Goal: Complete application form: Complete application form

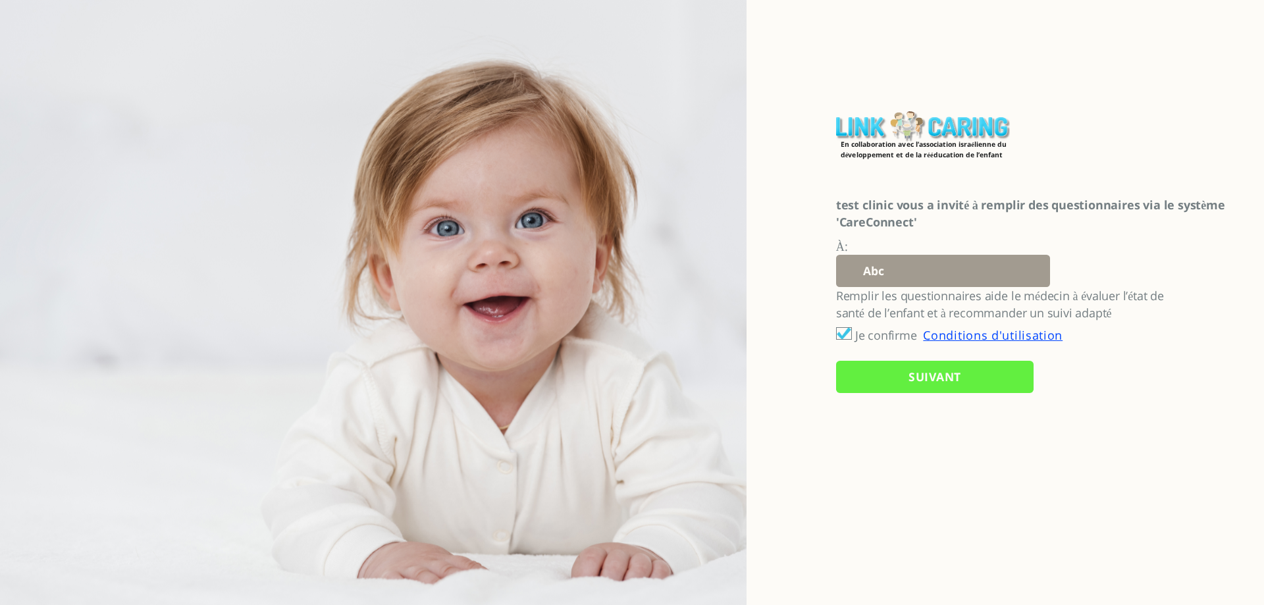
click at [859, 269] on select "Abc 77 yoyo large koko abc 107 ggy oo;o; ytyt7t t7t7 lala 4.8 1234 99 100 9898 …" at bounding box center [943, 271] width 214 height 32
select select "5SG783R6tq5YuEazohT53w%3D%3D"
click at [836, 255] on select "Abc 77 yoyo large koko abc 107 ggy oo;o; ytyt7t t7t7 lala 4.8 1234 99 100 9898 …" at bounding box center [943, 271] width 214 height 32
click at [899, 378] on input "SUIVANT" at bounding box center [935, 377] width 198 height 32
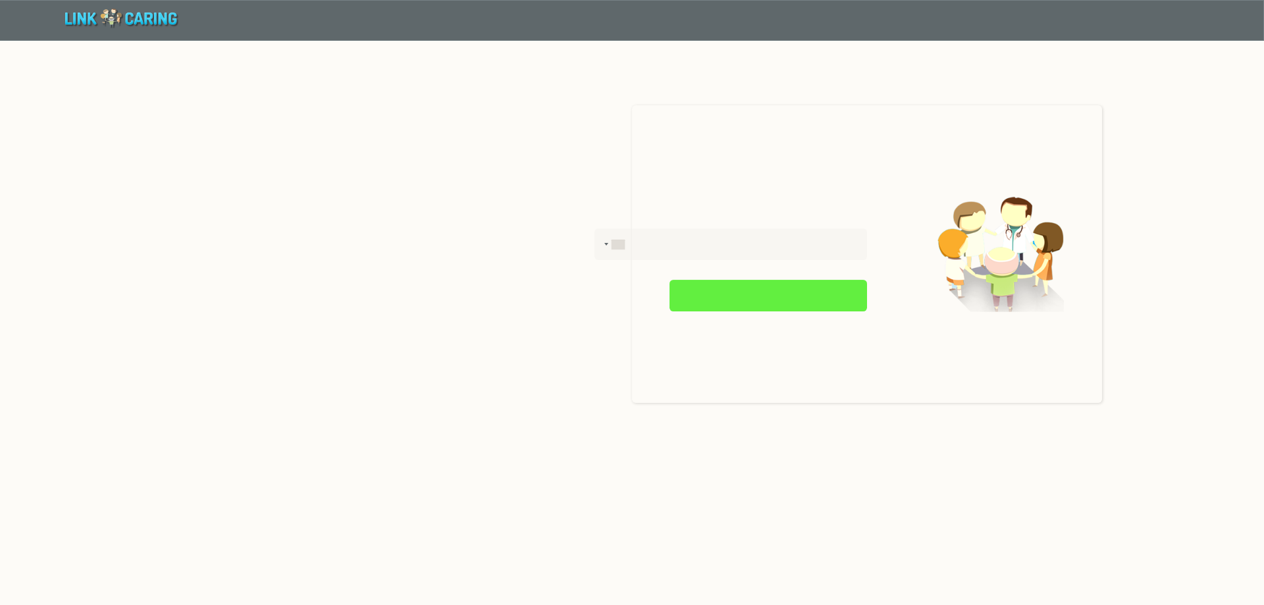
type input "אישור"
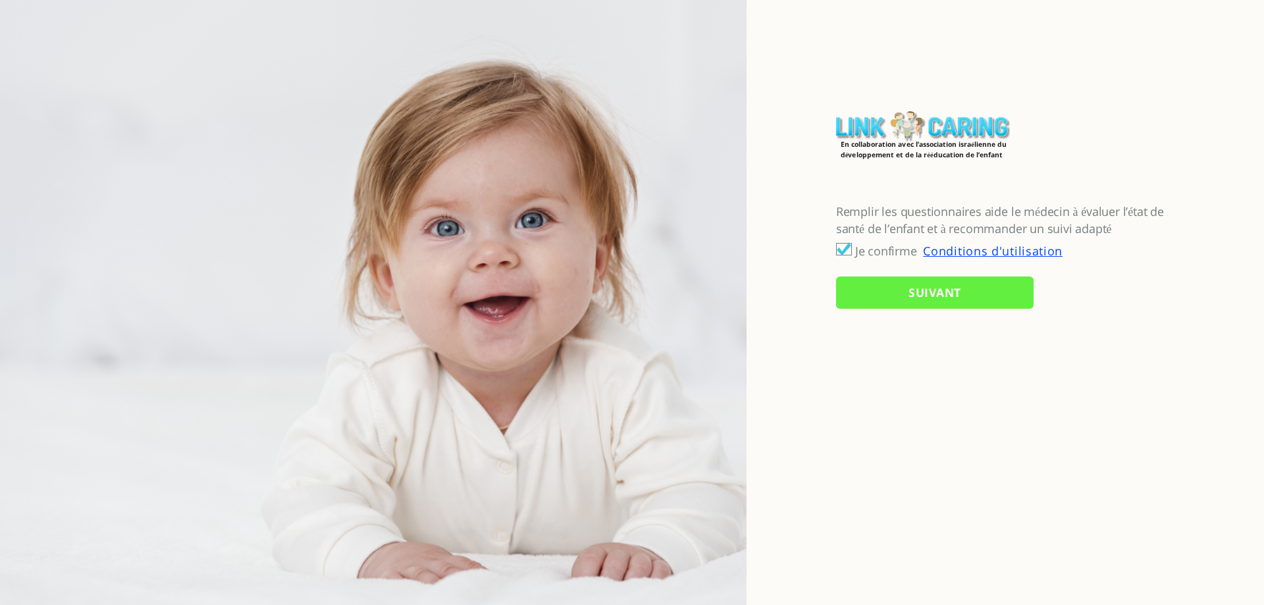
checkbox input "true"
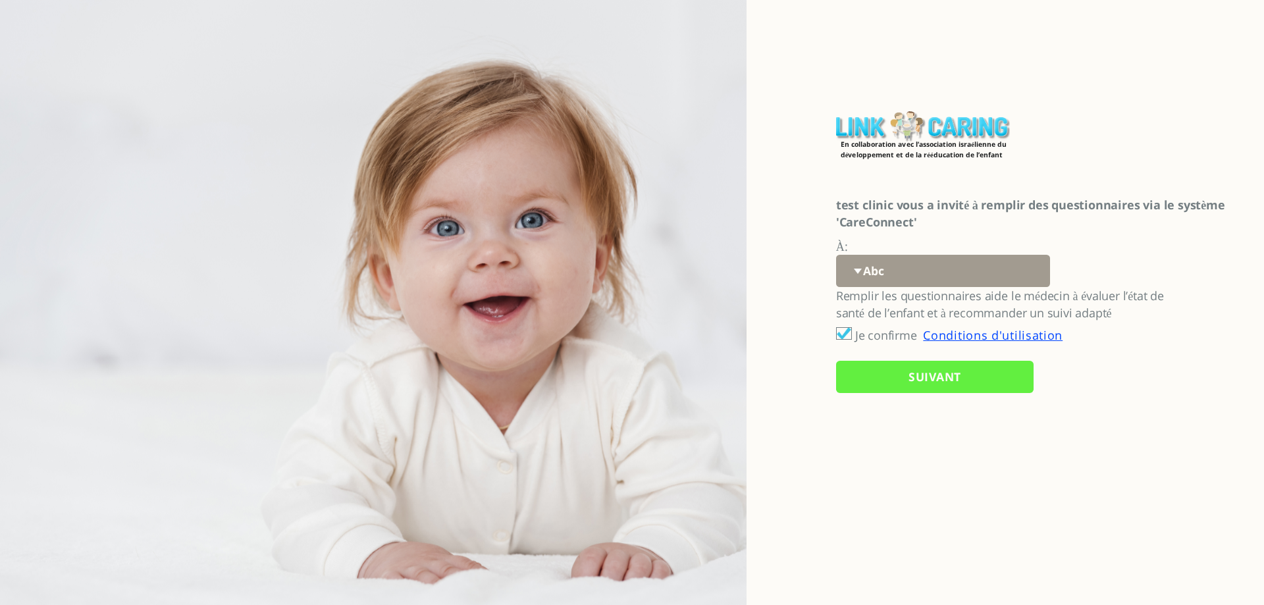
click at [873, 274] on select "Abc 77 yoyo large koko abc 107 ggy oo;o; ytyt7t t7t7 lala 4.8 1234 99 100 9898 …" at bounding box center [943, 271] width 214 height 32
select select "5SG783R6tq5YuEazohT53w%3D%3D"
click at [836, 255] on select "Abc 77 yoyo large koko abc 107 ggy oo;o; ytyt7t t7t7 lala 4.8 1234 99 100 9898 …" at bounding box center [943, 271] width 214 height 32
click at [884, 383] on input "SUIVANT" at bounding box center [935, 377] width 198 height 32
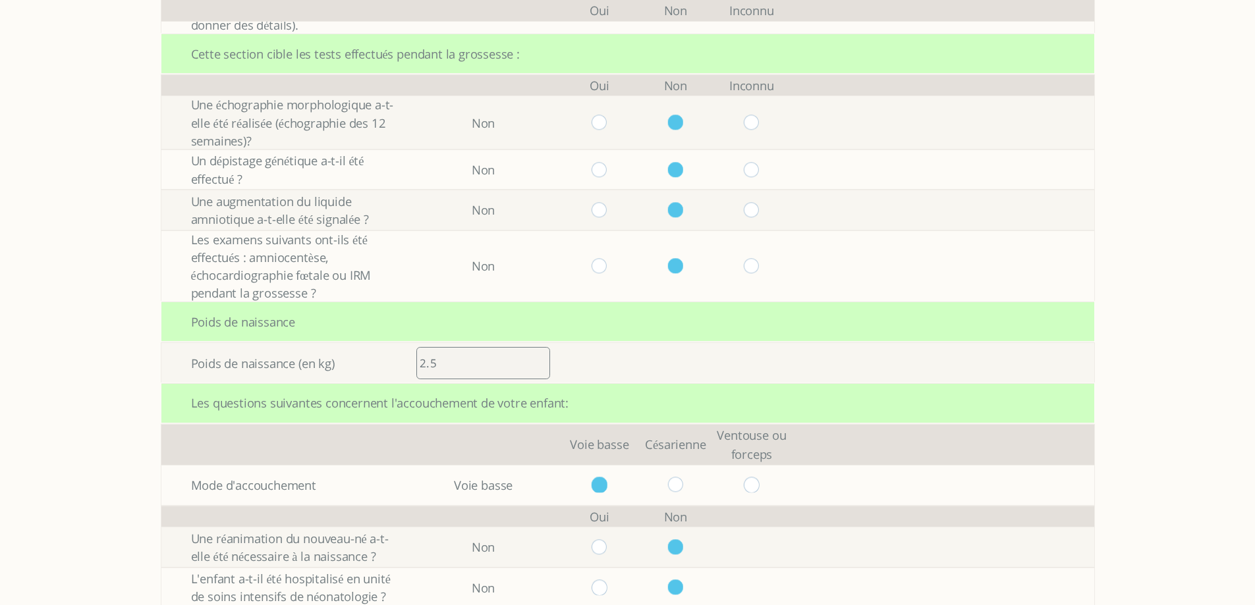
scroll to position [1210, 0]
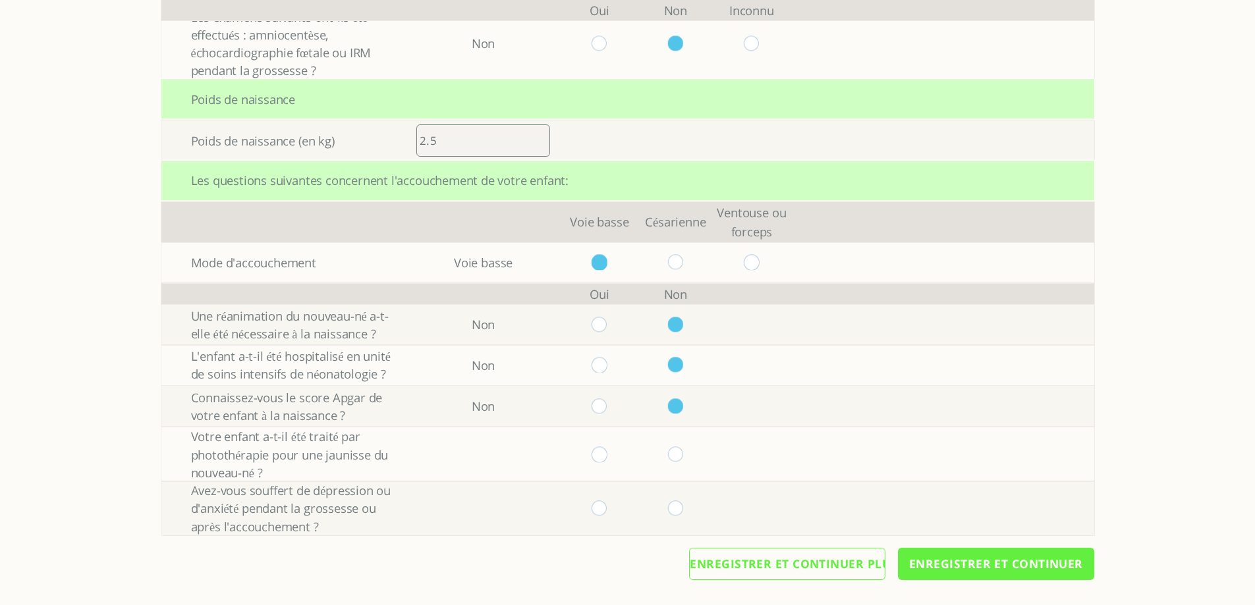
click at [607, 450] on input "radio" at bounding box center [599, 454] width 16 height 15
radio input "true"
click at [674, 508] on input "radio" at bounding box center [675, 508] width 16 height 15
radio input "true"
click at [936, 559] on input "Enregistrer et continuer" at bounding box center [996, 564] width 196 height 32
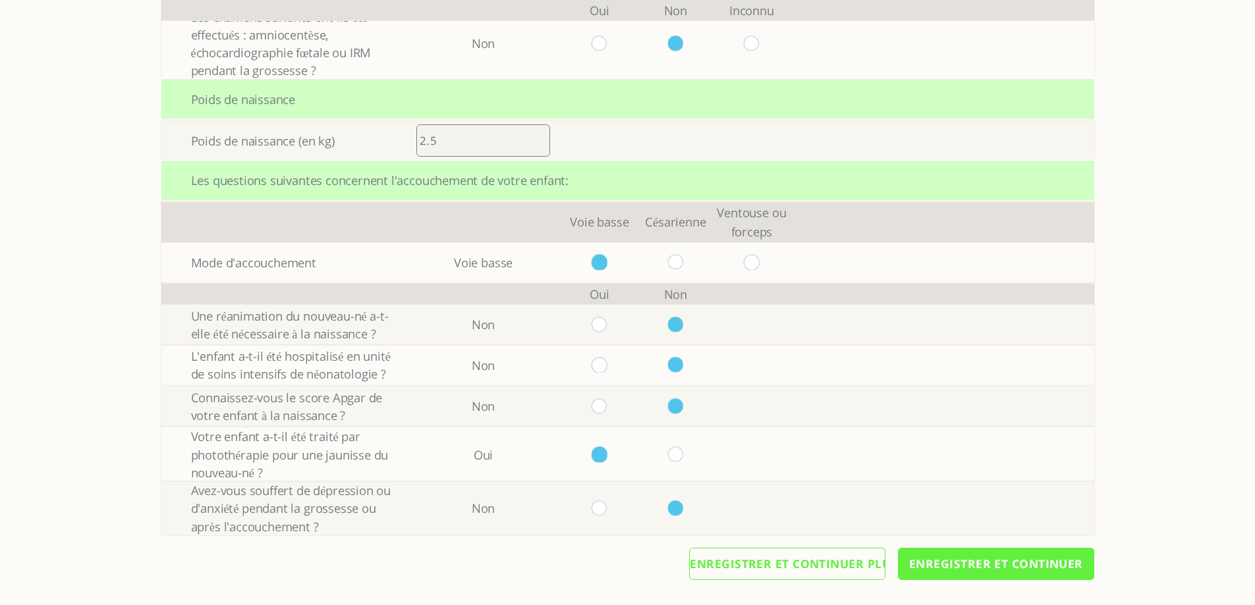
scroll to position [0, 0]
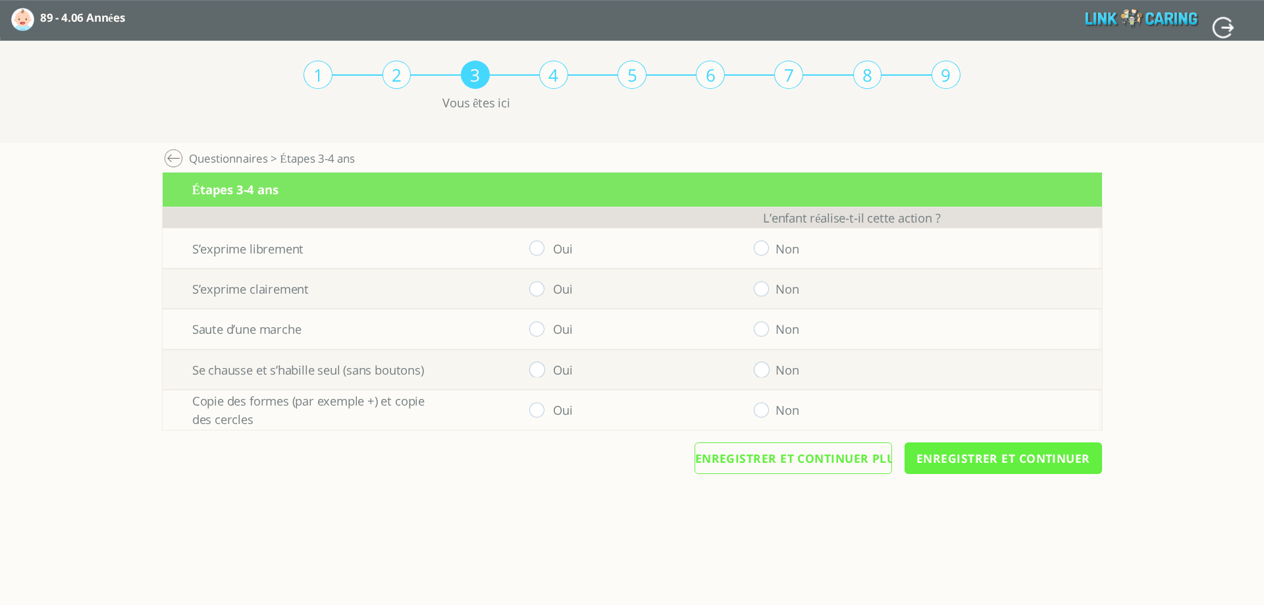
click at [761, 249] on input "radio" at bounding box center [762, 247] width 16 height 15
radio input "true"
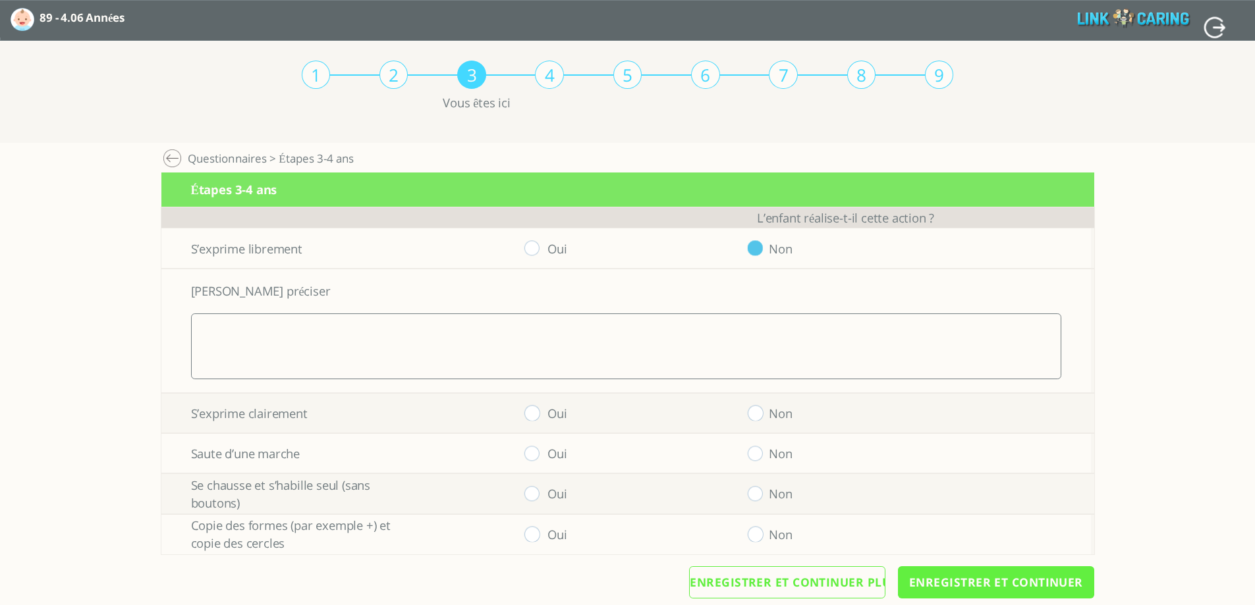
click at [762, 414] on input "radio" at bounding box center [755, 413] width 16 height 15
radio input "true"
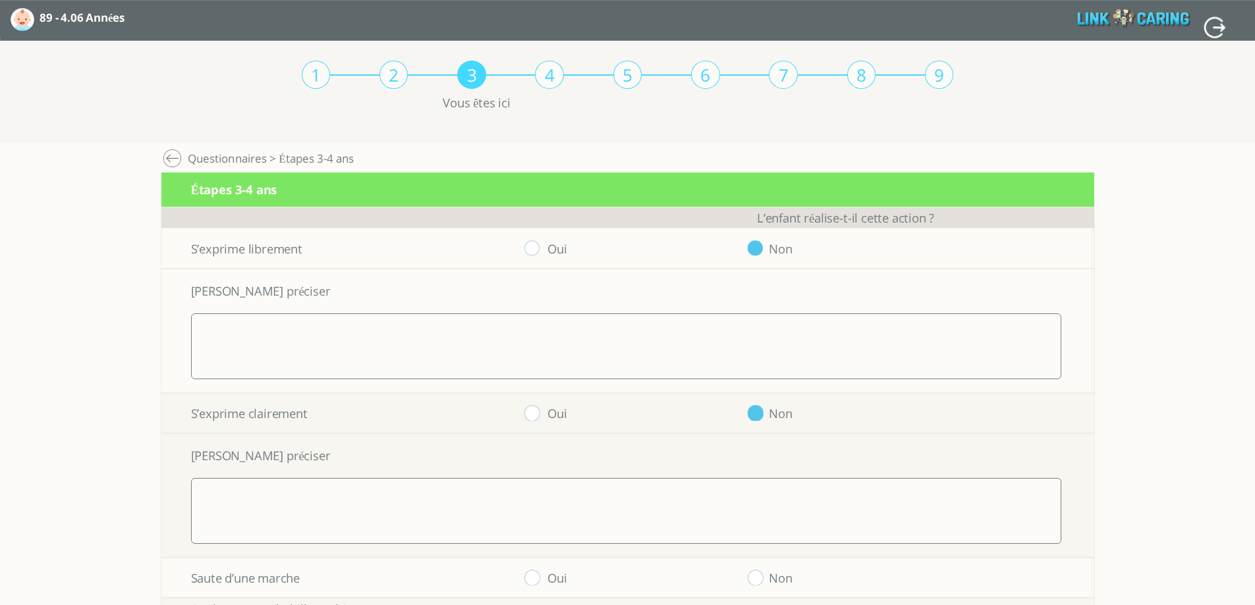
click at [763, 580] on input "radio" at bounding box center [755, 577] width 16 height 15
radio input "true"
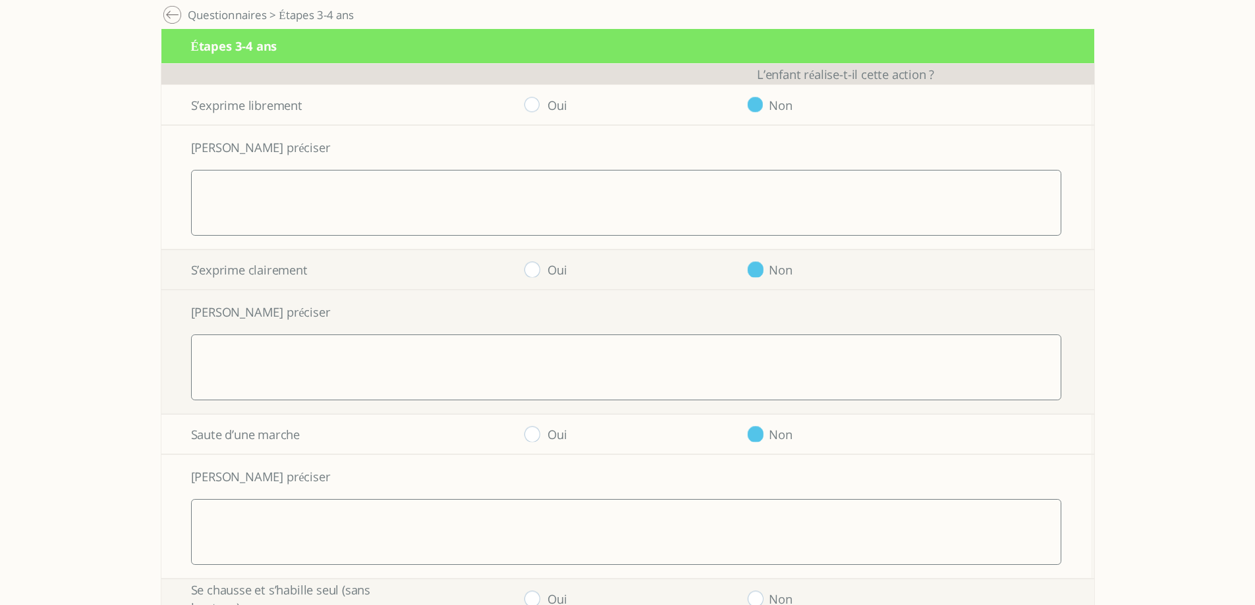
scroll to position [263, 0]
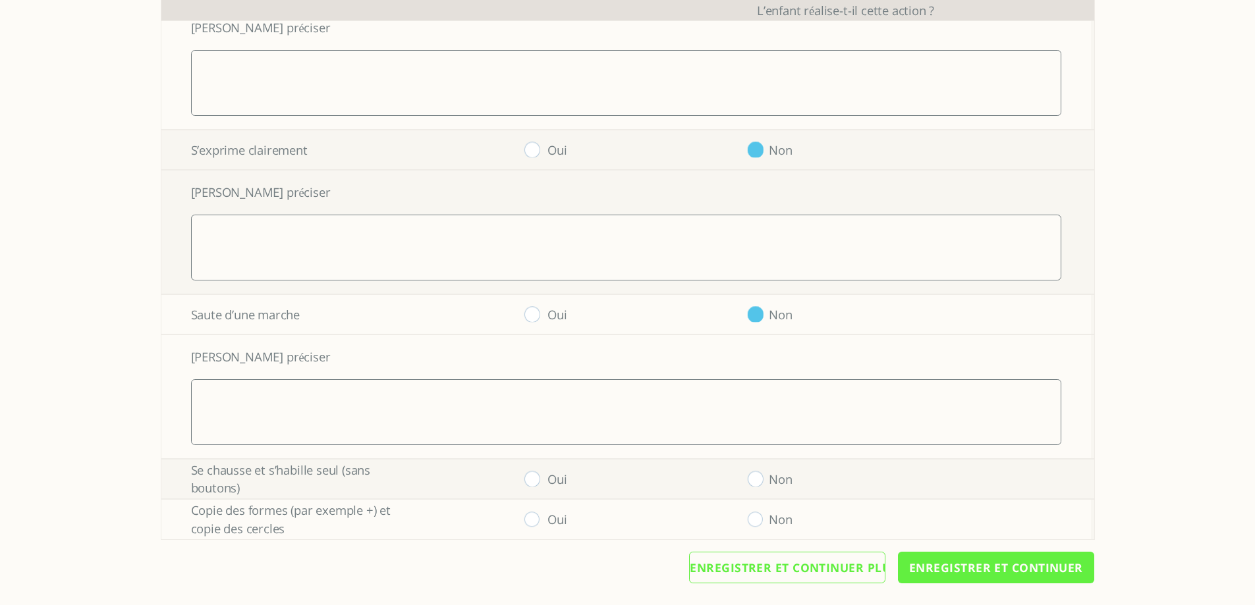
click at [540, 480] on input "radio" at bounding box center [532, 479] width 16 height 15
radio input "true"
click at [539, 516] on input "radio" at bounding box center [532, 519] width 16 height 15
radio input "true"
click at [945, 572] on input "Enregistrer et continuer" at bounding box center [996, 568] width 196 height 32
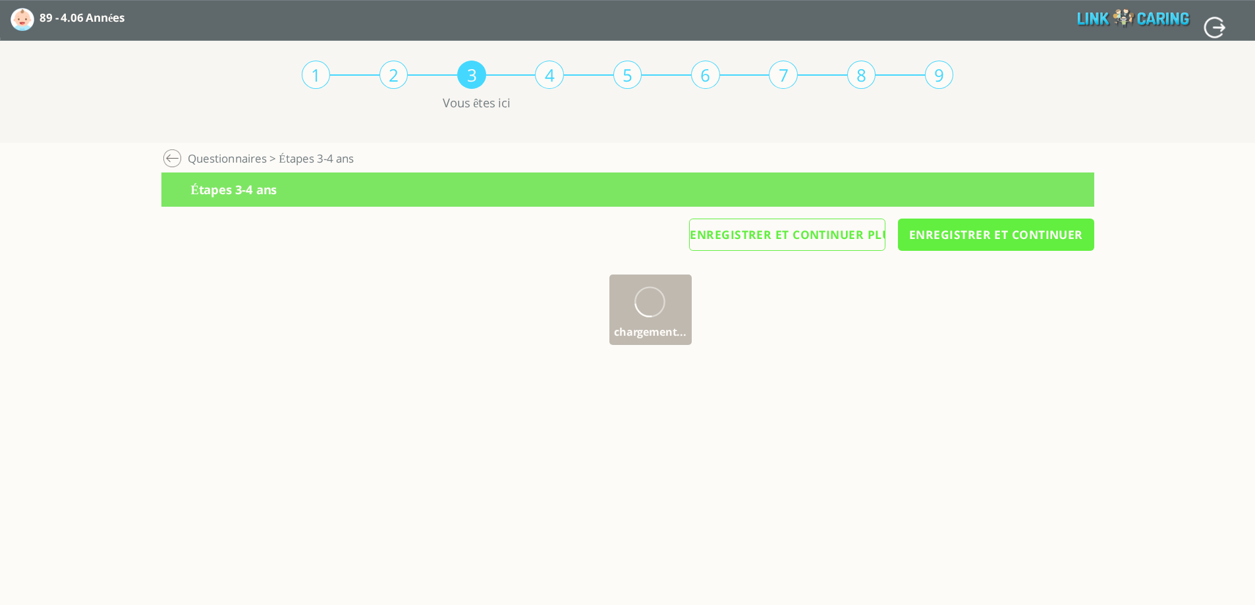
scroll to position [0, 0]
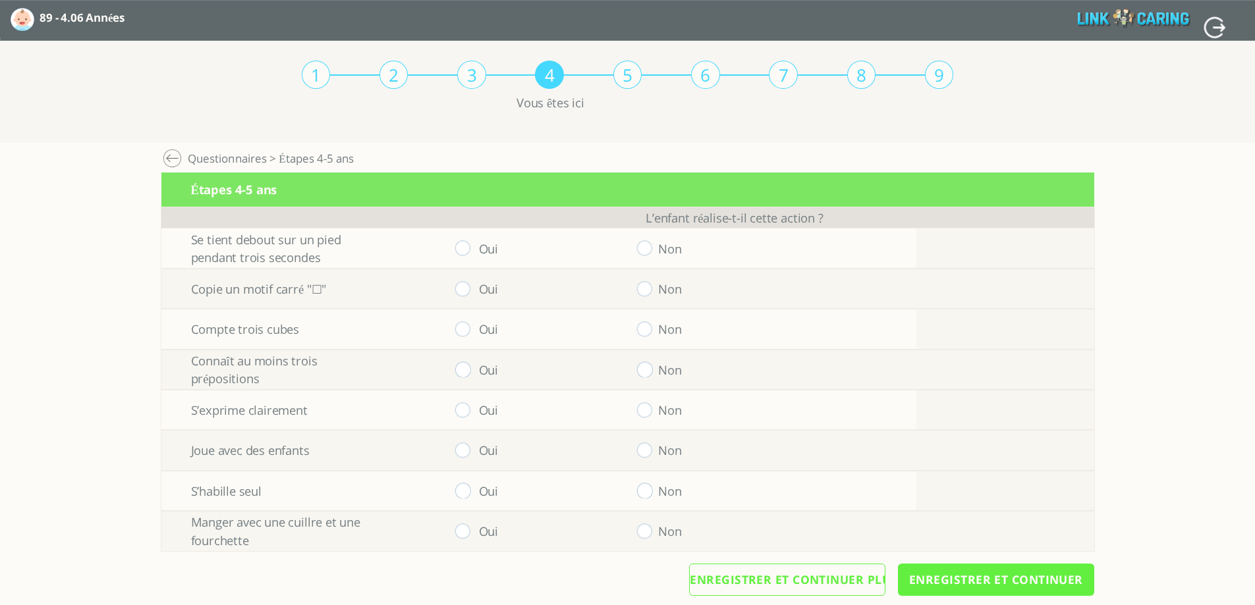
click at [649, 249] on input "radio" at bounding box center [645, 247] width 16 height 15
radio input "true"
click at [470, 286] on input "radio" at bounding box center [463, 288] width 16 height 15
radio input "true"
click at [464, 333] on input "radio" at bounding box center [463, 328] width 16 height 15
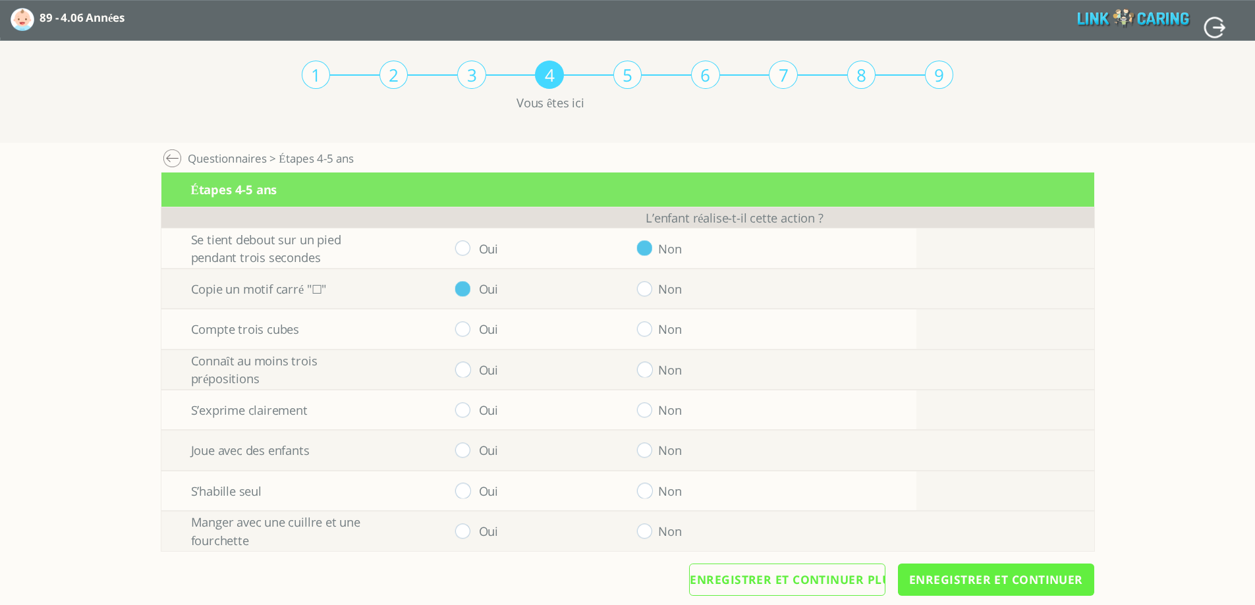
radio input "true"
click at [468, 370] on input "radio" at bounding box center [463, 369] width 16 height 15
radio input "true"
click at [653, 410] on input "radio" at bounding box center [645, 409] width 16 height 15
radio input "true"
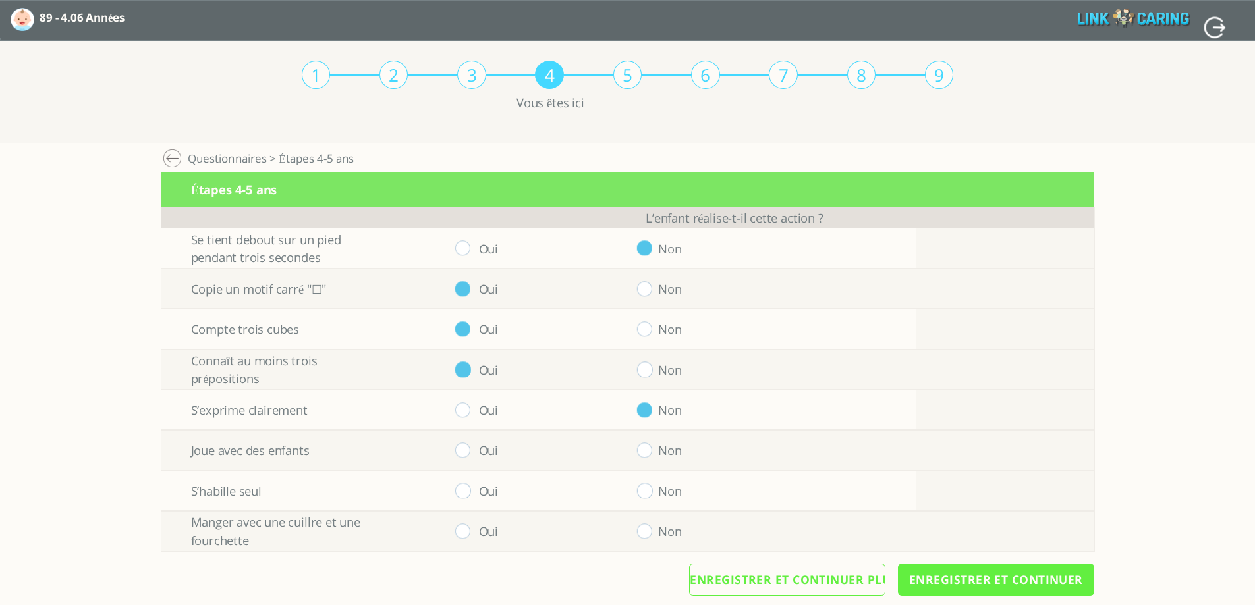
click at [650, 452] on input "radio" at bounding box center [645, 450] width 16 height 15
radio input "true"
click at [468, 492] on input "radio" at bounding box center [463, 490] width 16 height 15
radio input "true"
click at [467, 533] on input "radio" at bounding box center [463, 531] width 16 height 15
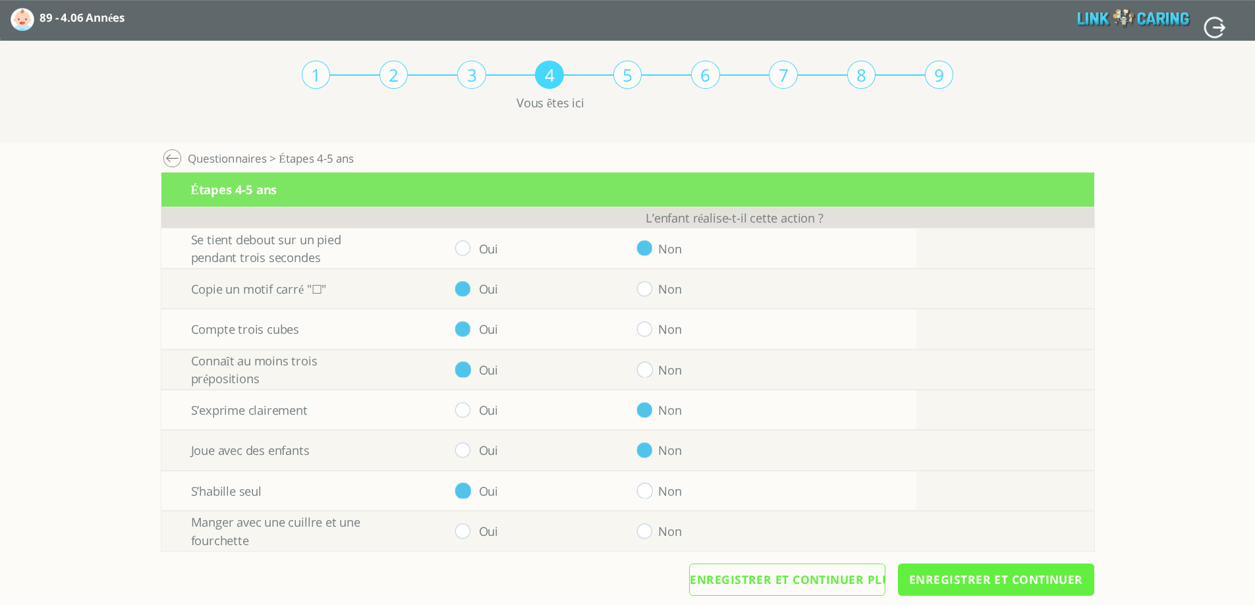
radio input "true"
click at [956, 589] on input "Enregistrer et continuer" at bounding box center [996, 580] width 196 height 32
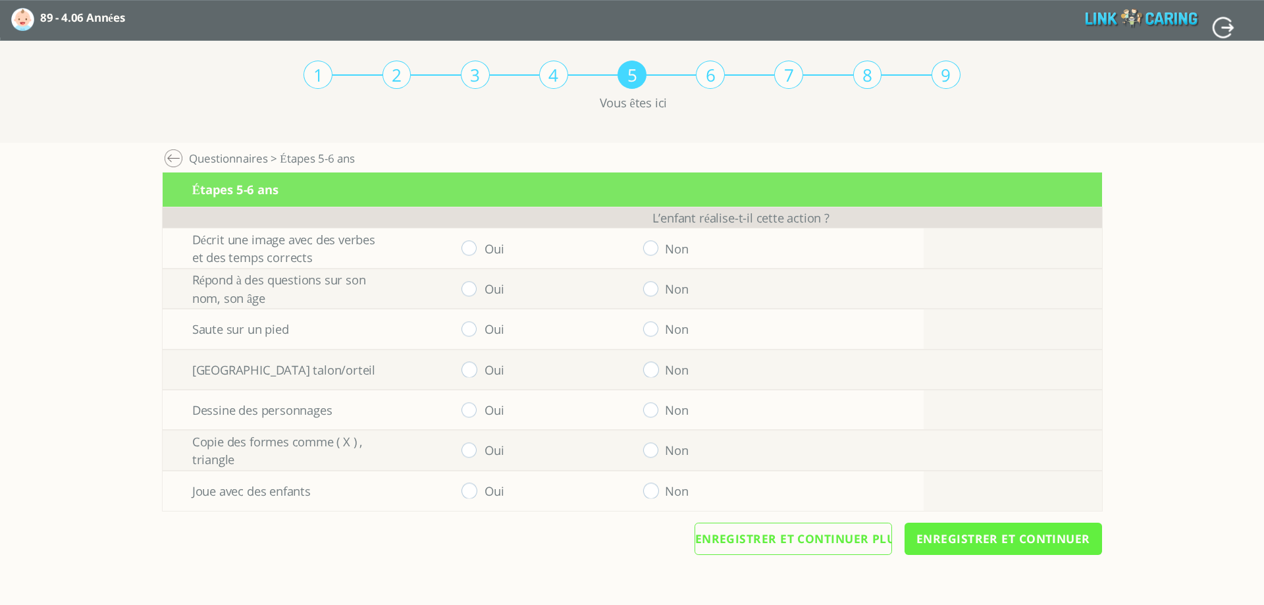
click at [645, 244] on input "radio" at bounding box center [651, 247] width 16 height 15
radio input "true"
click at [468, 294] on input "radio" at bounding box center [470, 288] width 16 height 15
radio input "true"
click at [462, 329] on input "radio" at bounding box center [470, 328] width 16 height 15
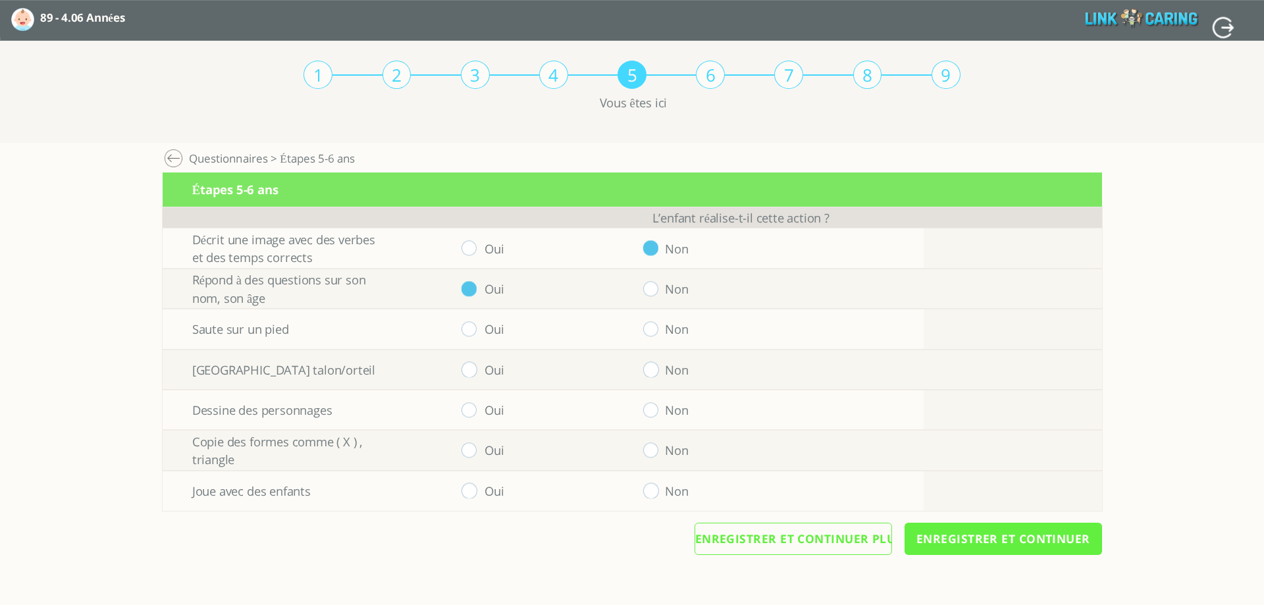
radio input "true"
click at [468, 368] on input "radio" at bounding box center [470, 369] width 16 height 15
radio input "true"
click at [649, 413] on input "radio" at bounding box center [651, 409] width 16 height 15
radio input "true"
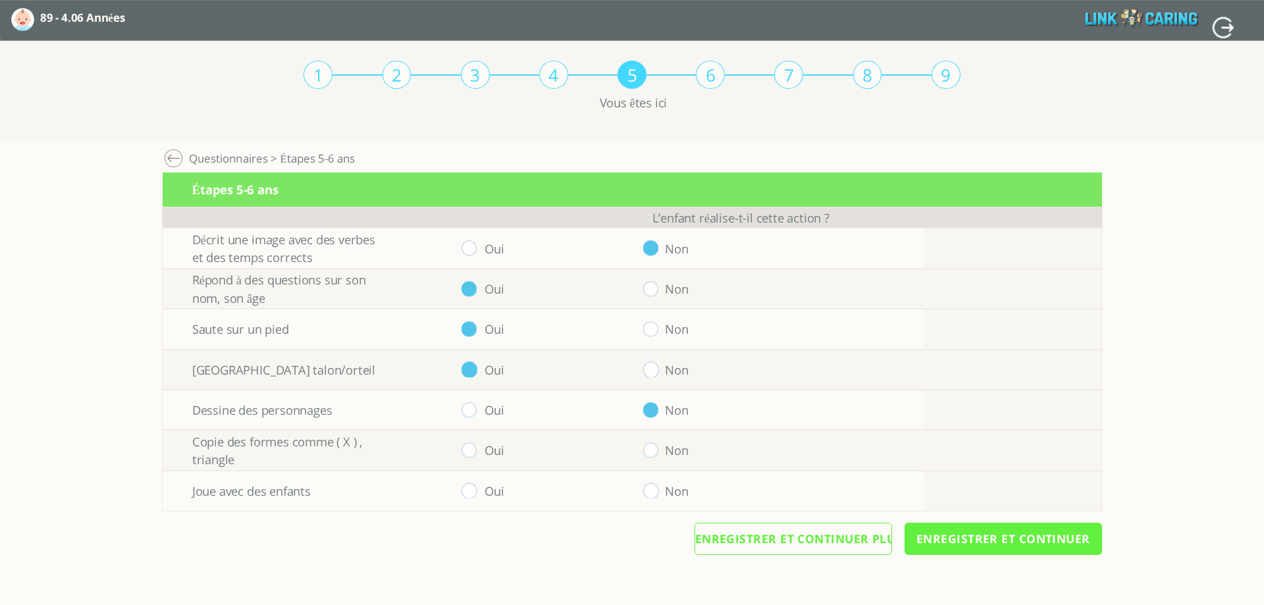
click at [649, 451] on input "radio" at bounding box center [651, 450] width 16 height 15
radio input "true"
click at [465, 493] on input "radio" at bounding box center [470, 490] width 16 height 15
radio input "true"
click at [939, 531] on input "Enregistrer et continuer" at bounding box center [1004, 539] width 198 height 32
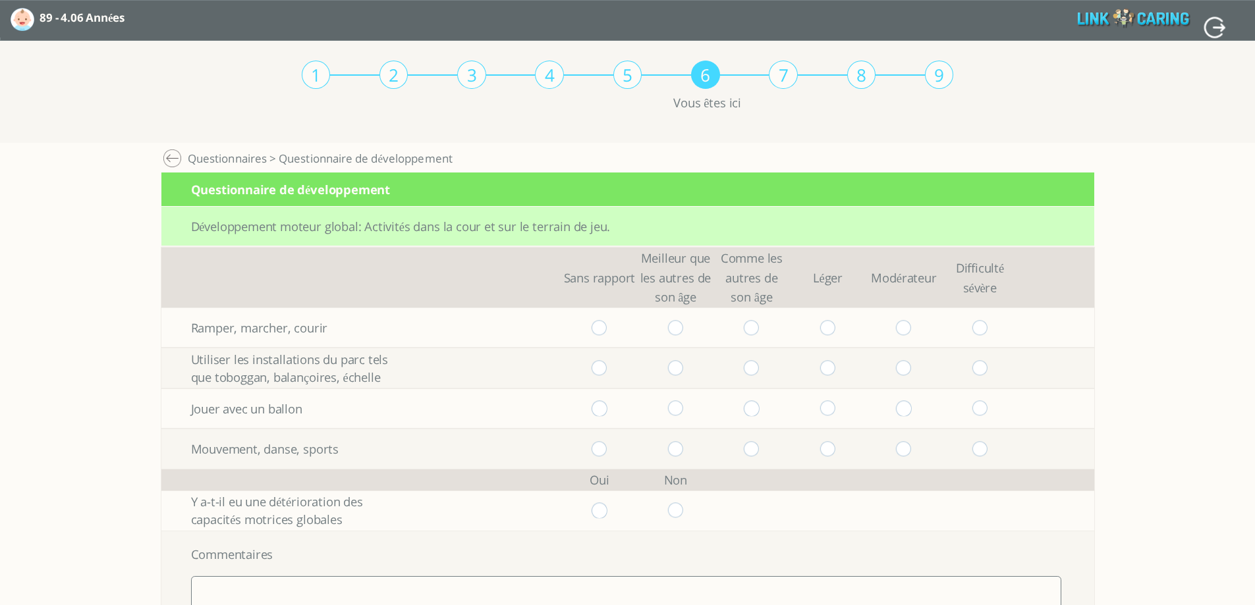
click at [604, 332] on input "radio" at bounding box center [599, 327] width 16 height 15
radio input "true"
click at [683, 371] on input "radio" at bounding box center [675, 367] width 16 height 15
radio input "true"
click at [757, 406] on input "radio" at bounding box center [752, 408] width 16 height 15
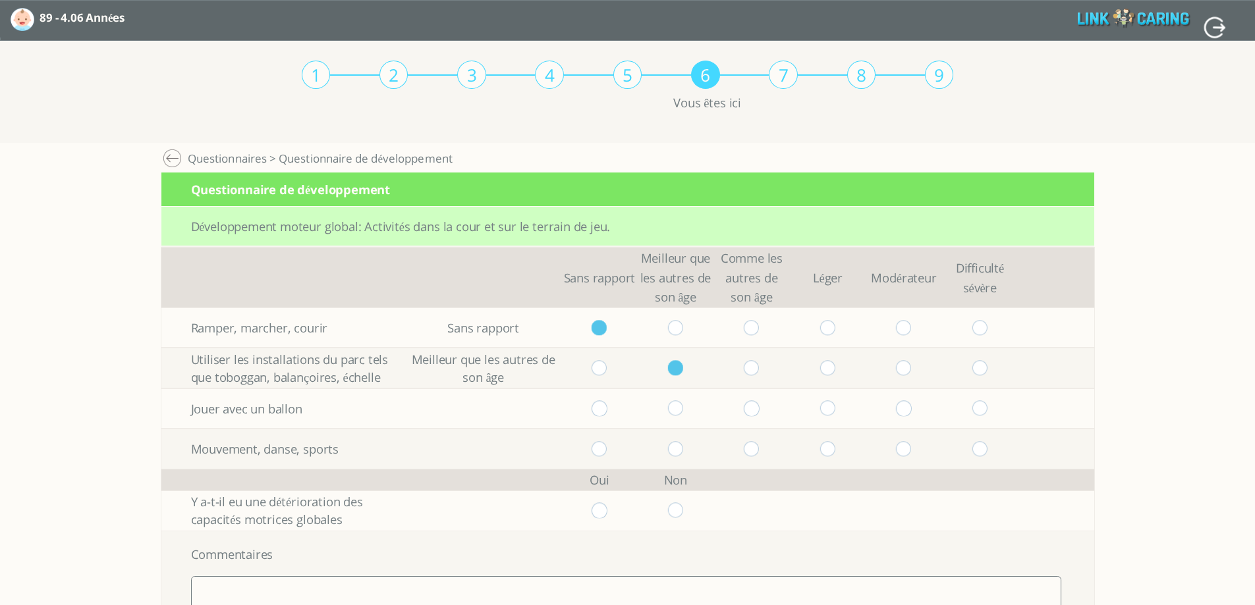
radio input "true"
click at [759, 450] on input "radio" at bounding box center [752, 448] width 16 height 15
radio input "true"
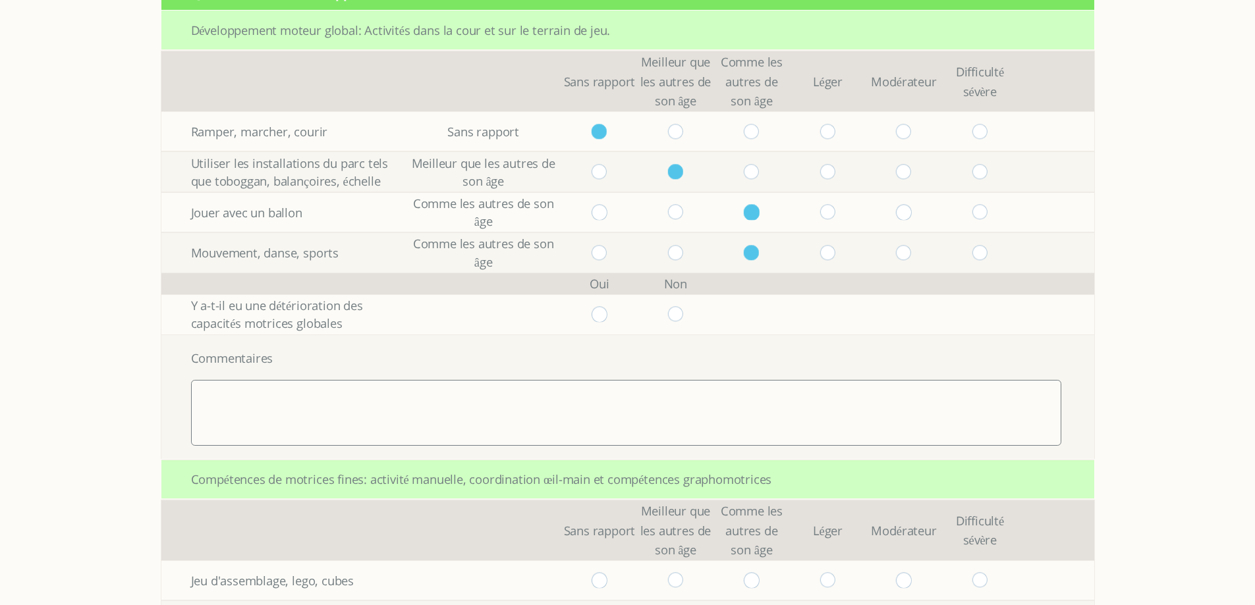
scroll to position [198, 0]
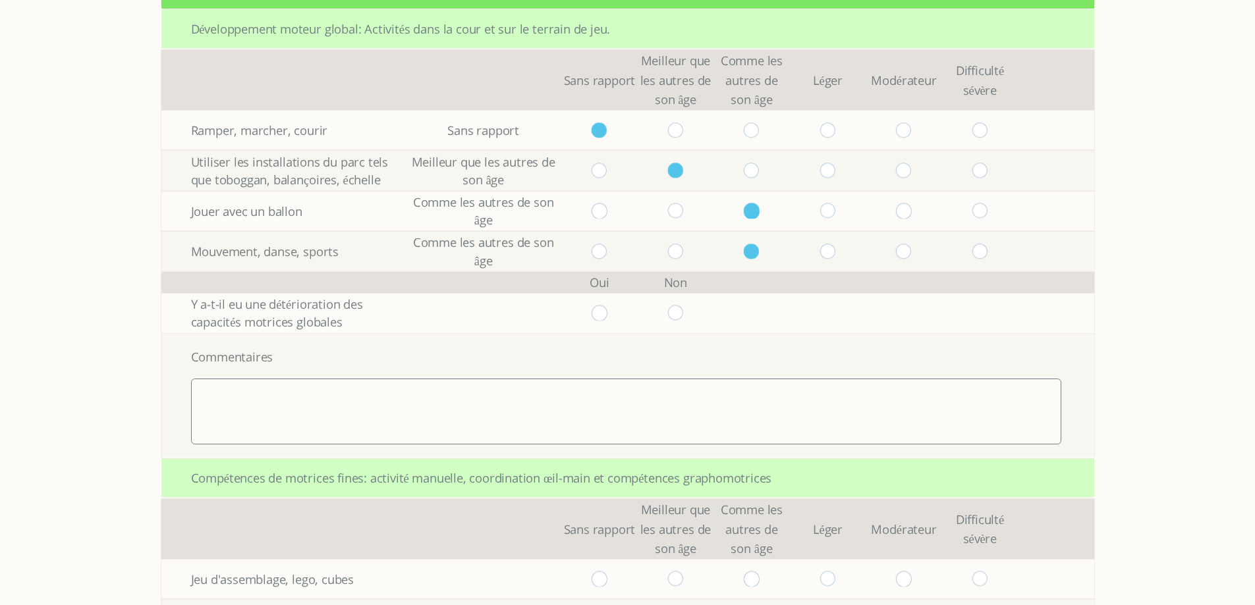
click at [677, 310] on input "radio" at bounding box center [675, 313] width 16 height 15
radio input "true"
click at [624, 383] on textarea at bounding box center [626, 412] width 871 height 66
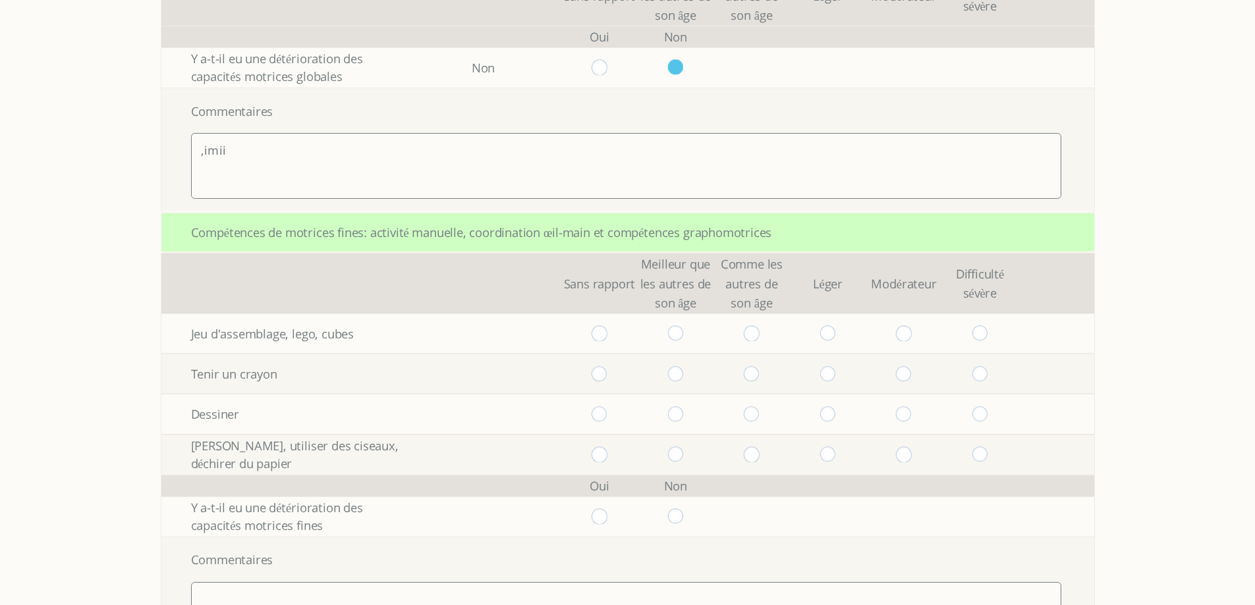
scroll to position [461, 0]
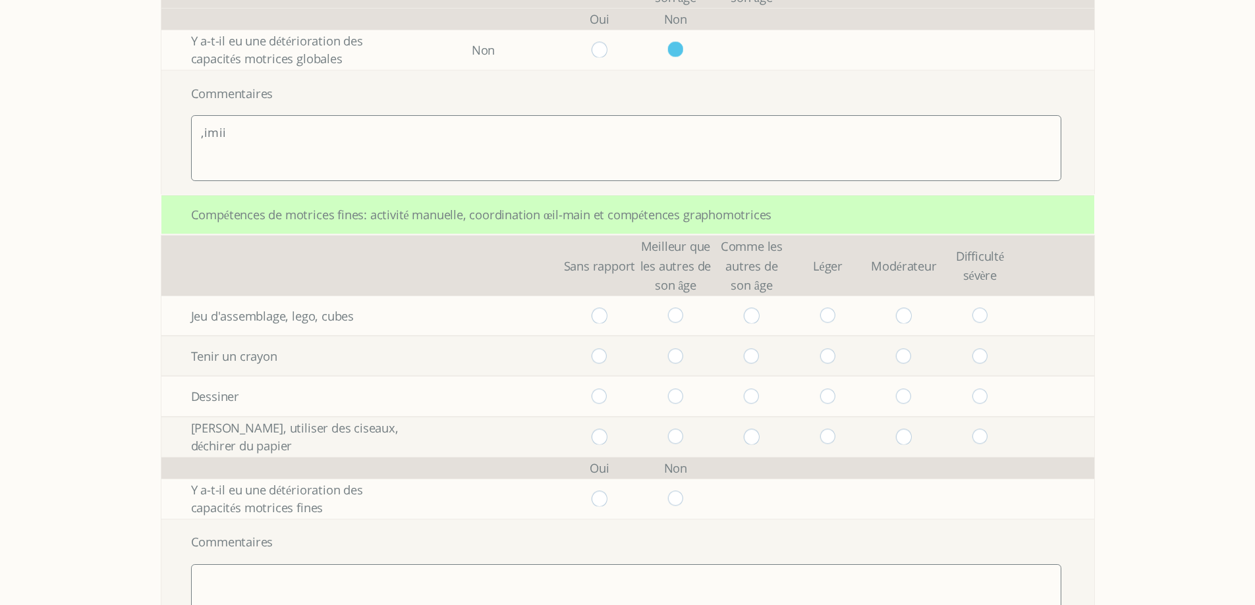
type textarea ",imii"
click at [683, 320] on input "radio" at bounding box center [675, 315] width 16 height 15
radio input "true"
click at [759, 354] on input "radio" at bounding box center [752, 355] width 16 height 15
radio input "true"
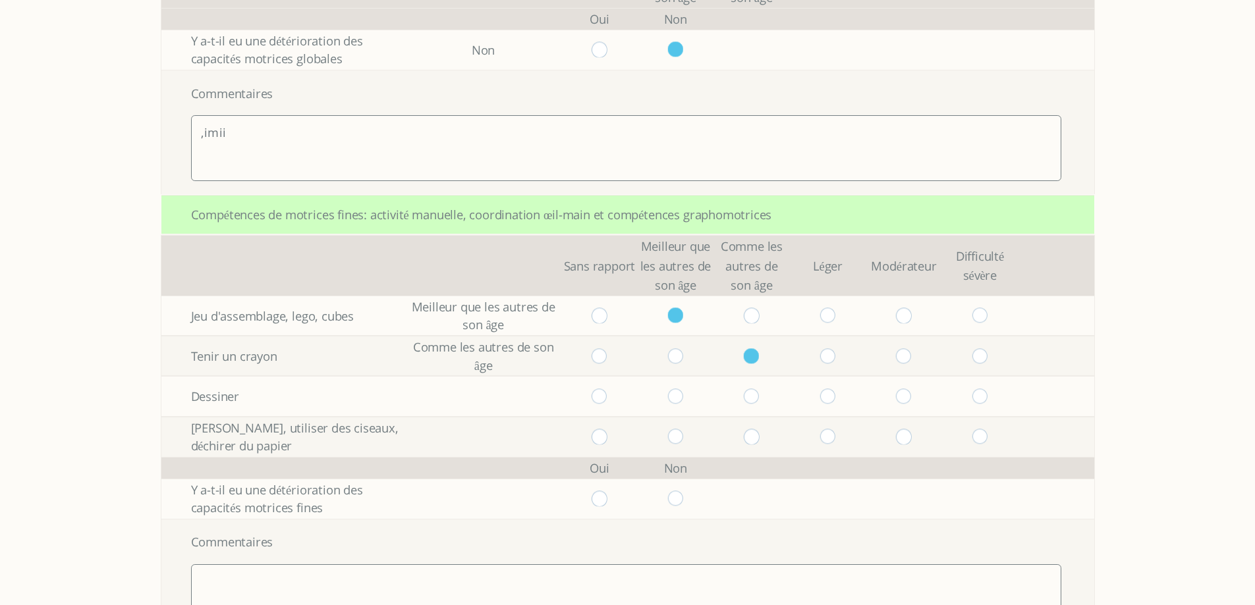
drag, startPoint x: 835, startPoint y: 395, endPoint x: 837, endPoint y: 421, distance: 25.8
click at [835, 396] on input "radio" at bounding box center [827, 396] width 16 height 15
radio input "true"
click at [835, 435] on input "radio" at bounding box center [827, 436] width 16 height 15
radio input "true"
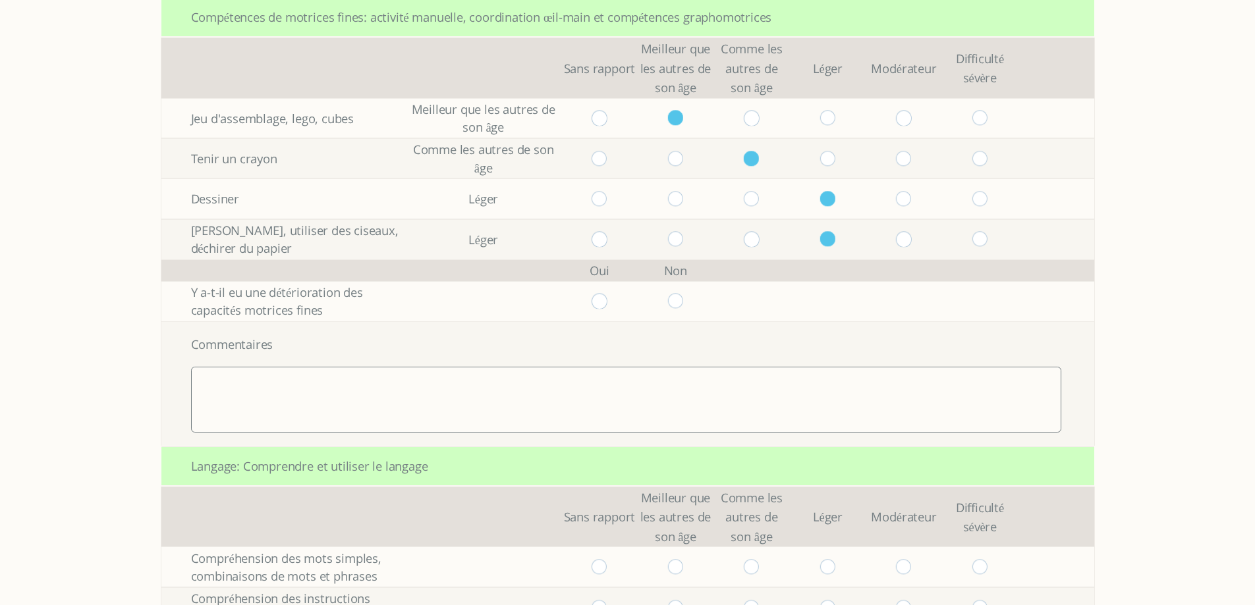
click at [677, 299] on input "radio" at bounding box center [675, 301] width 16 height 15
radio input "true"
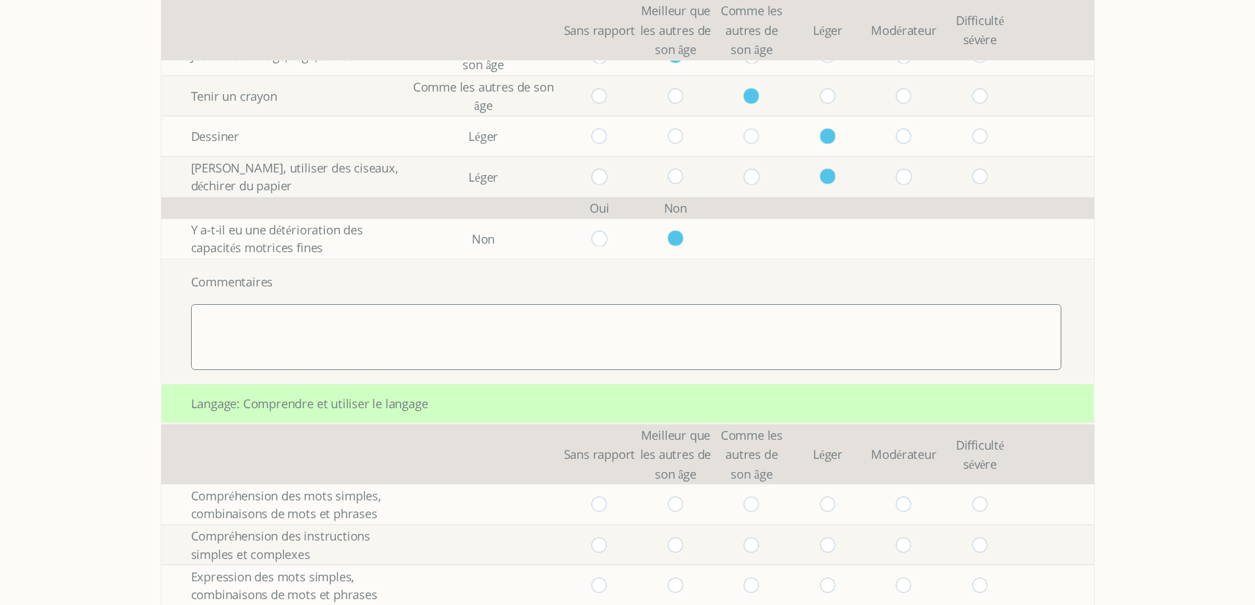
scroll to position [790, 0]
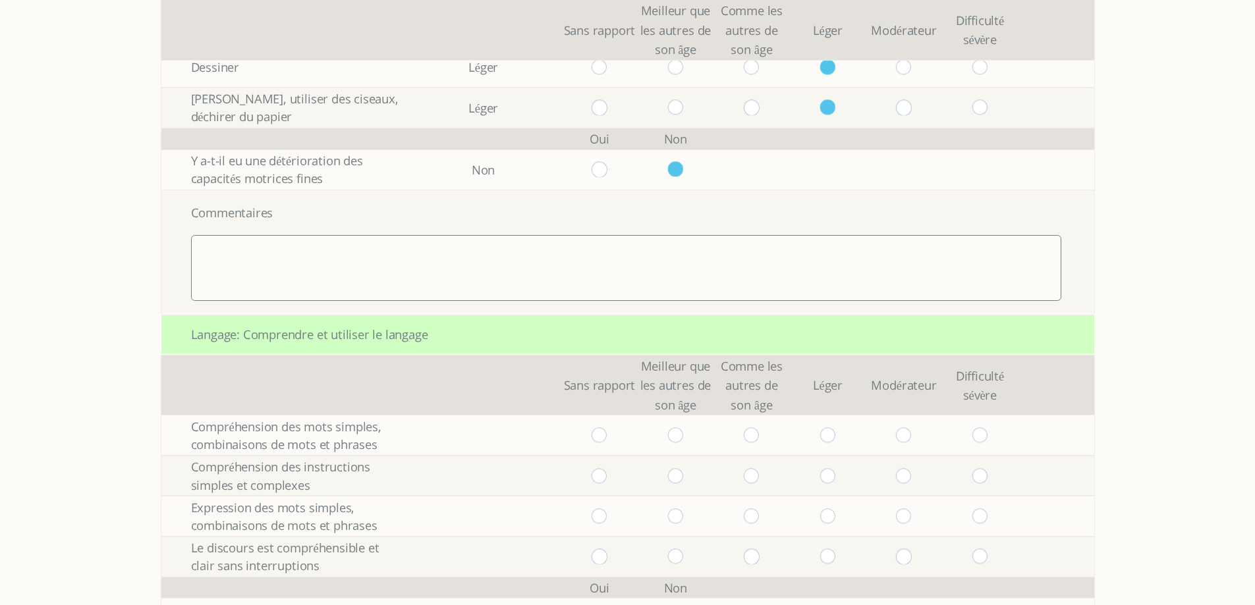
click at [682, 441] on input "radio" at bounding box center [675, 434] width 16 height 15
radio input "true"
drag, startPoint x: 760, startPoint y: 482, endPoint x: 759, endPoint y: 492, distance: 10.0
click at [759, 482] on input "radio" at bounding box center [752, 475] width 16 height 15
radio input "true"
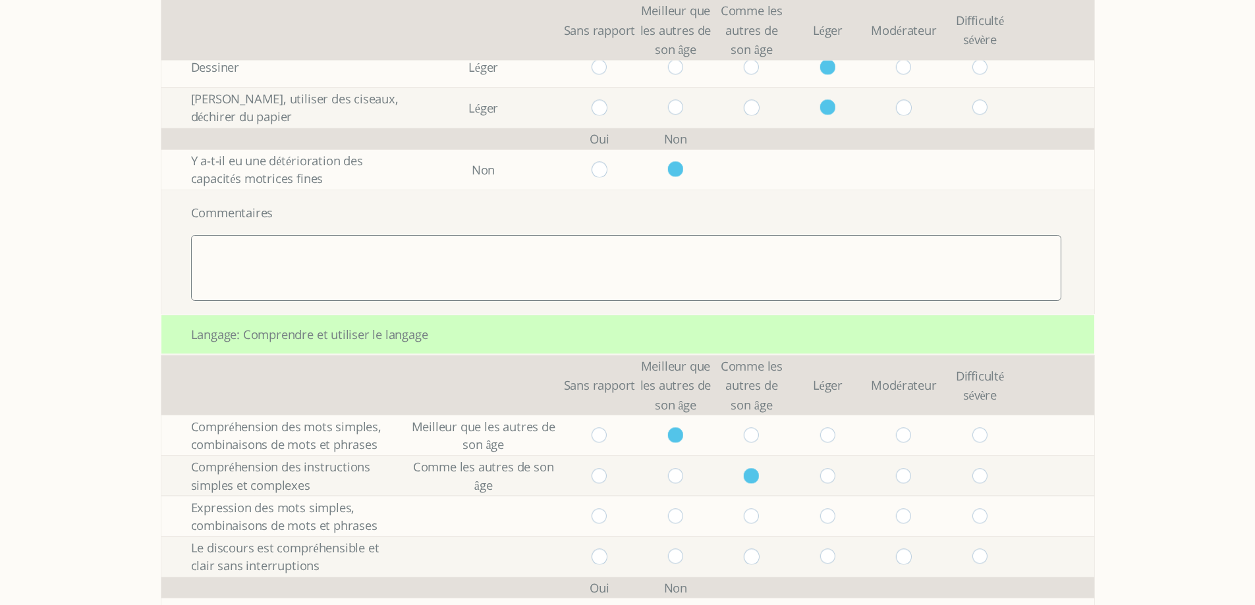
click at [757, 516] on input "radio" at bounding box center [752, 515] width 16 height 15
radio input "true"
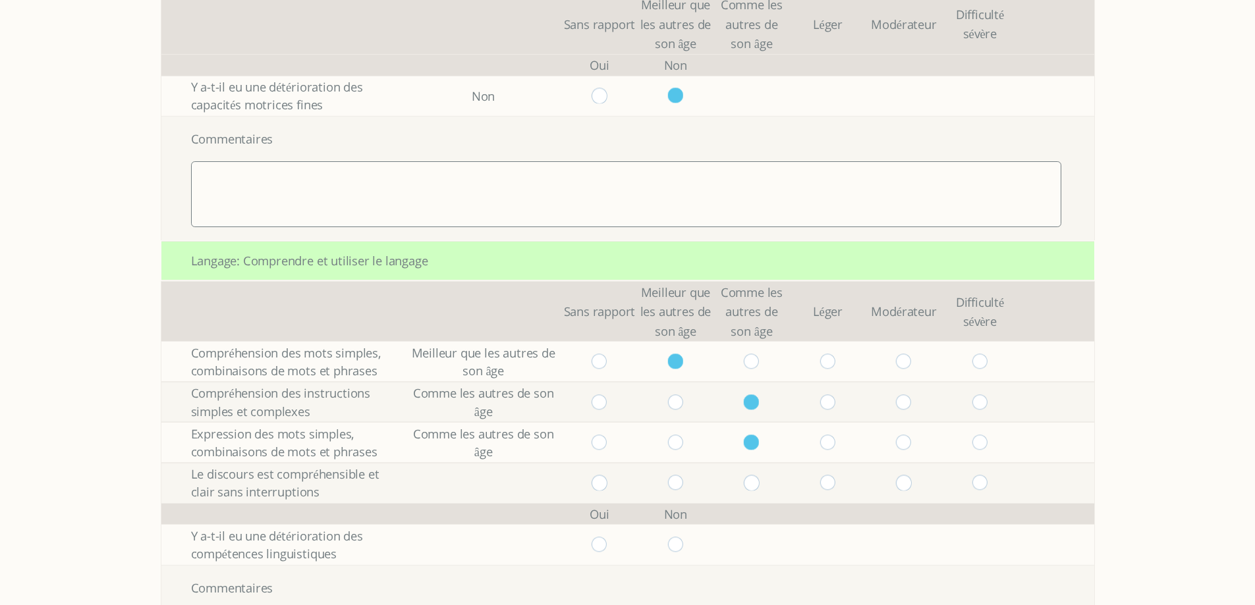
scroll to position [988, 0]
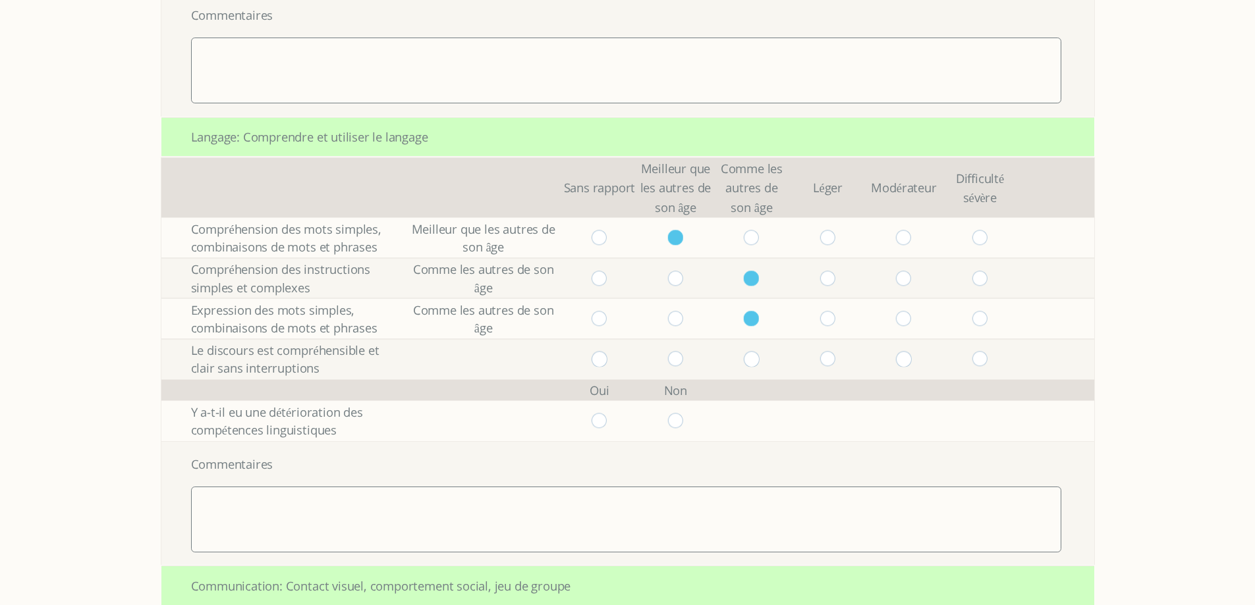
click at [759, 362] on input "radio" at bounding box center [752, 359] width 16 height 15
radio input "true"
click at [607, 420] on input "radio" at bounding box center [599, 420] width 16 height 15
radio input "true"
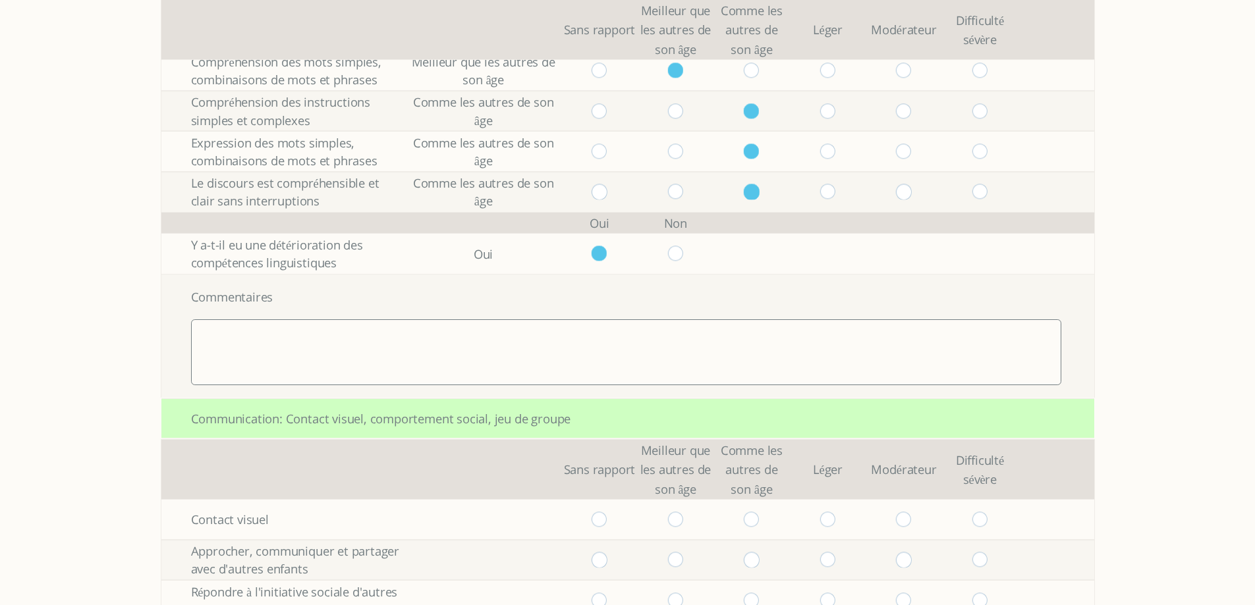
scroll to position [1317, 0]
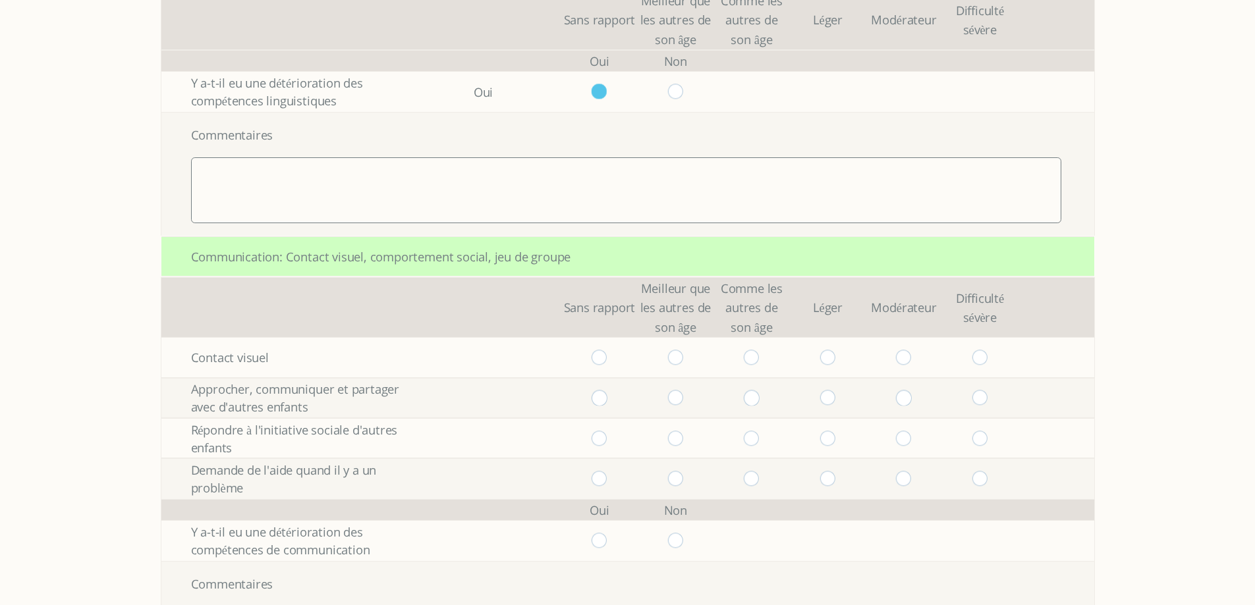
click at [683, 363] on input "radio" at bounding box center [675, 357] width 16 height 15
radio input "true"
click at [678, 398] on input "radio" at bounding box center [675, 398] width 16 height 15
radio input "true"
click at [759, 436] on input "radio" at bounding box center [752, 438] width 16 height 15
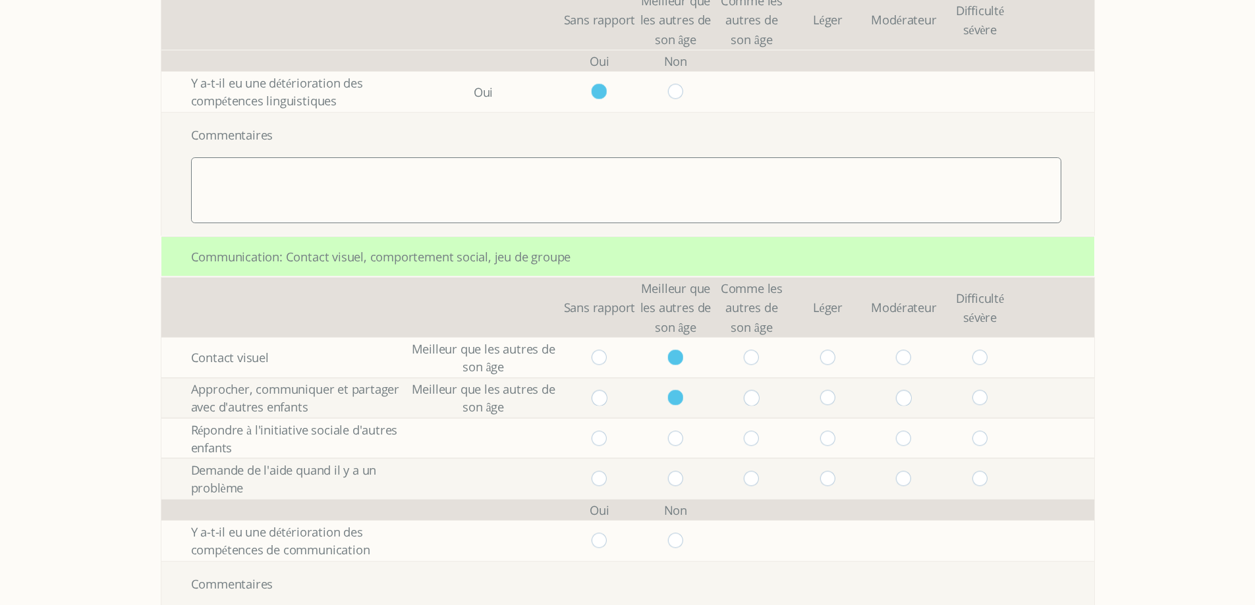
radio input "true"
click at [757, 479] on input "radio" at bounding box center [752, 478] width 16 height 15
radio input "true"
click at [683, 535] on input "radio" at bounding box center [675, 540] width 16 height 15
radio input "true"
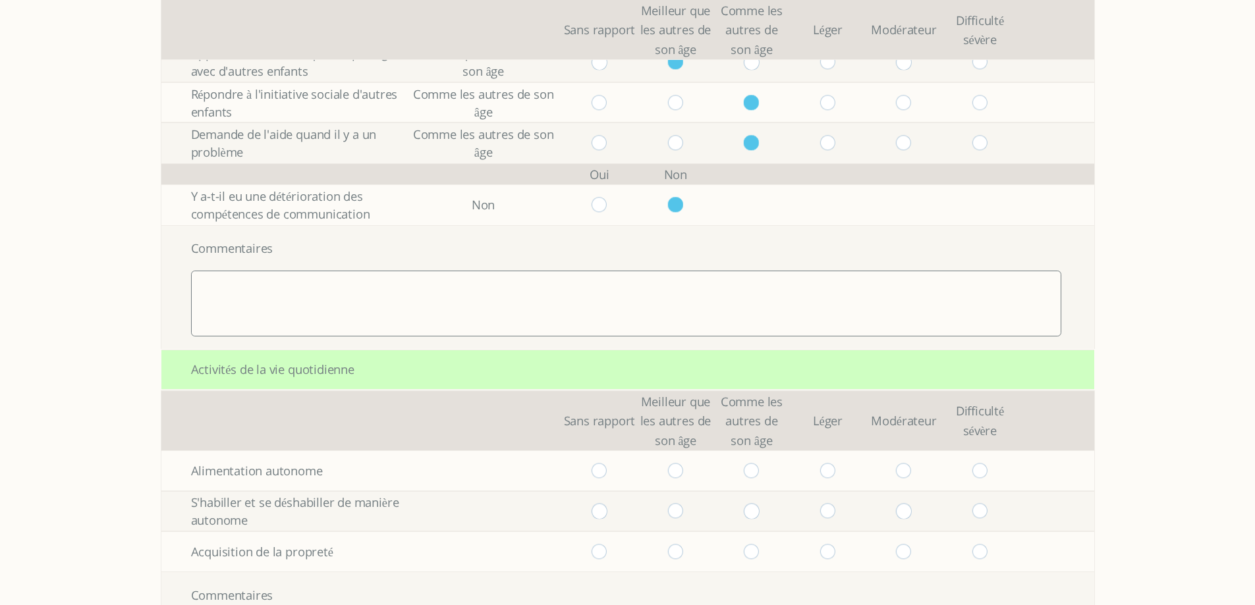
scroll to position [1778, 0]
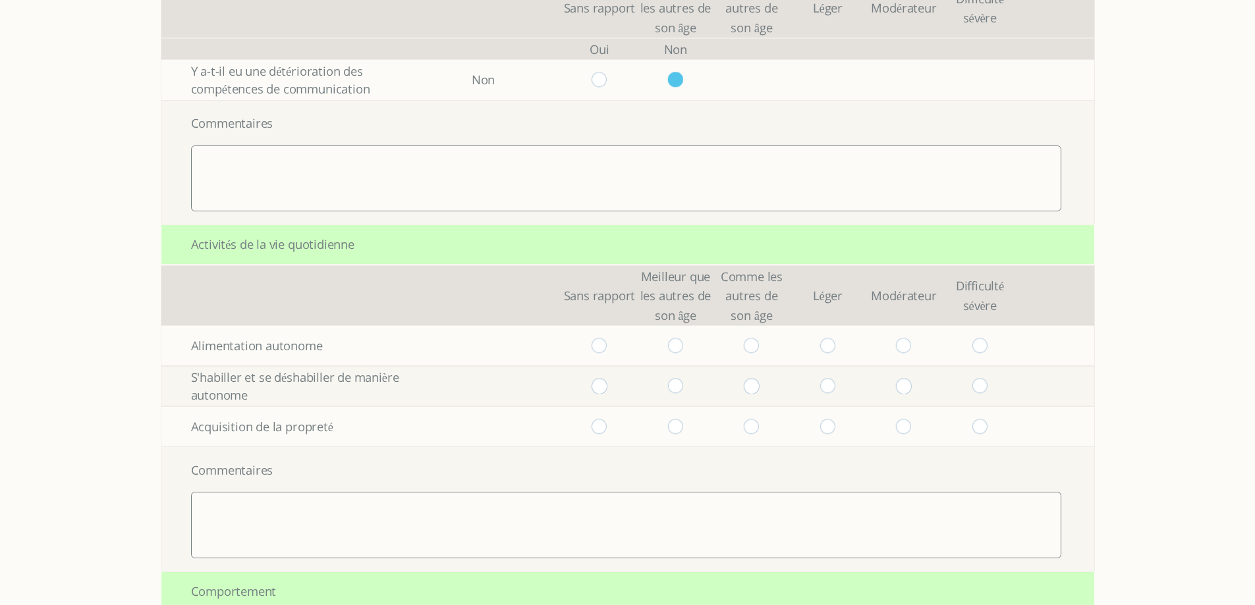
click at [679, 346] on input "radio" at bounding box center [675, 345] width 16 height 15
radio input "true"
click at [758, 385] on input "radio" at bounding box center [752, 386] width 16 height 15
radio input "true"
click at [834, 423] on input "radio" at bounding box center [827, 426] width 16 height 15
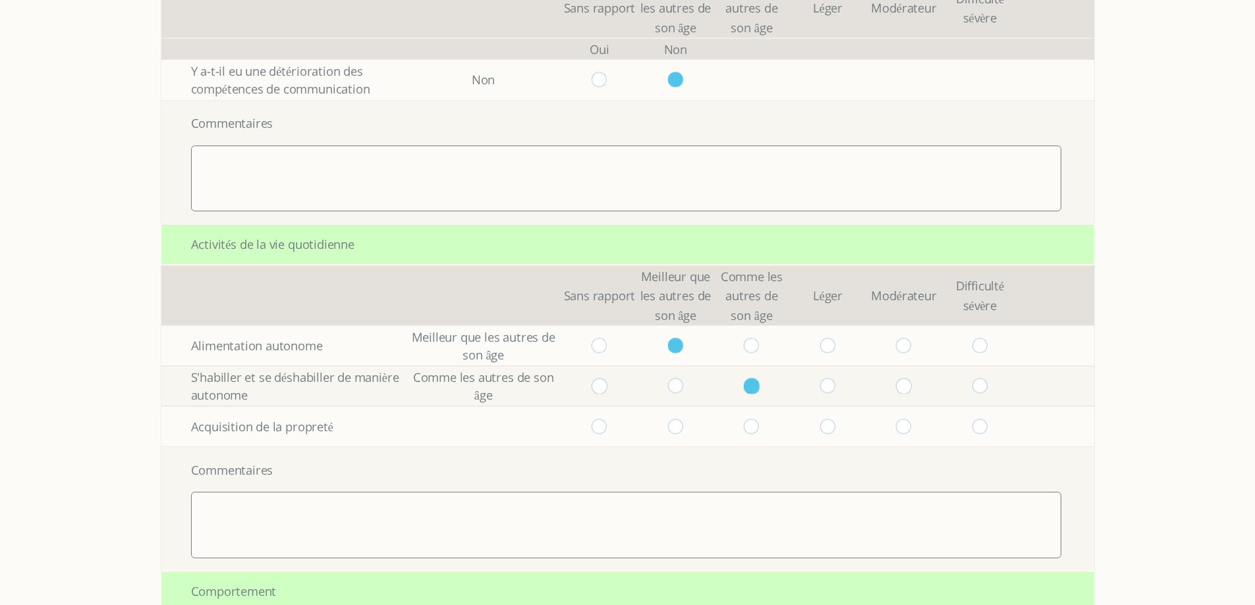
radio input "true"
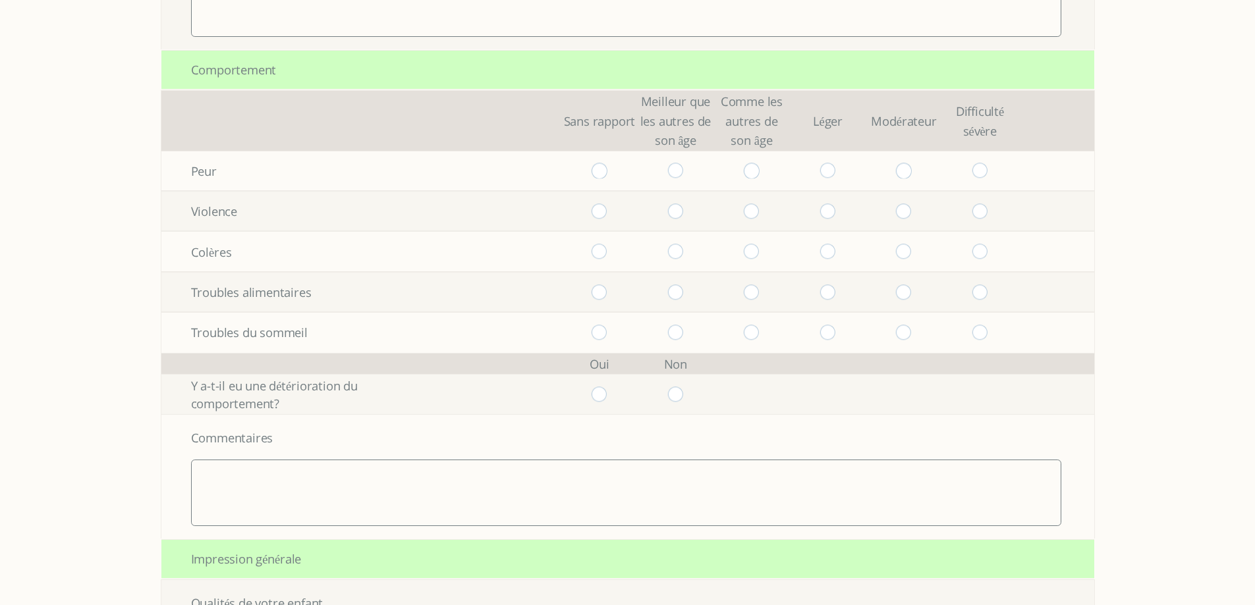
scroll to position [2305, 0]
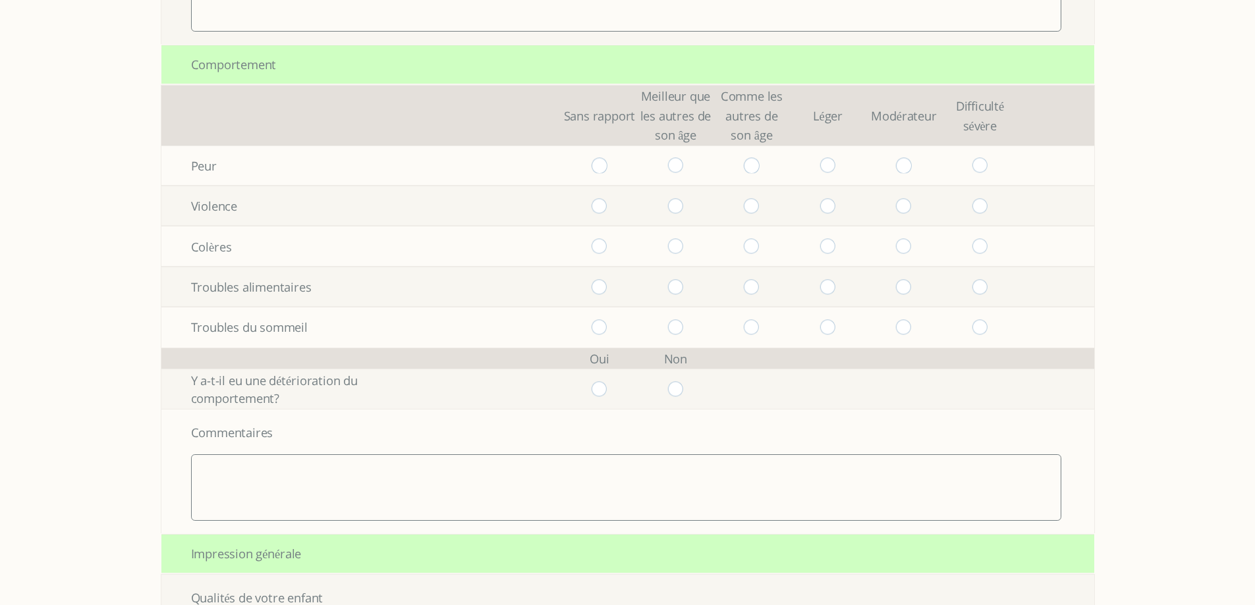
click at [683, 163] on input "radio" at bounding box center [675, 165] width 16 height 15
radio input "true"
click at [683, 205] on input "radio" at bounding box center [675, 205] width 16 height 15
radio input "true"
click at [680, 246] on input "radio" at bounding box center [675, 245] width 16 height 15
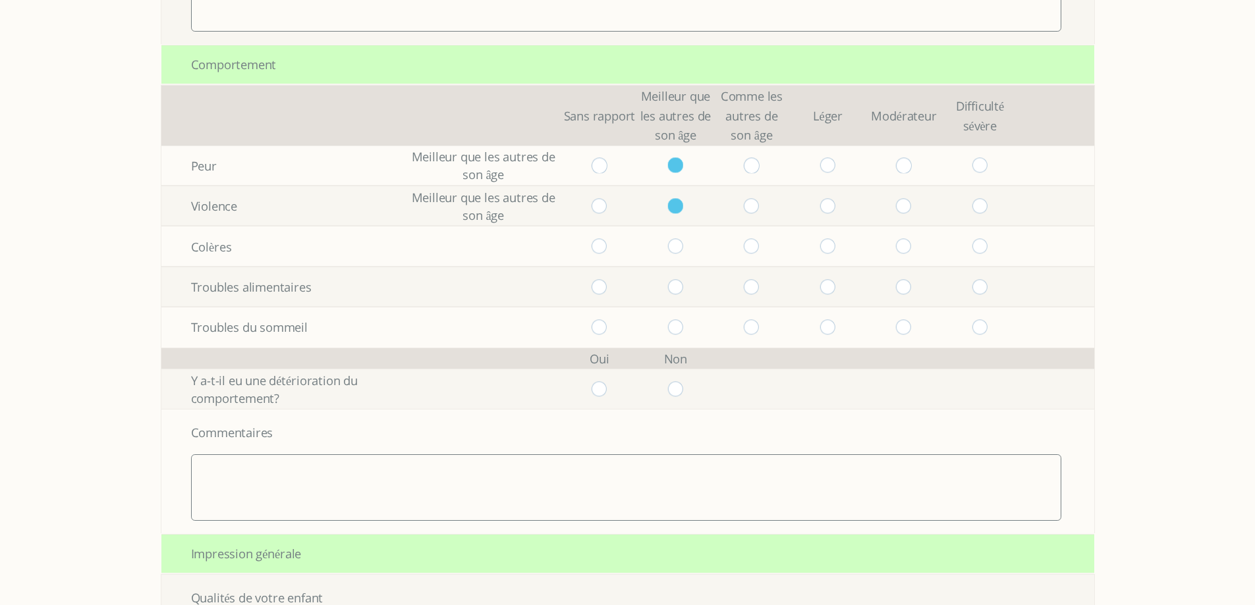
radio input "true"
click at [759, 286] on input "radio" at bounding box center [752, 286] width 16 height 15
radio input "true"
click at [755, 331] on input "radio" at bounding box center [752, 326] width 16 height 15
radio input "true"
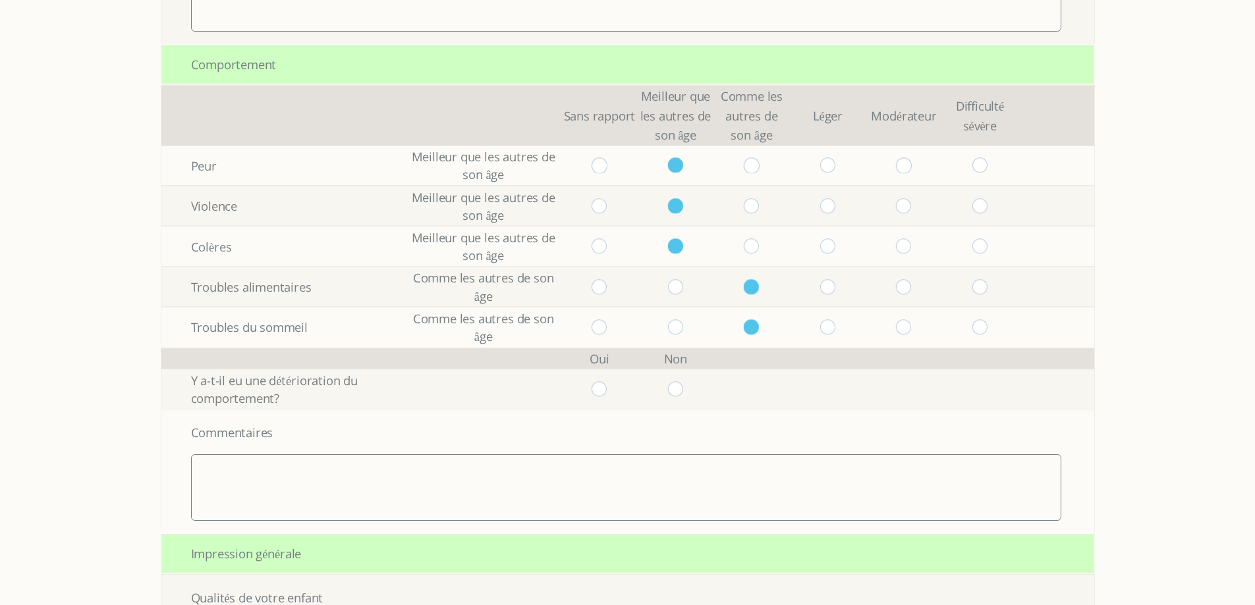
click at [683, 387] on input "radio" at bounding box center [675, 388] width 16 height 15
radio input "true"
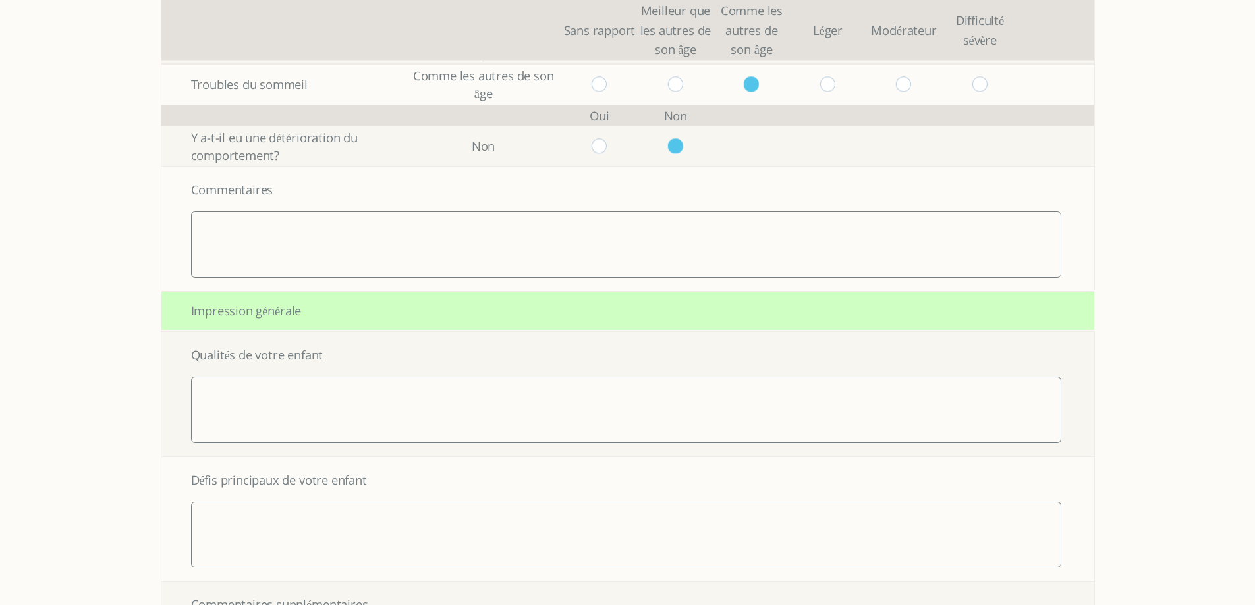
scroll to position [2568, 0]
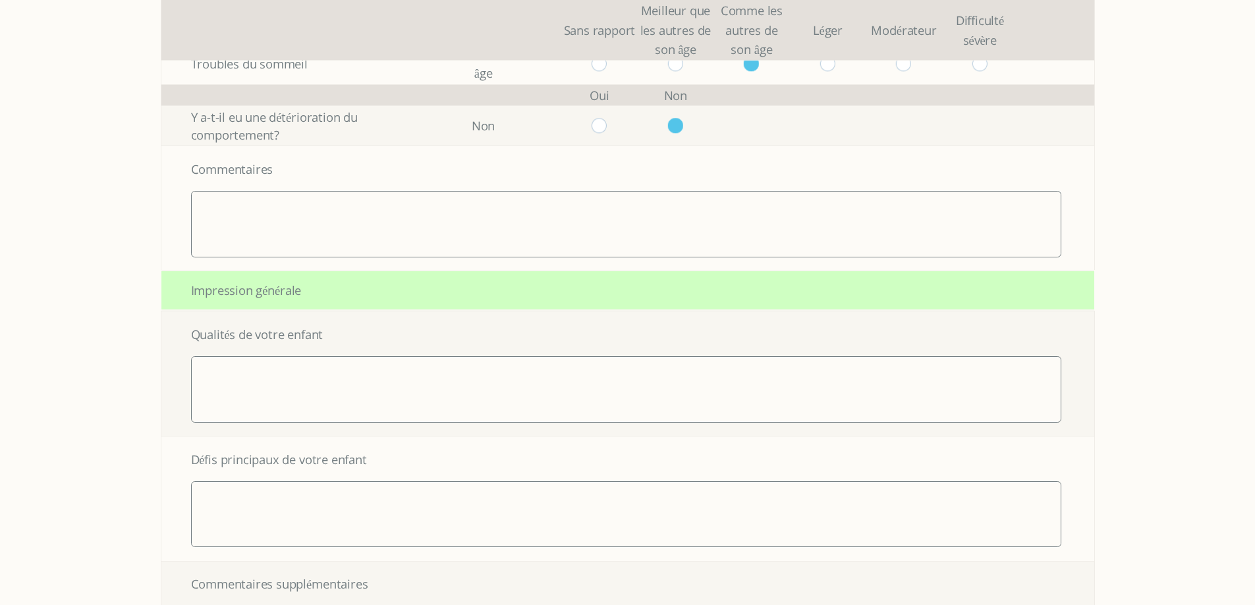
click at [595, 382] on textarea at bounding box center [626, 389] width 871 height 66
type textarea "mn jnio"
click at [561, 496] on textarea at bounding box center [626, 514] width 871 height 66
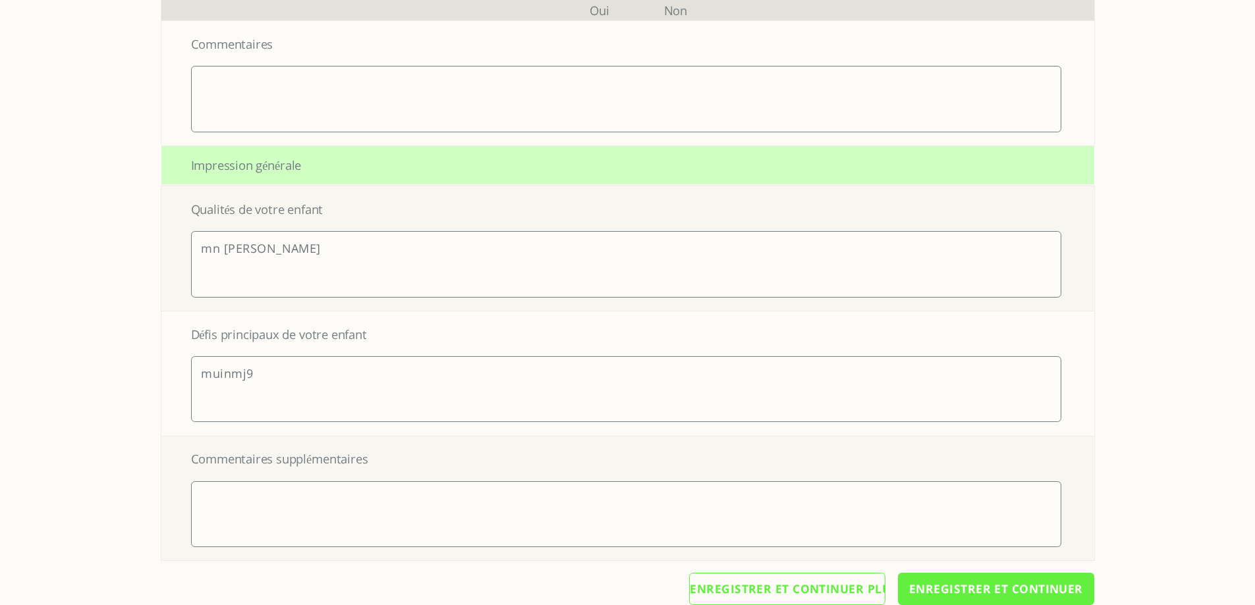
scroll to position [2719, 0]
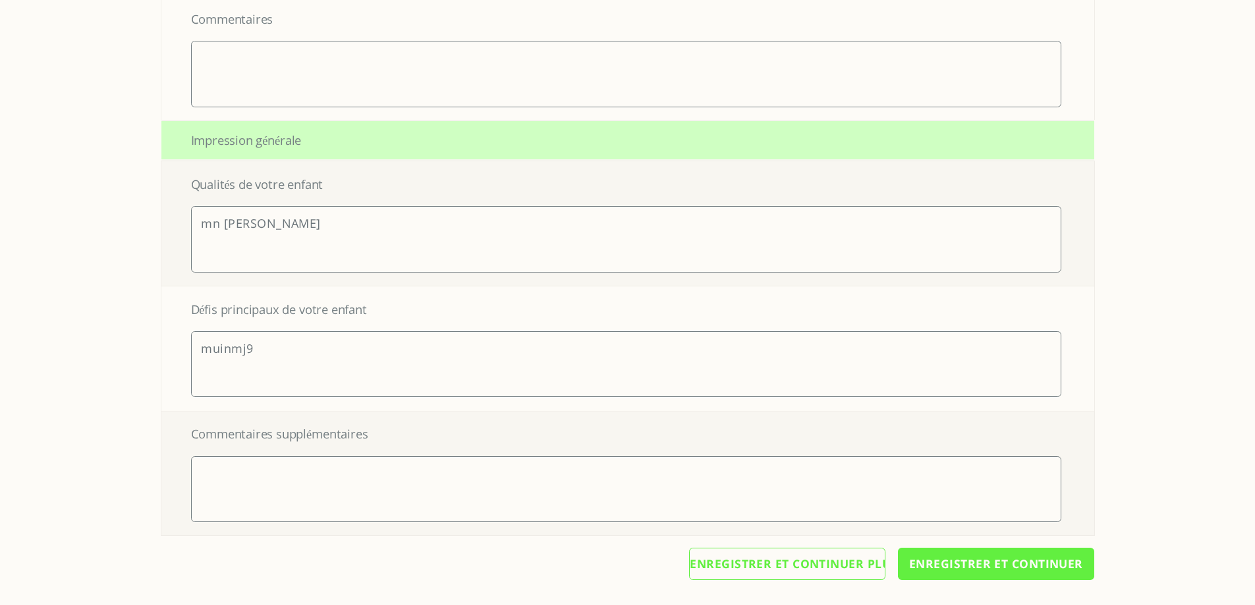
type textarea "muinmj9"
click at [537, 479] on textarea at bounding box center [626, 489] width 871 height 66
type textarea "nbh8u"
click at [956, 564] on input "Enregistrer et continuer" at bounding box center [996, 564] width 196 height 32
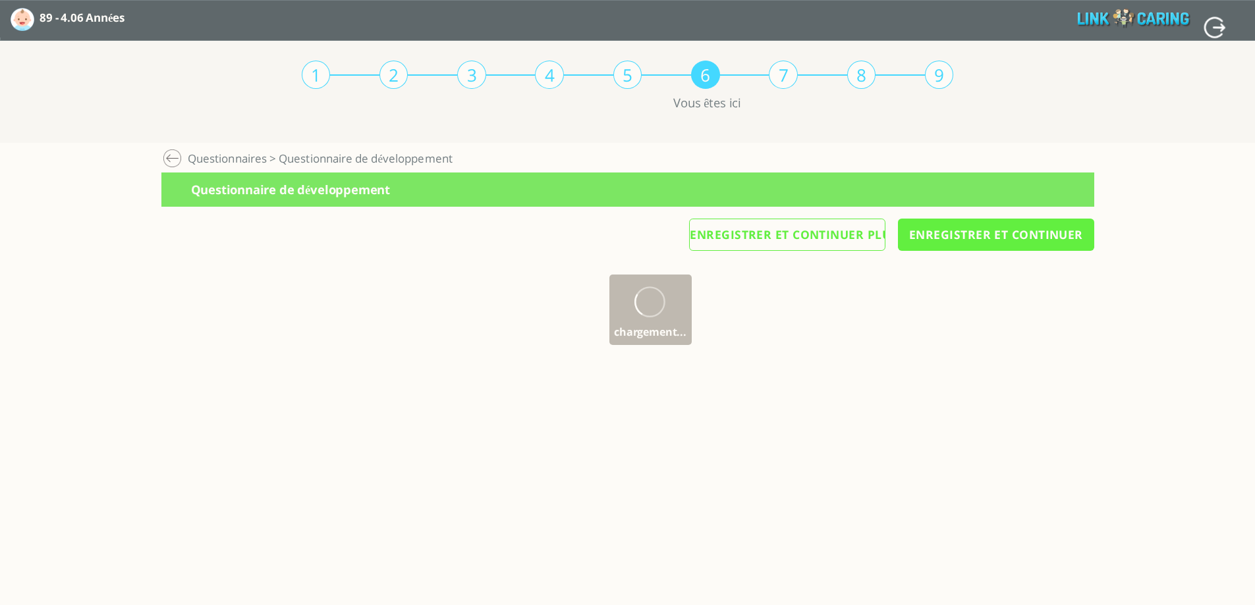
scroll to position [0, 0]
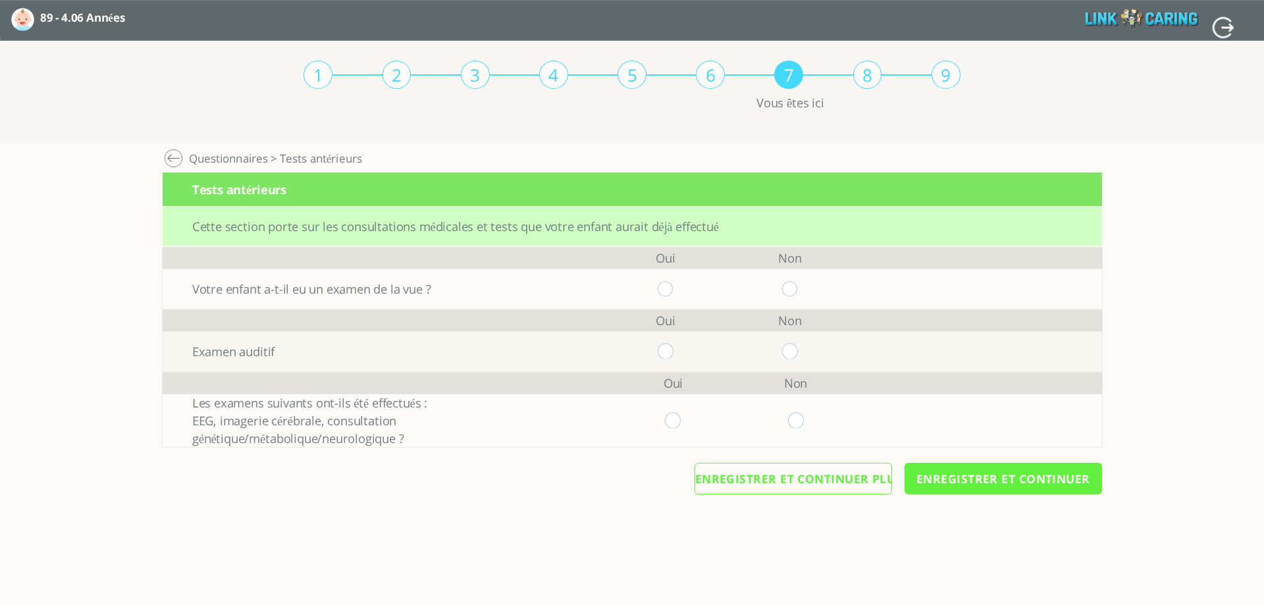
click at [661, 284] on input "radio" at bounding box center [666, 288] width 16 height 15
radio input "true"
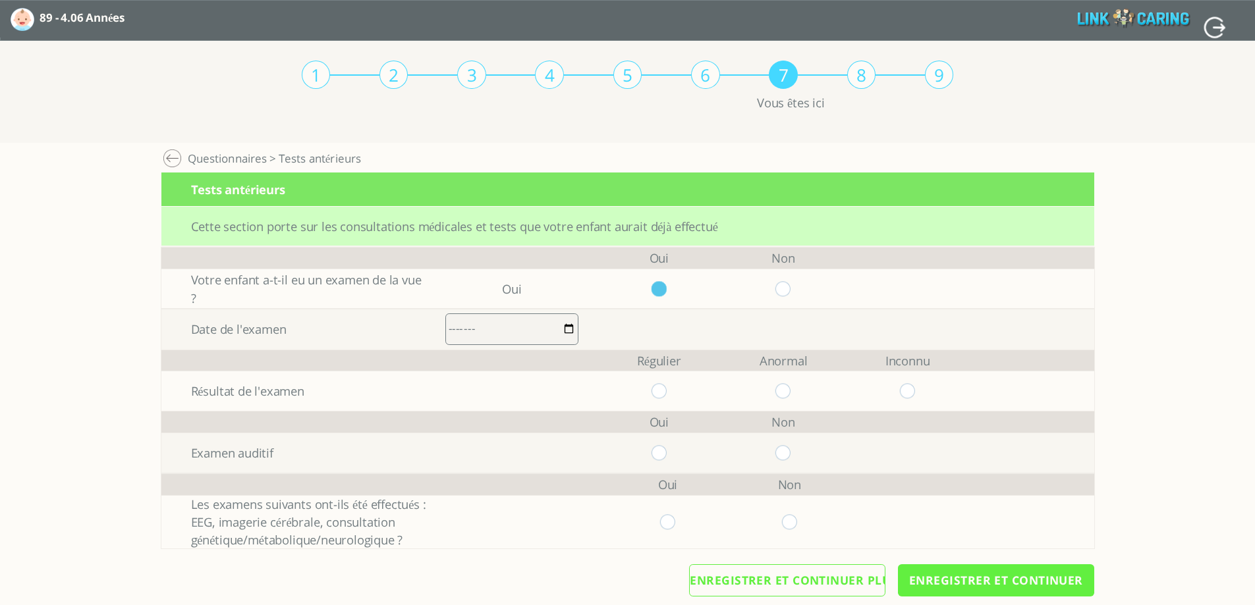
click at [464, 332] on input "month" at bounding box center [512, 329] width 134 height 32
type input "2025-02"
click at [785, 396] on input "radio" at bounding box center [783, 390] width 16 height 15
radio input "true"
click at [786, 452] on input "radio" at bounding box center [783, 452] width 16 height 15
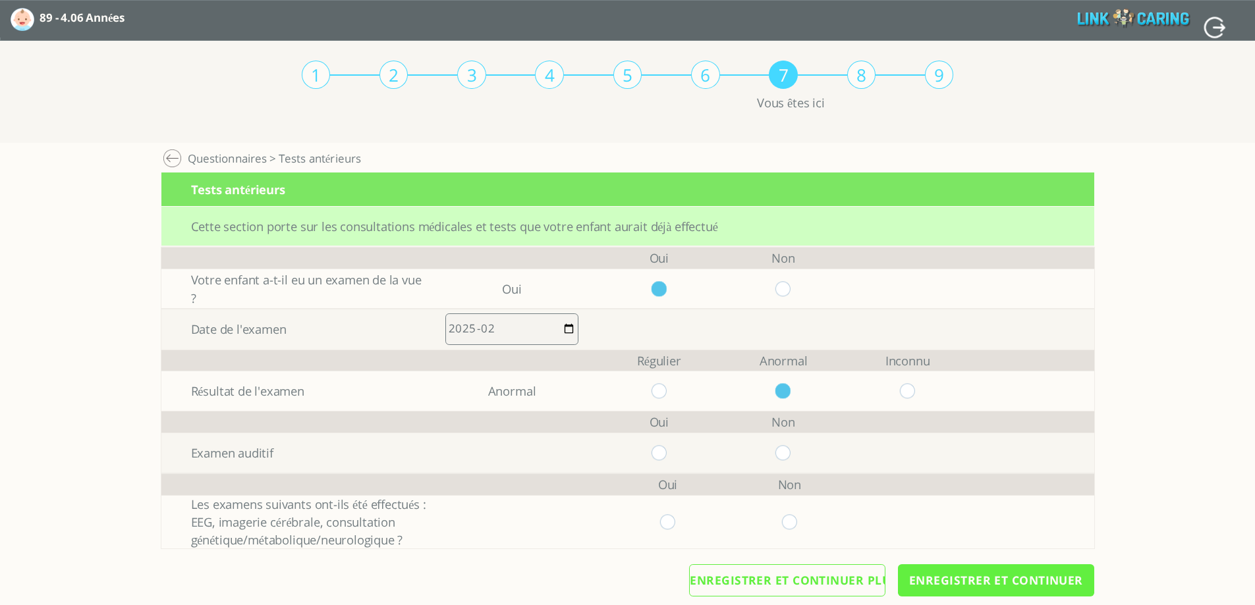
radio input "true"
click at [793, 518] on input "radio" at bounding box center [789, 521] width 16 height 15
radio input "true"
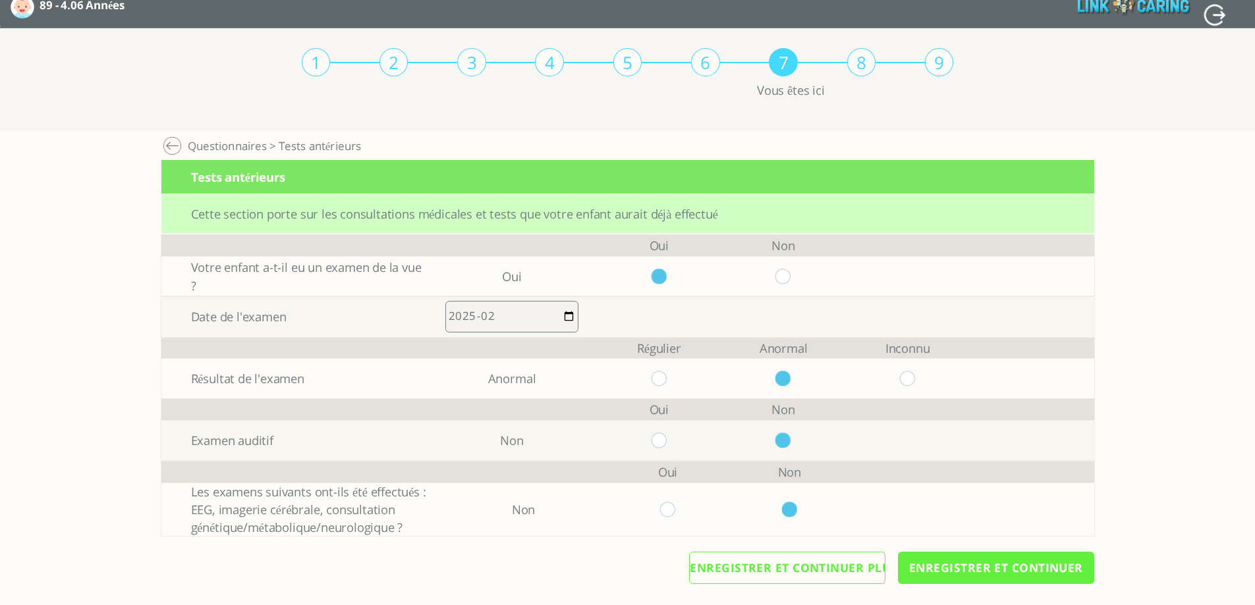
scroll to position [16, 0]
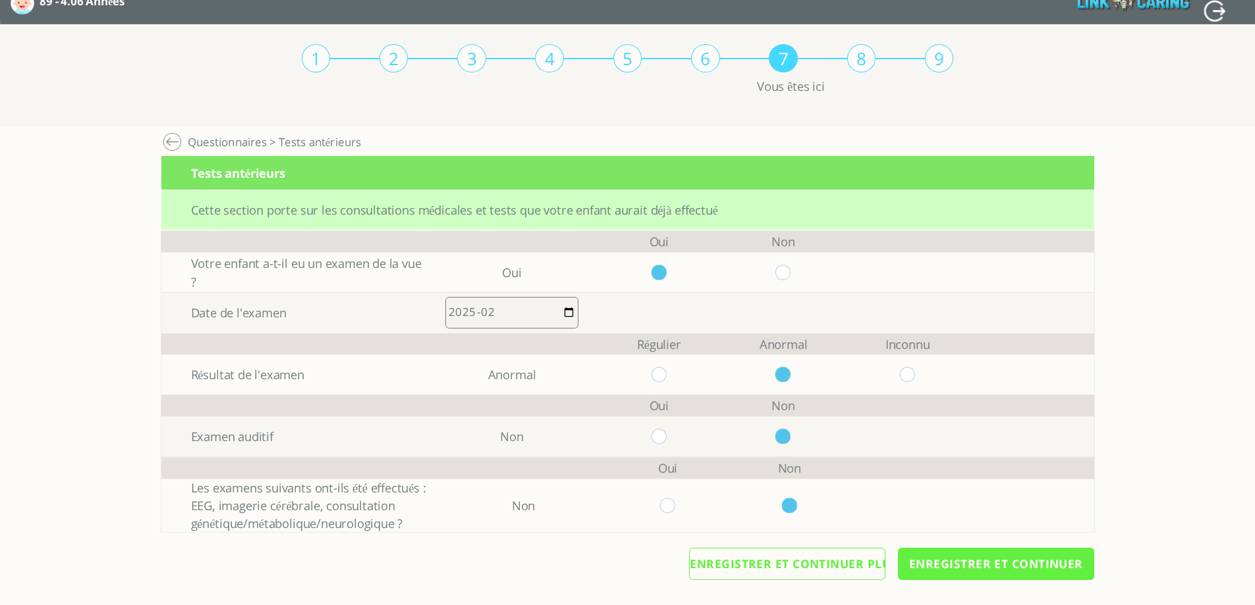
click at [956, 562] on input "Enregistrer et continuer" at bounding box center [996, 564] width 196 height 32
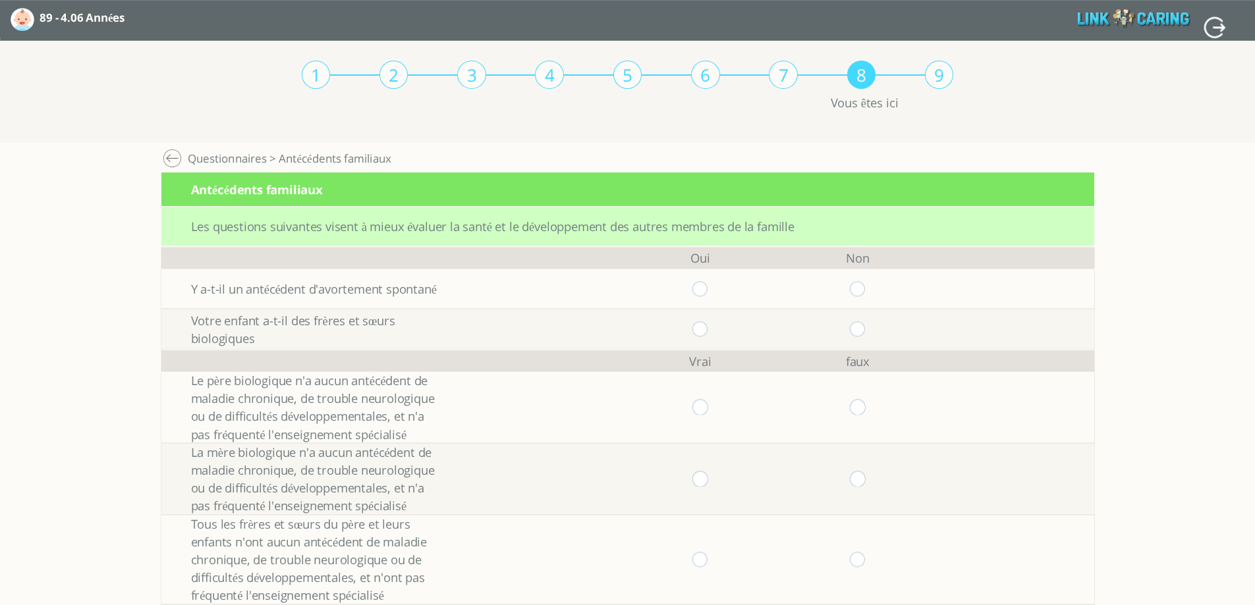
click at [865, 290] on input "radio" at bounding box center [858, 288] width 16 height 15
radio input "true"
click at [865, 331] on input "radio" at bounding box center [858, 328] width 16 height 15
radio input "true"
click at [865, 402] on input "radio" at bounding box center [858, 407] width 16 height 15
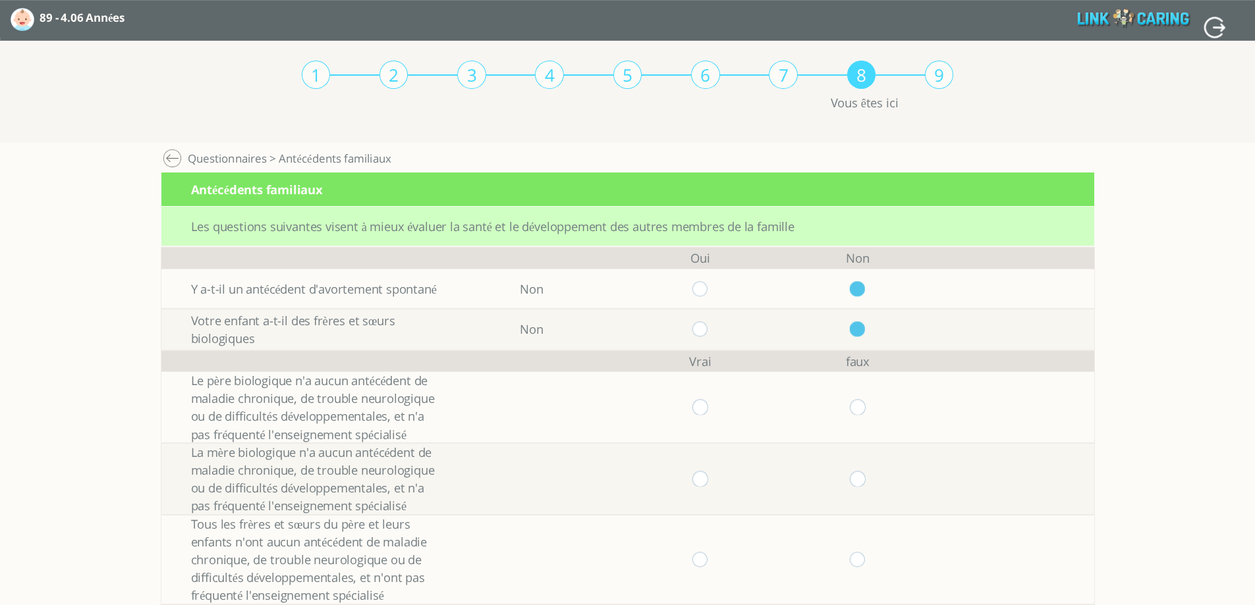
radio input "true"
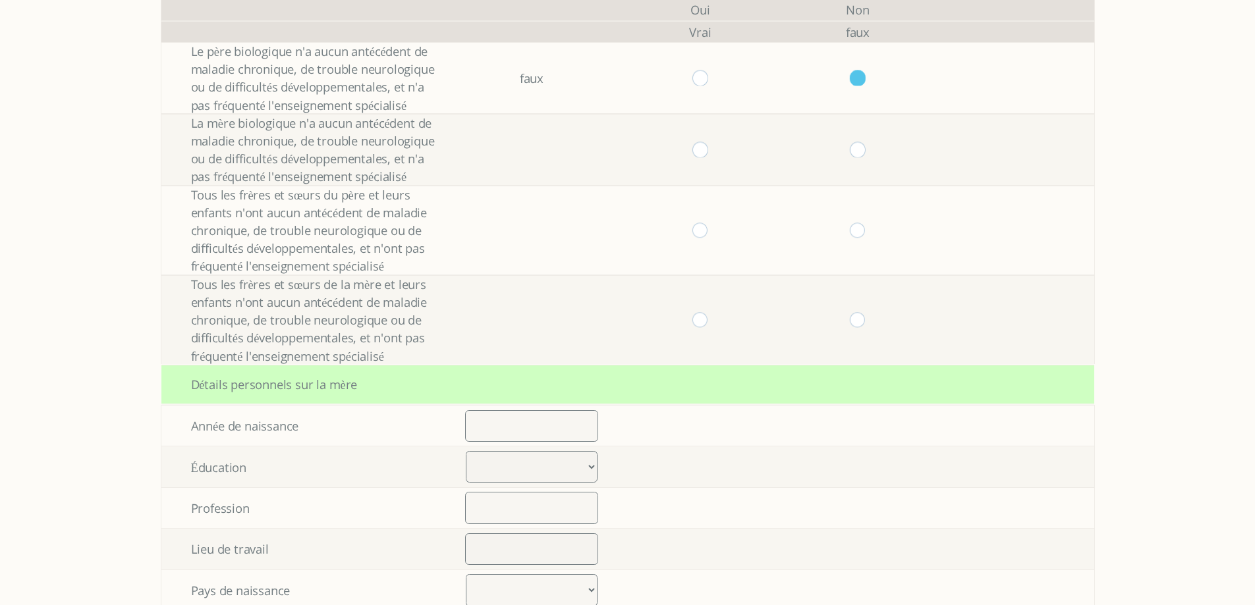
click at [706, 155] on input "radio" at bounding box center [700, 149] width 16 height 15
radio input "true"
click at [707, 228] on input "radio" at bounding box center [700, 230] width 16 height 15
radio input "true"
click at [703, 315] on input "radio" at bounding box center [700, 319] width 16 height 15
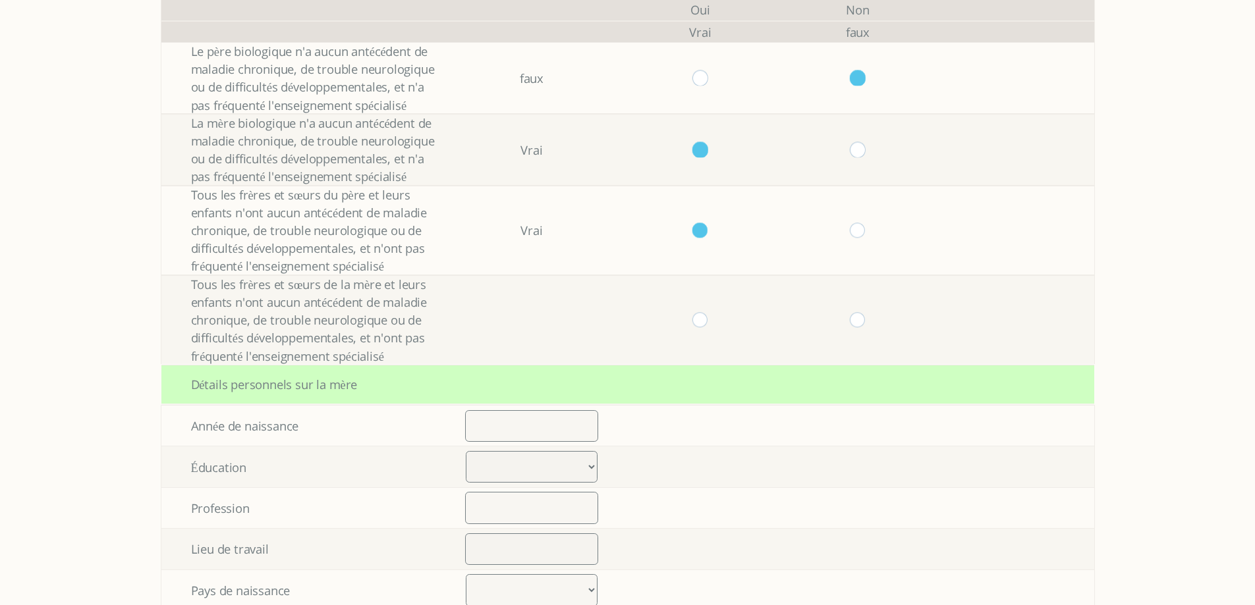
radio input "true"
click at [552, 434] on input "number" at bounding box center [532, 426] width 134 height 32
type input "1990"
click at [501, 464] on select "Élémentaire jusqu’à 8 années d’études Lycée jusqu’à 12 années d’études Lycée fi…" at bounding box center [532, 467] width 132 height 32
select select "4"
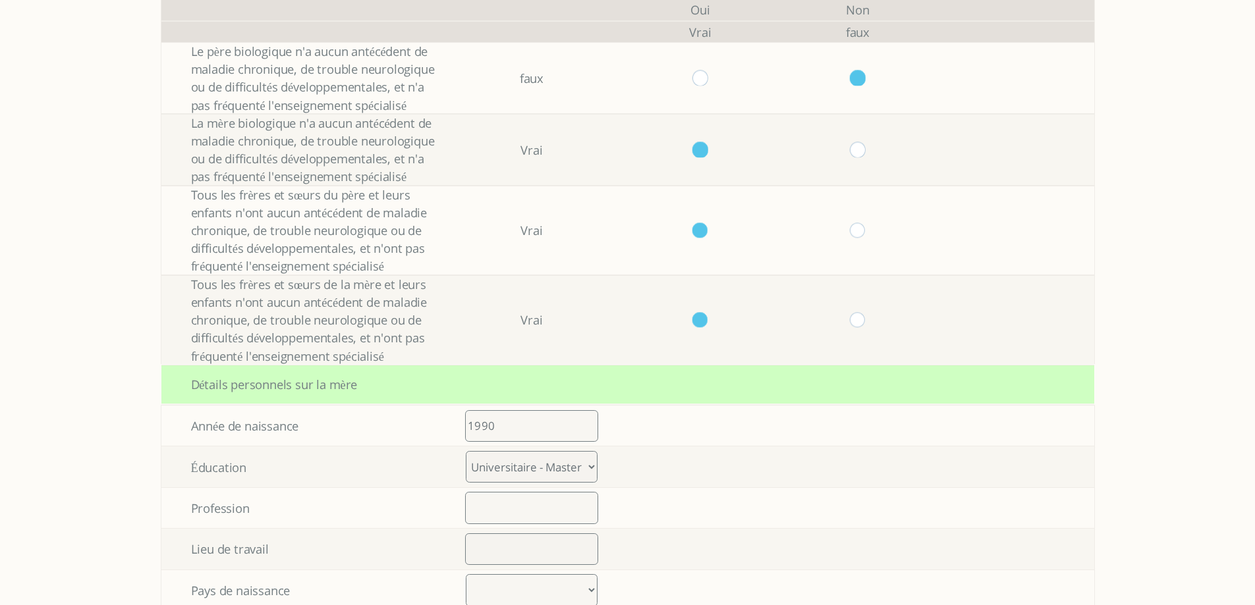
click at [471, 451] on select "Élémentaire jusqu’à 8 années d’études Lycée jusqu’à 12 années d’études Lycée fi…" at bounding box center [532, 467] width 132 height 32
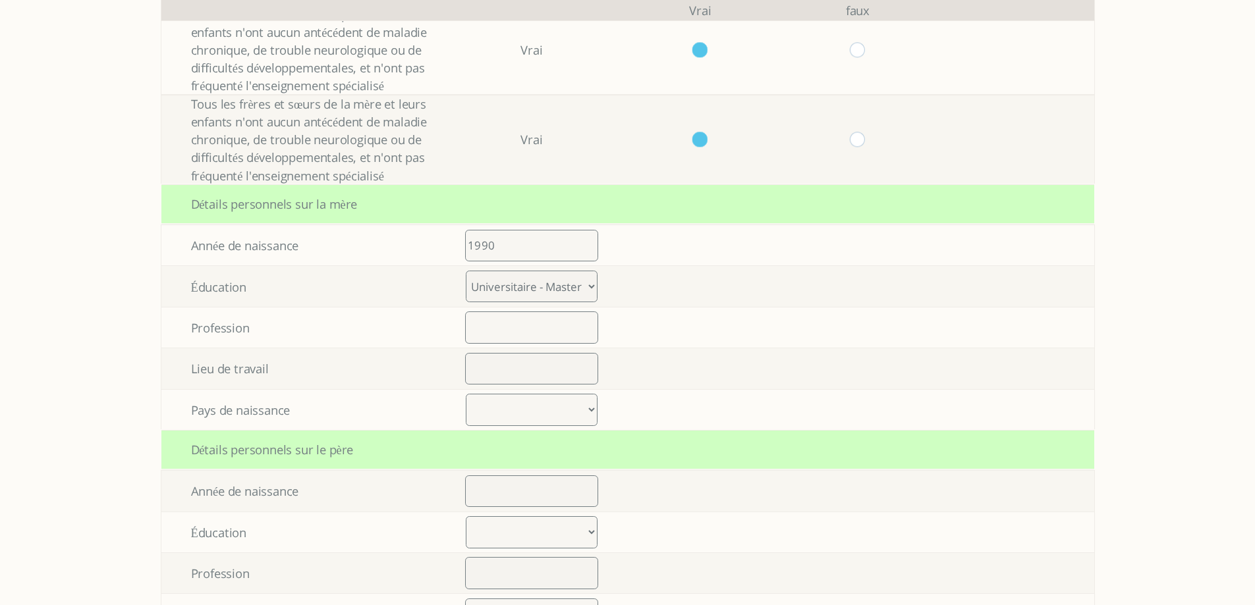
scroll to position [527, 0]
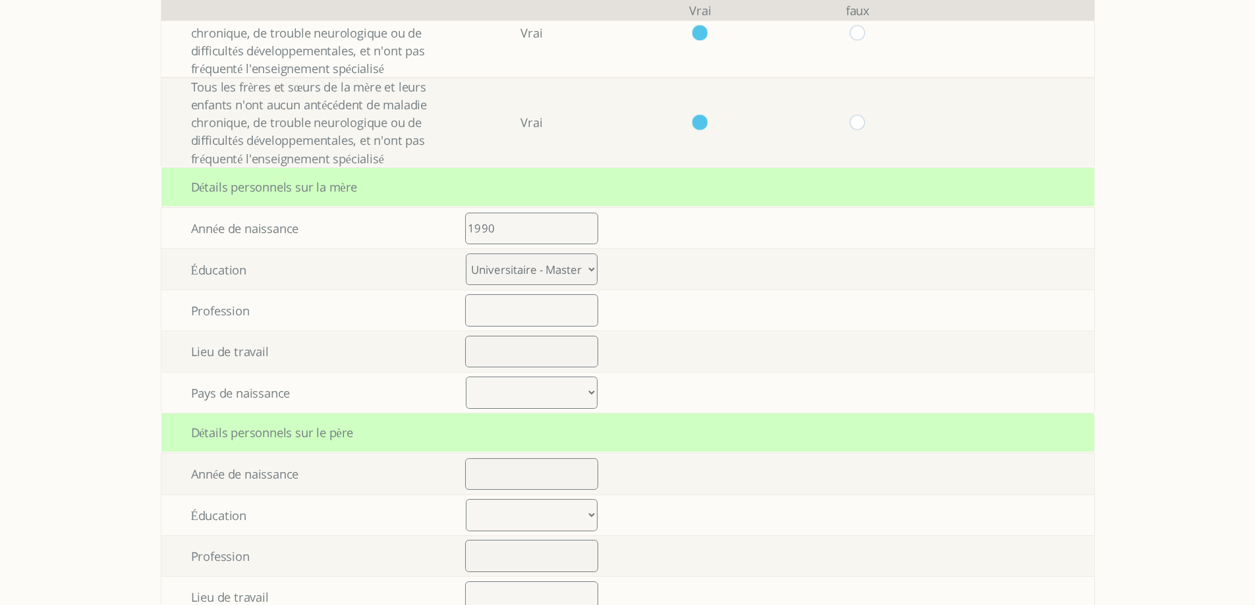
click at [559, 315] on input "text" at bounding box center [532, 310] width 134 height 32
type input "lkok"
click at [552, 346] on input "text" at bounding box center [532, 352] width 134 height 32
type input "gygty"
click at [503, 381] on select "United States United Kingdom China Japan Germany France India Italy Brazil Cana…" at bounding box center [532, 393] width 132 height 32
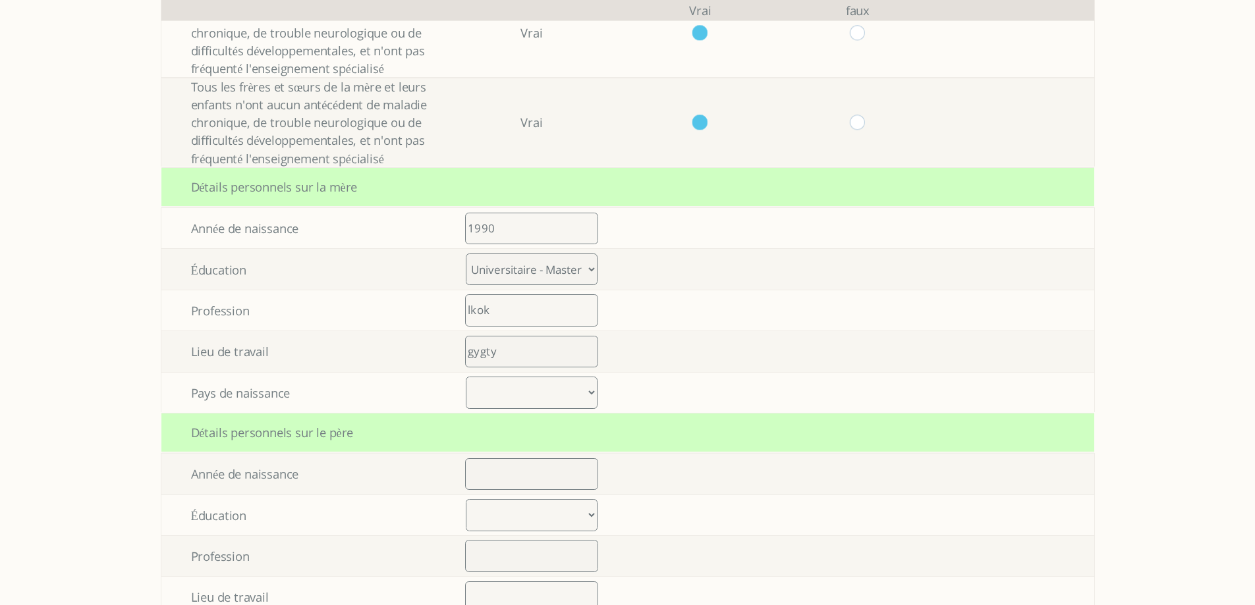
select select "19"
click at [471, 377] on select "United States United Kingdom China Japan Germany France India Italy Brazil Cana…" at bounding box center [532, 393] width 132 height 32
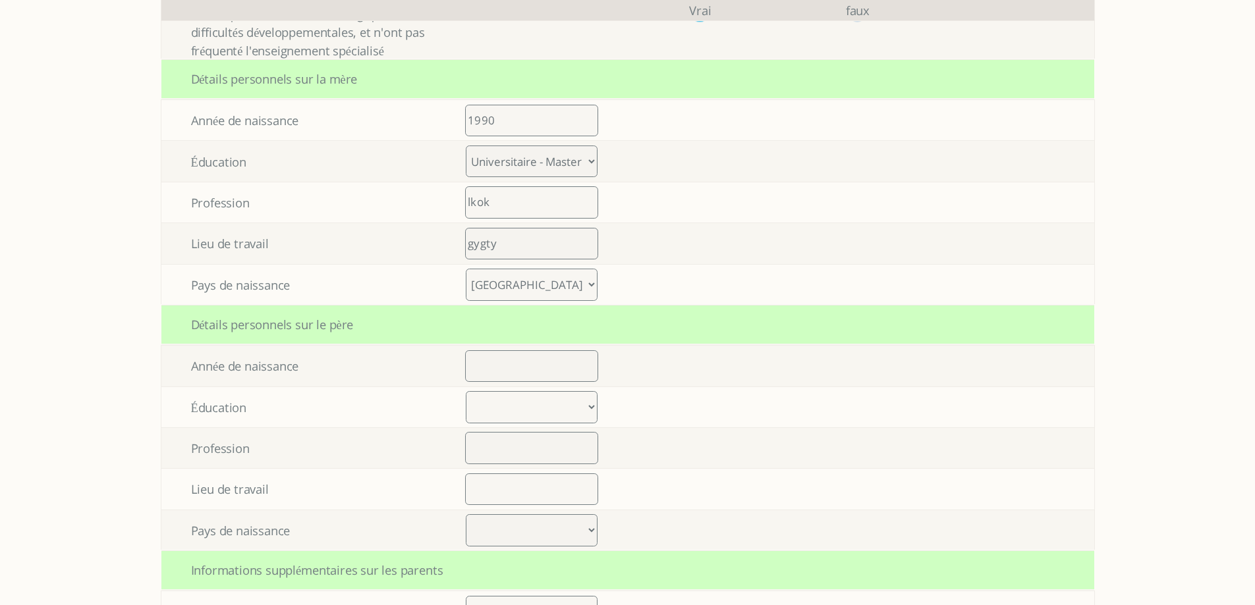
scroll to position [659, 0]
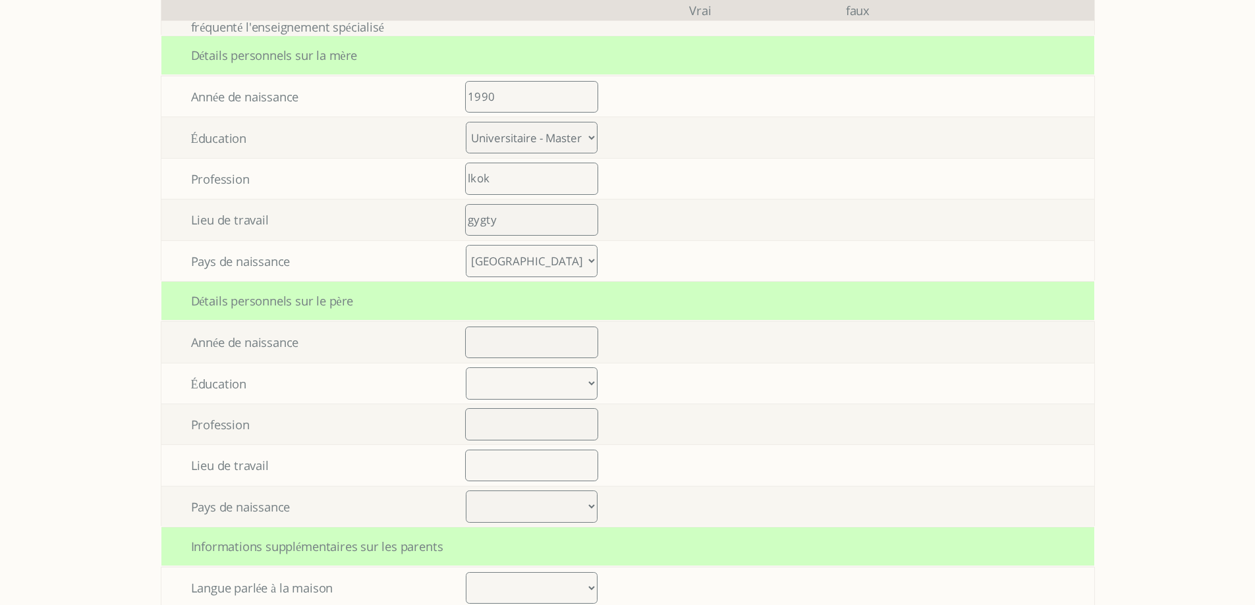
click at [543, 356] on input "number" at bounding box center [532, 343] width 134 height 32
type input "1990"
click at [578, 389] on select "Élémentaire jusqu’à 8 années d’études Lycée jusqu’à 12 années d’études Lycée fi…" at bounding box center [532, 383] width 132 height 32
select select "0"
click at [471, 367] on select "Élémentaire jusqu’à 8 années d’études Lycée jusqu’à 12 années d’études Lycée fi…" at bounding box center [532, 383] width 132 height 32
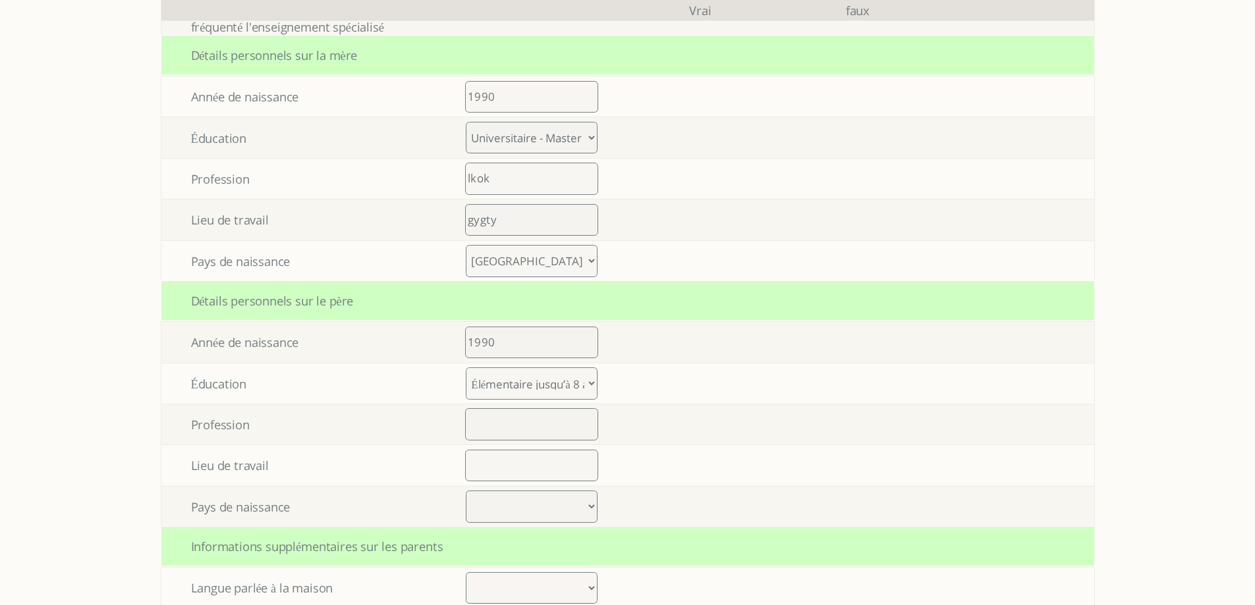
click at [522, 427] on input "text" at bounding box center [532, 424] width 134 height 32
type input ",פ,פ"
click at [522, 464] on input "text" at bounding box center [532, 466] width 134 height 32
type input "njjj"
click at [530, 504] on select "United States United Kingdom China Japan Germany France India Italy Brazil Cana…" at bounding box center [532, 507] width 132 height 32
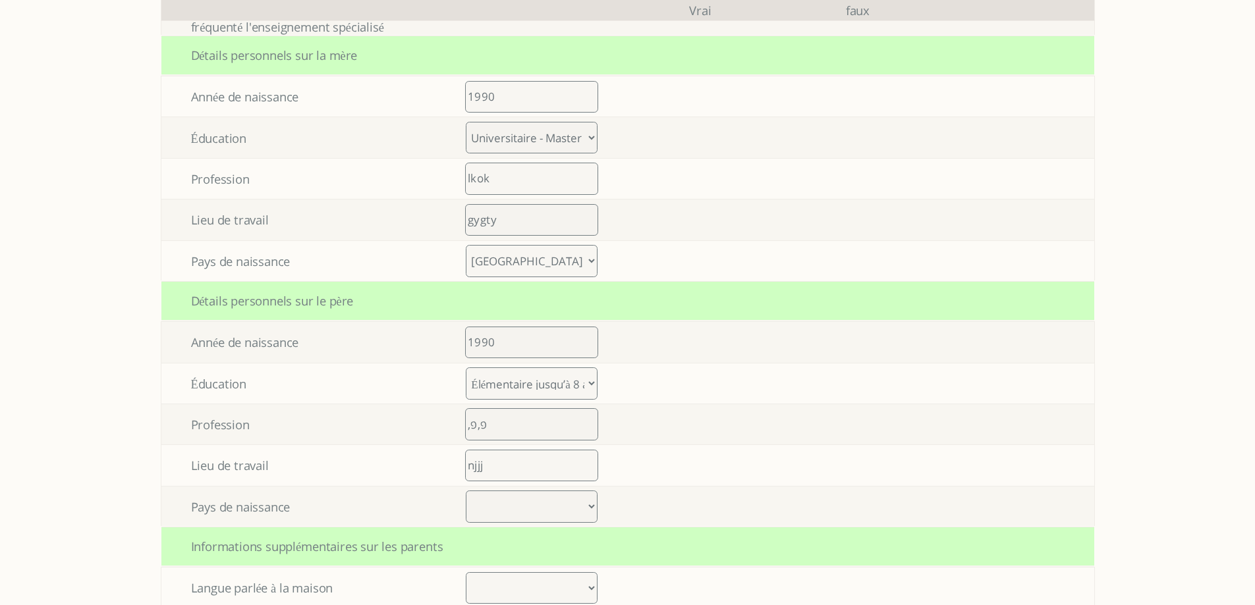
select select "19"
click at [471, 491] on select "United States United Kingdom China Japan Germany France India Italy Brazil Cana…" at bounding box center [532, 507] width 132 height 32
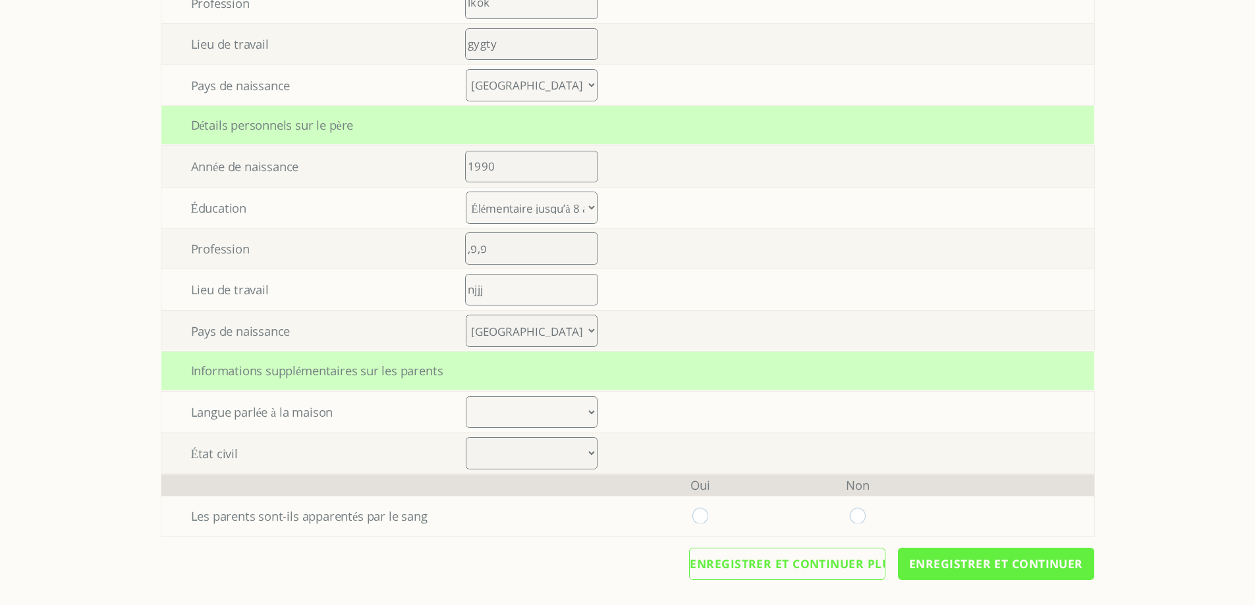
click at [506, 407] on select "Arabic Bengali Chinese Dutch English French German Gujarati Hebrew Hindi Indone…" at bounding box center [532, 412] width 132 height 32
select select "18"
click at [471, 396] on select "Arabic Bengali Chinese Dutch English French German Gujarati Hebrew Hindi Indone…" at bounding box center [532, 412] width 132 height 32
click at [514, 446] on select "Marié Divorce Autre" at bounding box center [532, 453] width 132 height 32
select select "0"
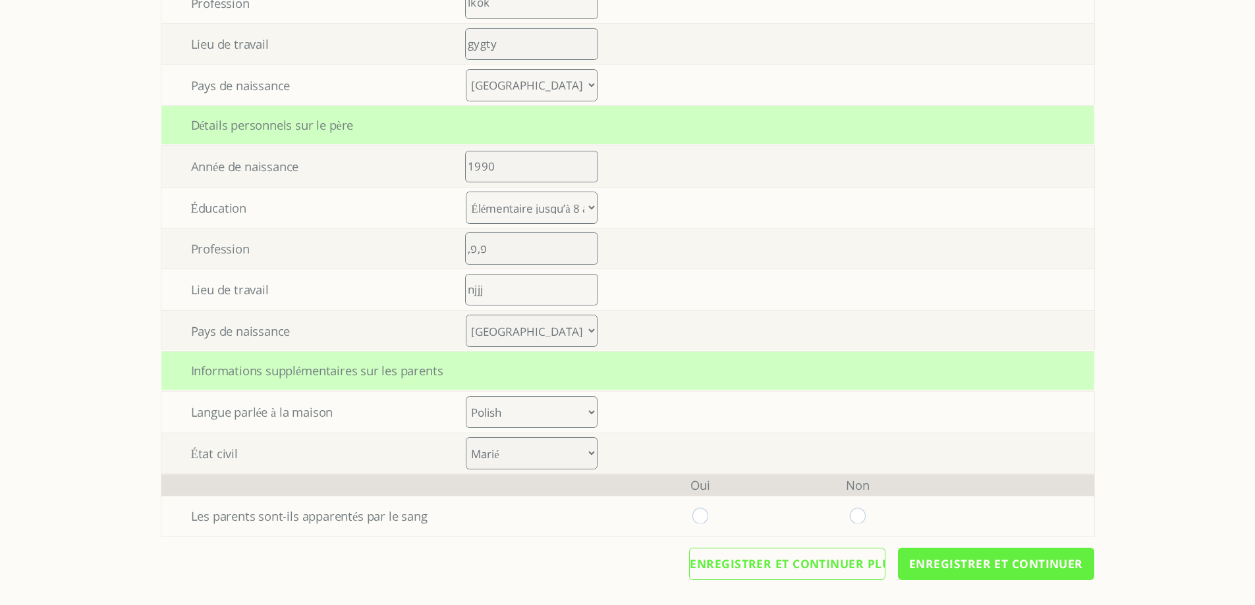
click at [471, 437] on select "Marié Divorce Autre" at bounding box center [532, 453] width 132 height 32
click at [708, 522] on input "radio" at bounding box center [700, 515] width 16 height 15
radio input "true"
click at [962, 564] on input "Enregistrer et continuer" at bounding box center [996, 564] width 196 height 32
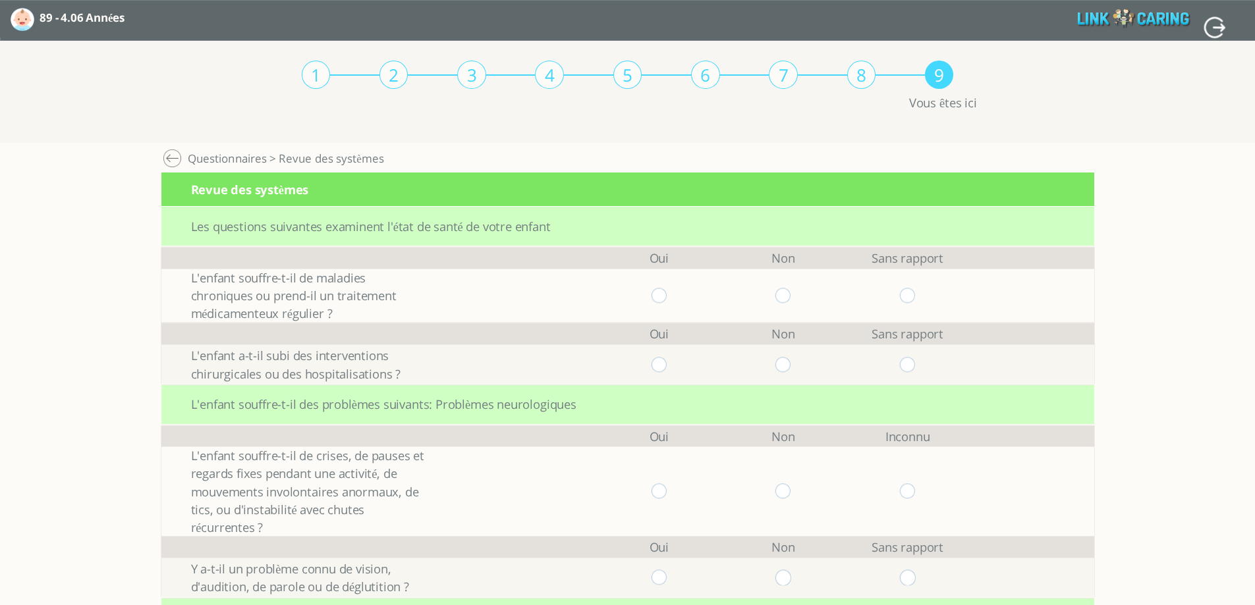
click at [786, 290] on input "radio" at bounding box center [783, 295] width 16 height 15
radio input "true"
click at [785, 368] on input "radio" at bounding box center [783, 364] width 16 height 15
radio input "true"
click at [786, 491] on input "radio" at bounding box center [783, 490] width 16 height 15
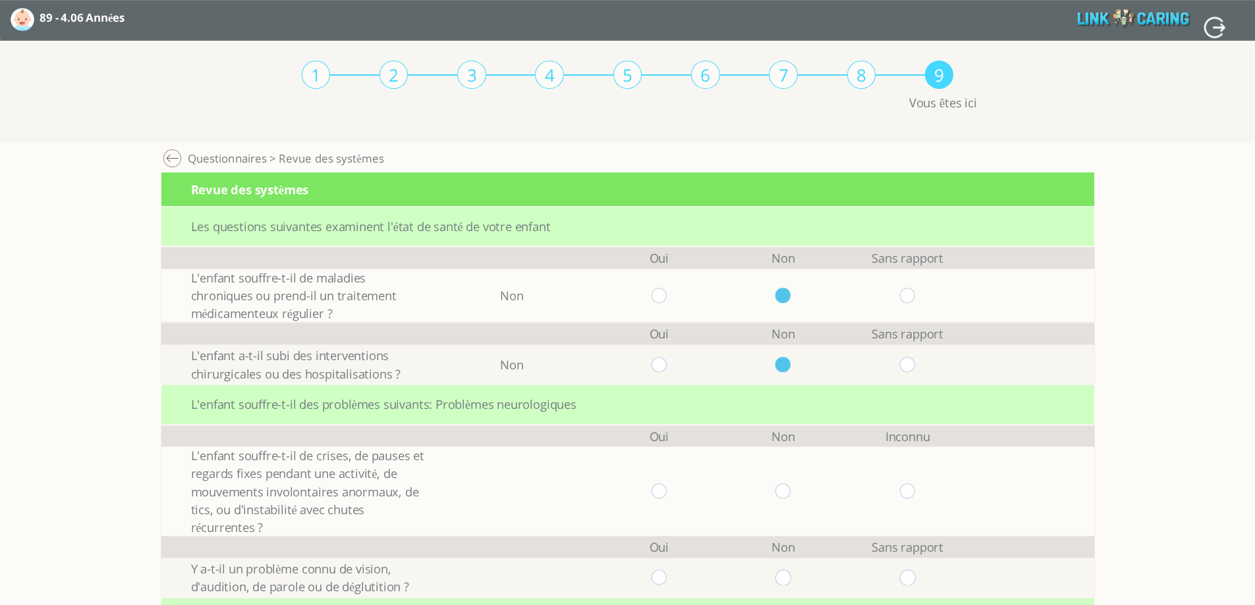
radio input "true"
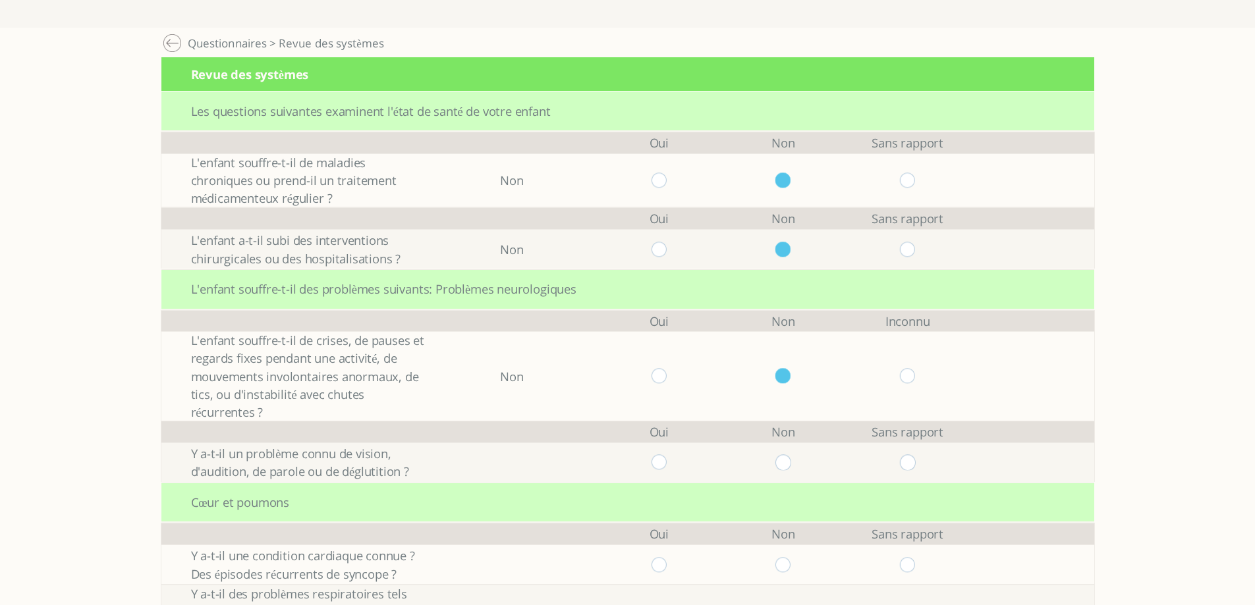
scroll to position [263, 0]
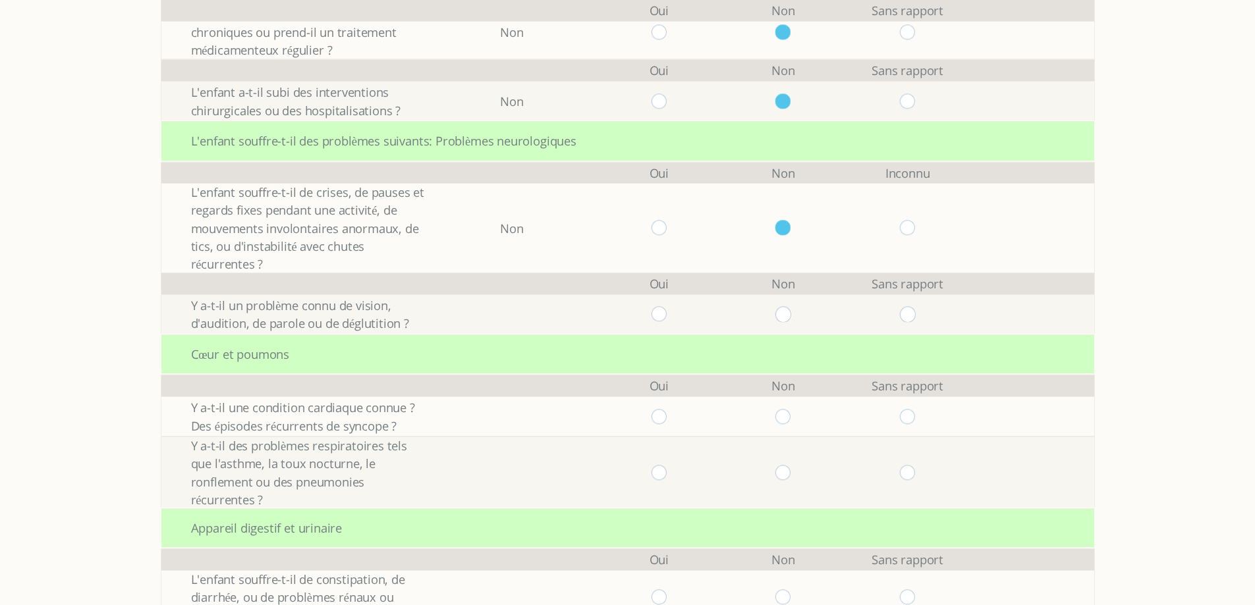
click at [666, 313] on input "radio" at bounding box center [659, 314] width 16 height 15
radio input "true"
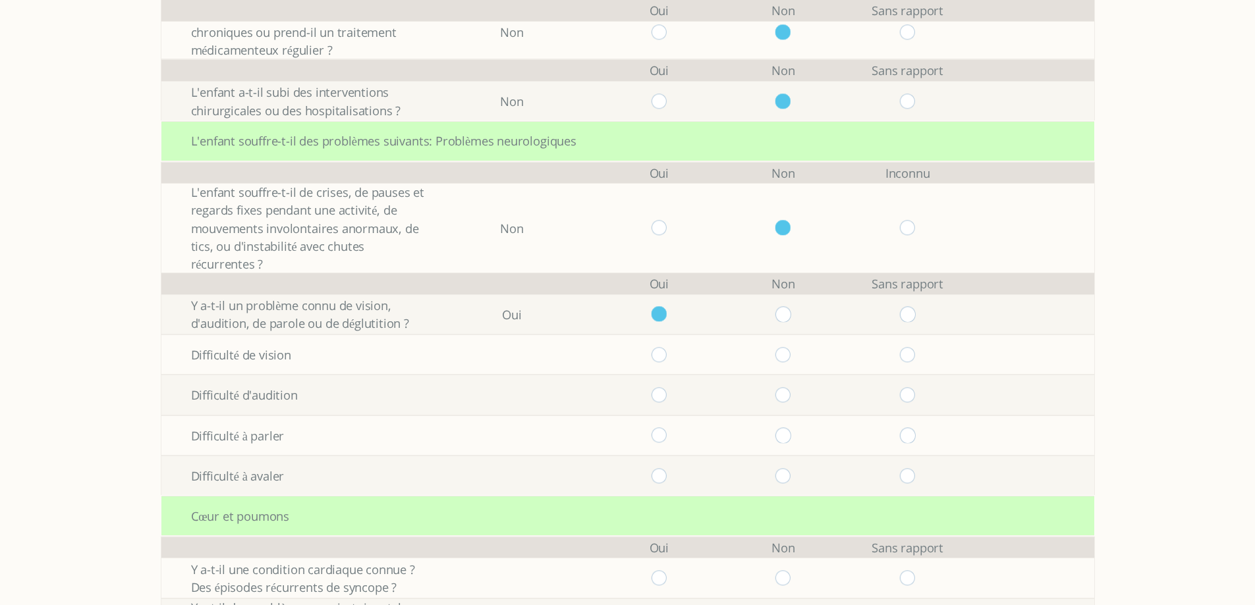
click at [786, 357] on input "radio" at bounding box center [783, 354] width 16 height 15
radio input "true"
click at [786, 393] on input "radio" at bounding box center [783, 394] width 16 height 15
radio input "true"
drag, startPoint x: 788, startPoint y: 425, endPoint x: 789, endPoint y: 441, distance: 16.5
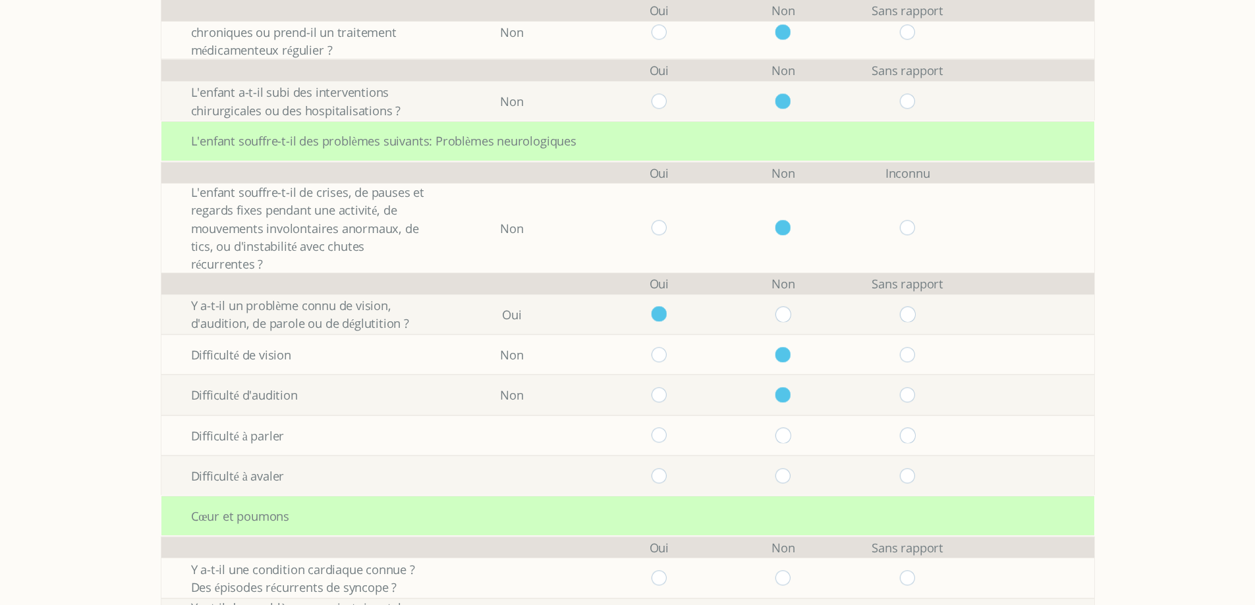
click at [788, 427] on td at bounding box center [783, 436] width 124 height 40
click at [789, 445] on td at bounding box center [783, 436] width 124 height 40
click at [791, 440] on input "radio" at bounding box center [783, 435] width 16 height 15
radio input "true"
click at [791, 468] on input "radio" at bounding box center [783, 475] width 16 height 15
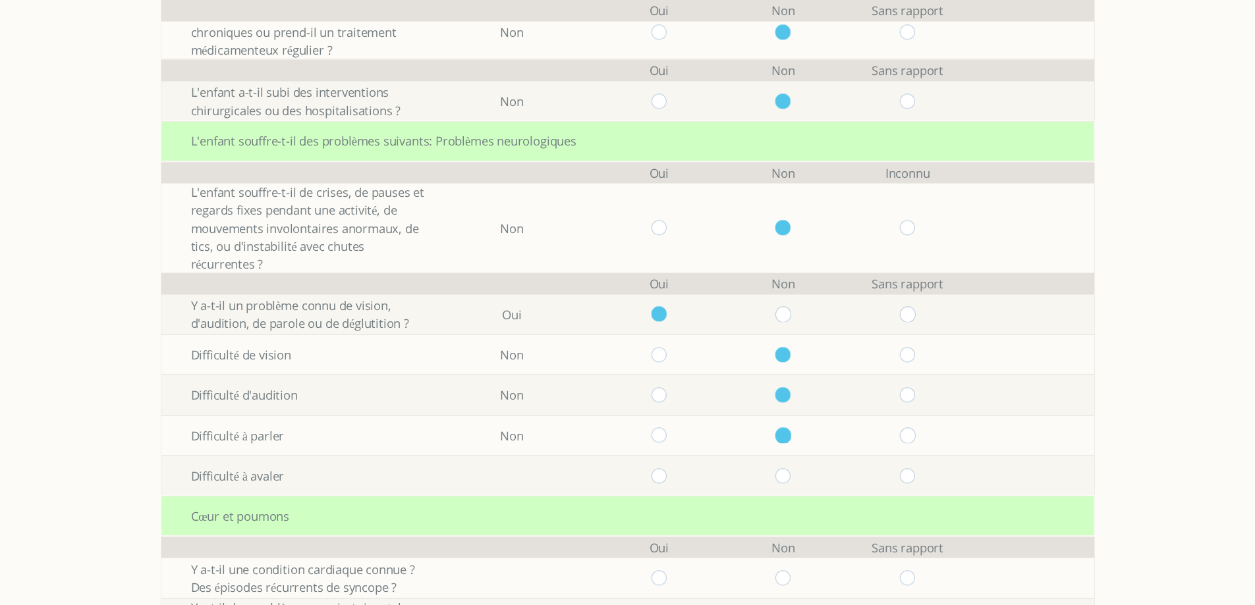
radio input "true"
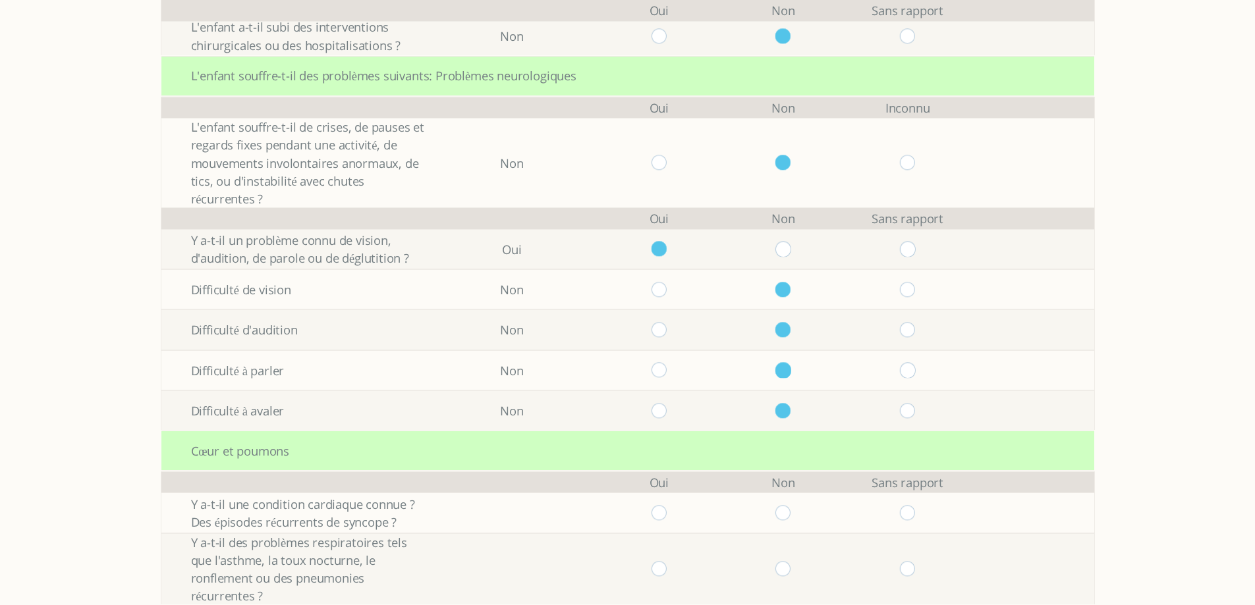
scroll to position [527, 0]
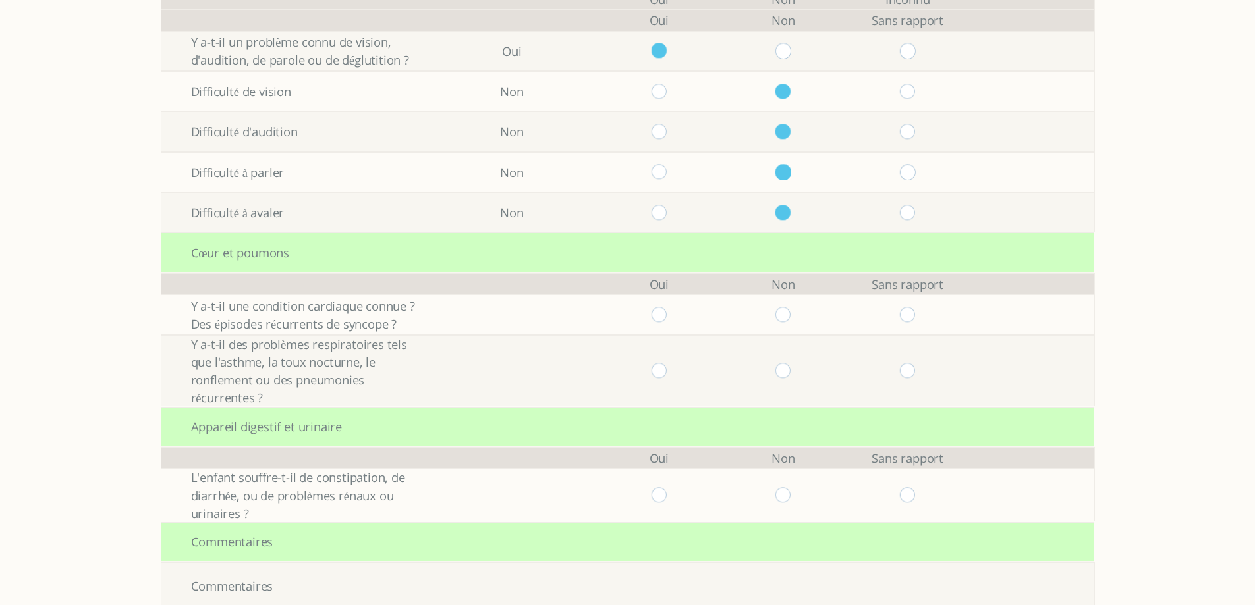
click at [792, 328] on td at bounding box center [783, 314] width 124 height 40
click at [790, 319] on input "radio" at bounding box center [783, 314] width 16 height 15
radio input "true"
click at [789, 363] on input "radio" at bounding box center [783, 370] width 16 height 15
radio input "true"
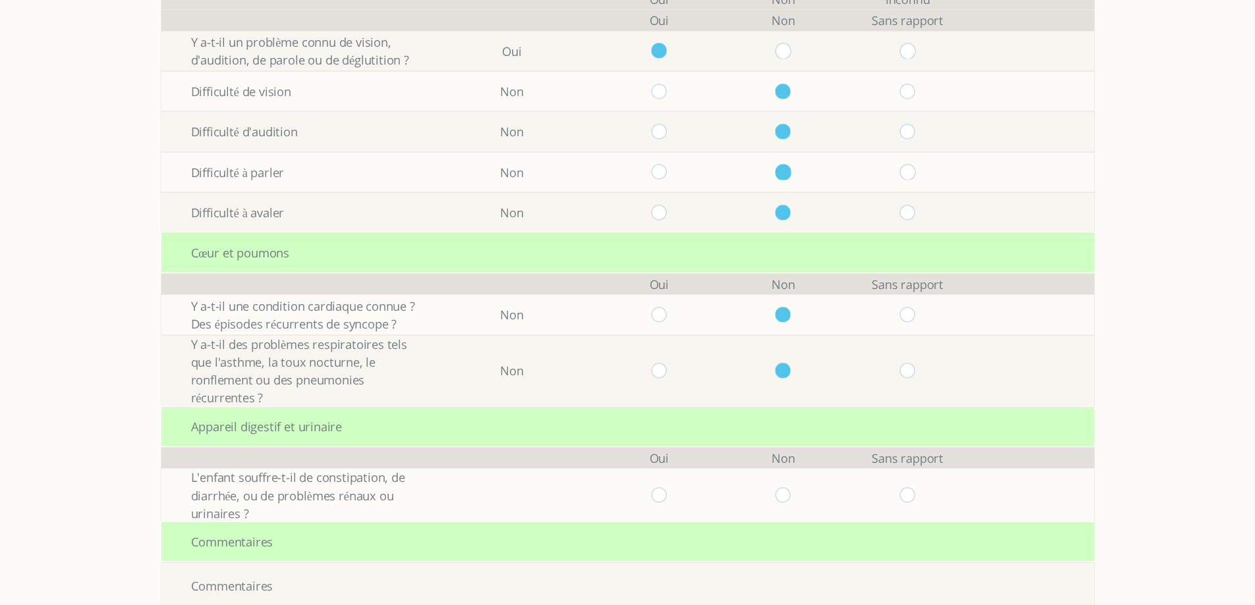
click at [788, 487] on input "radio" at bounding box center [783, 494] width 16 height 15
radio input "true"
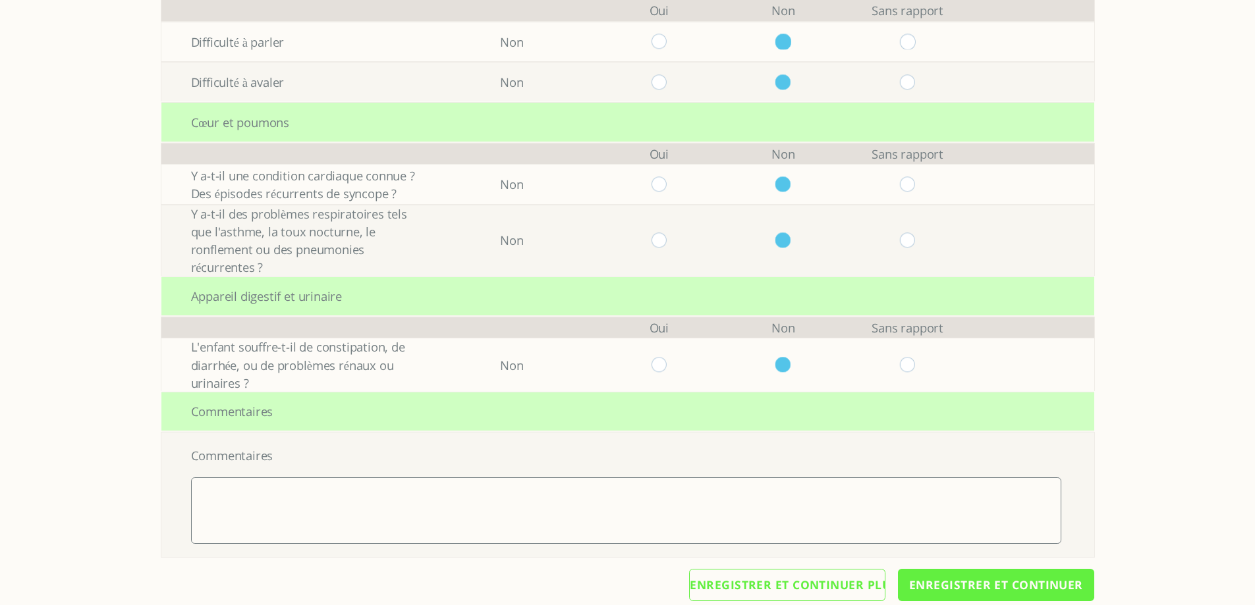
scroll to position [661, 0]
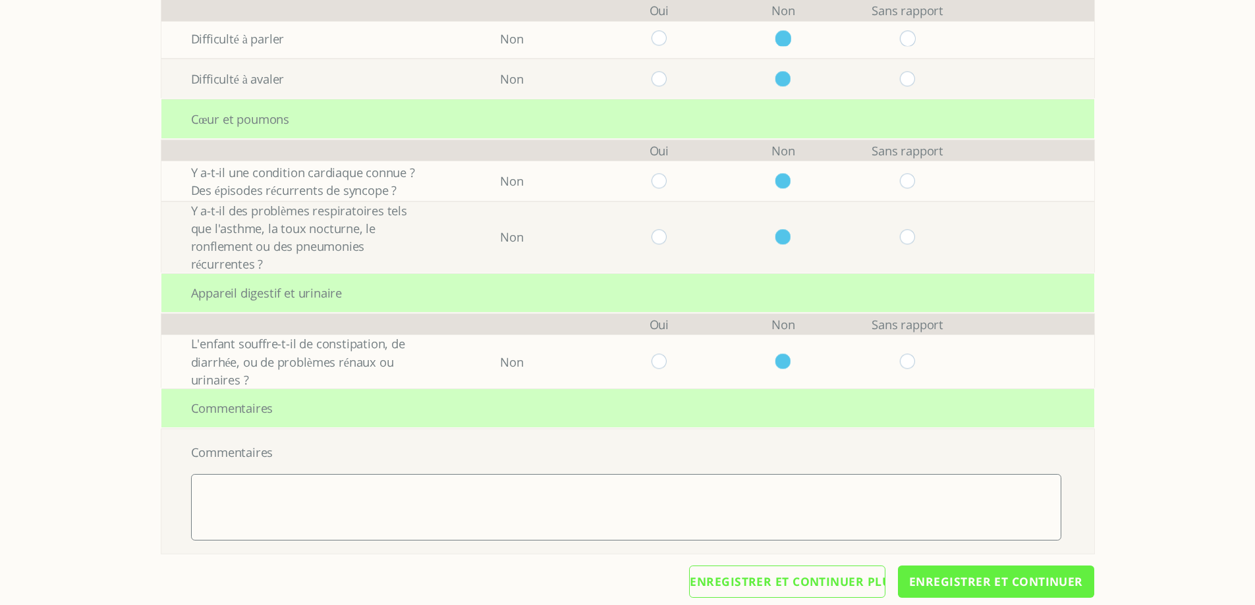
click at [972, 568] on input "Enregistrer et continuer" at bounding box center [996, 582] width 196 height 32
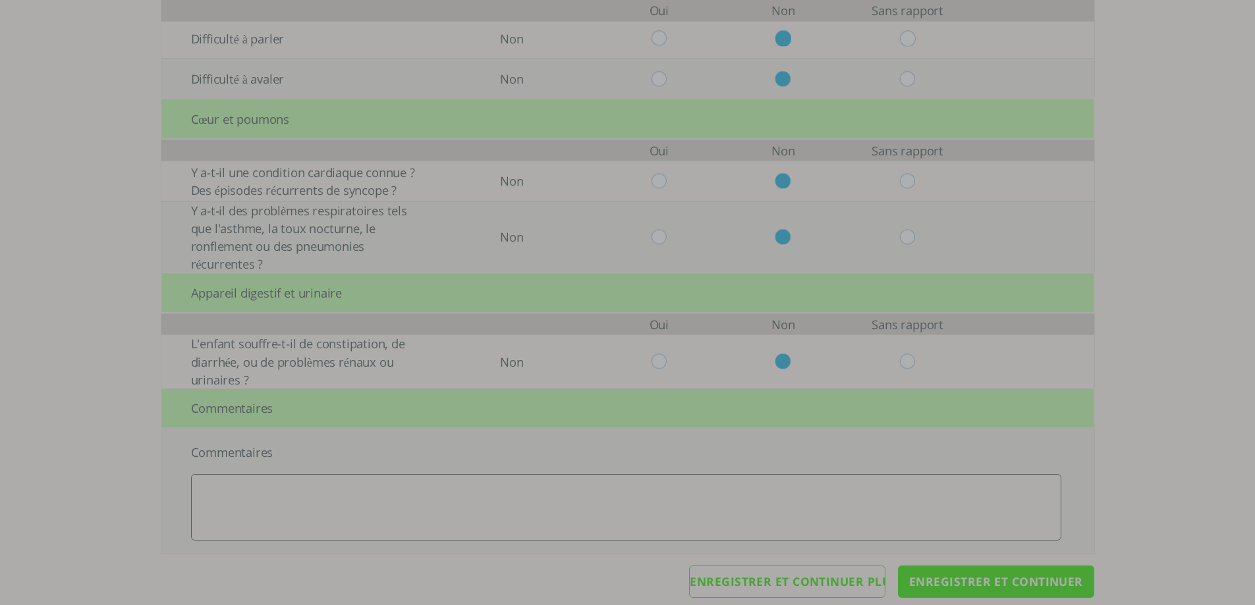
scroll to position [0, 0]
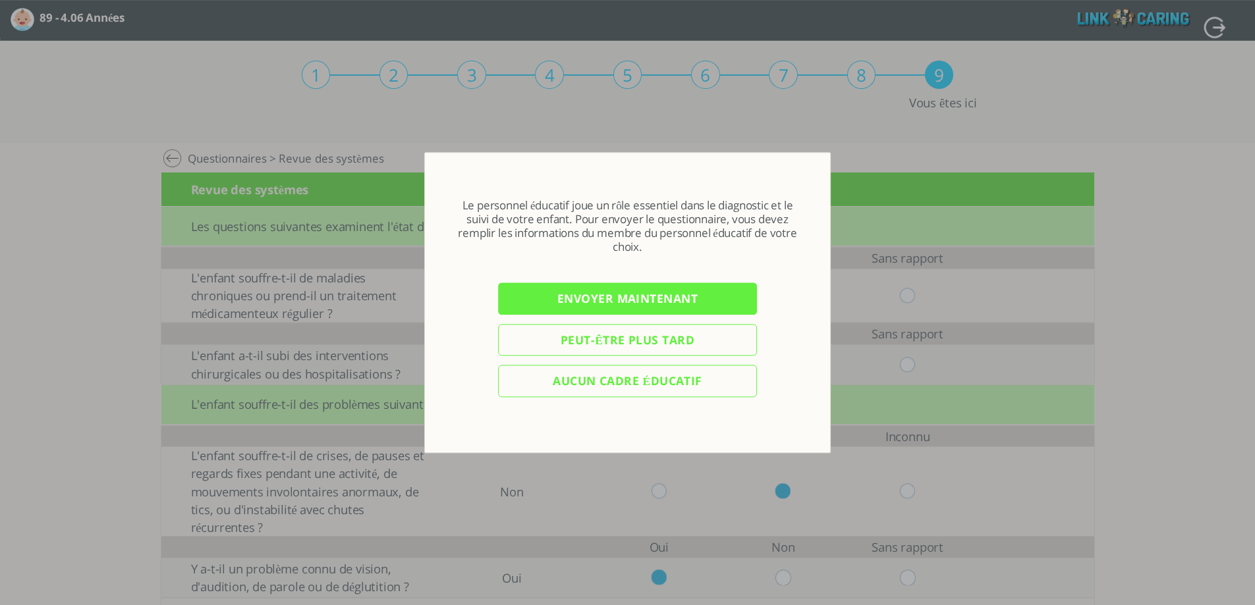
click at [624, 304] on input "Envoyer maintenant" at bounding box center [627, 299] width 259 height 32
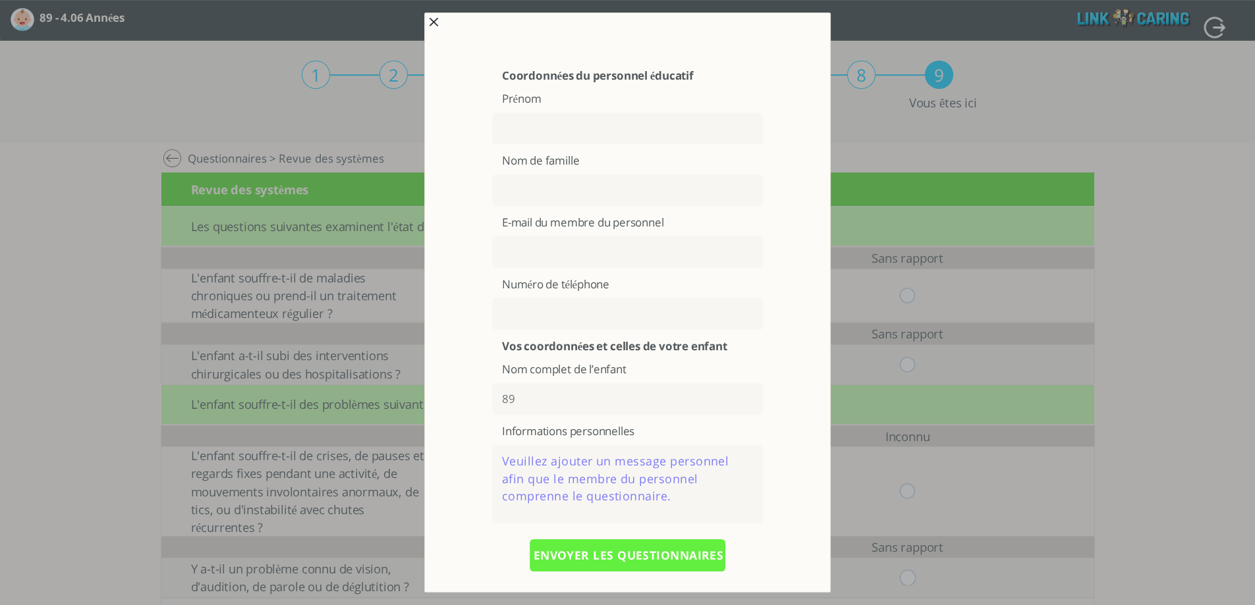
click at [603, 128] on input "text" at bounding box center [627, 129] width 271 height 32
type input ";o;o;o"
click at [524, 132] on input ";o;o;o" at bounding box center [627, 129] width 271 height 32
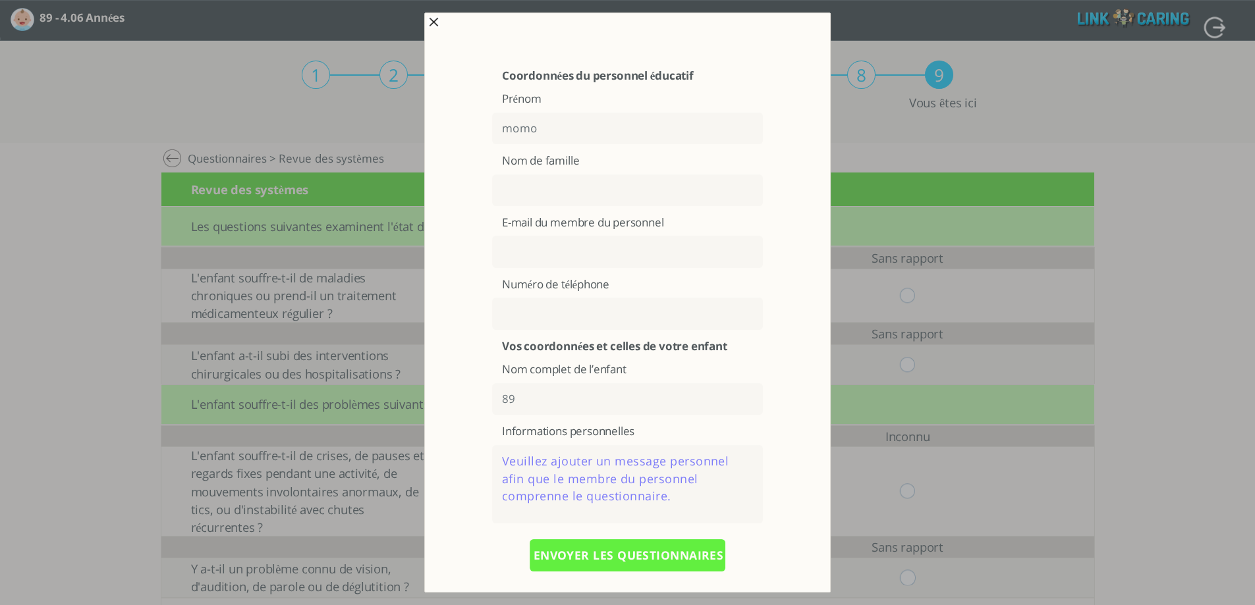
type input "momo"
click at [526, 193] on input "text" at bounding box center [627, 191] width 271 height 32
type input "המורה"
click at [551, 251] on input "text" at bounding box center [627, 252] width 271 height 32
click at [512, 132] on input "momo" at bounding box center [627, 129] width 271 height 32
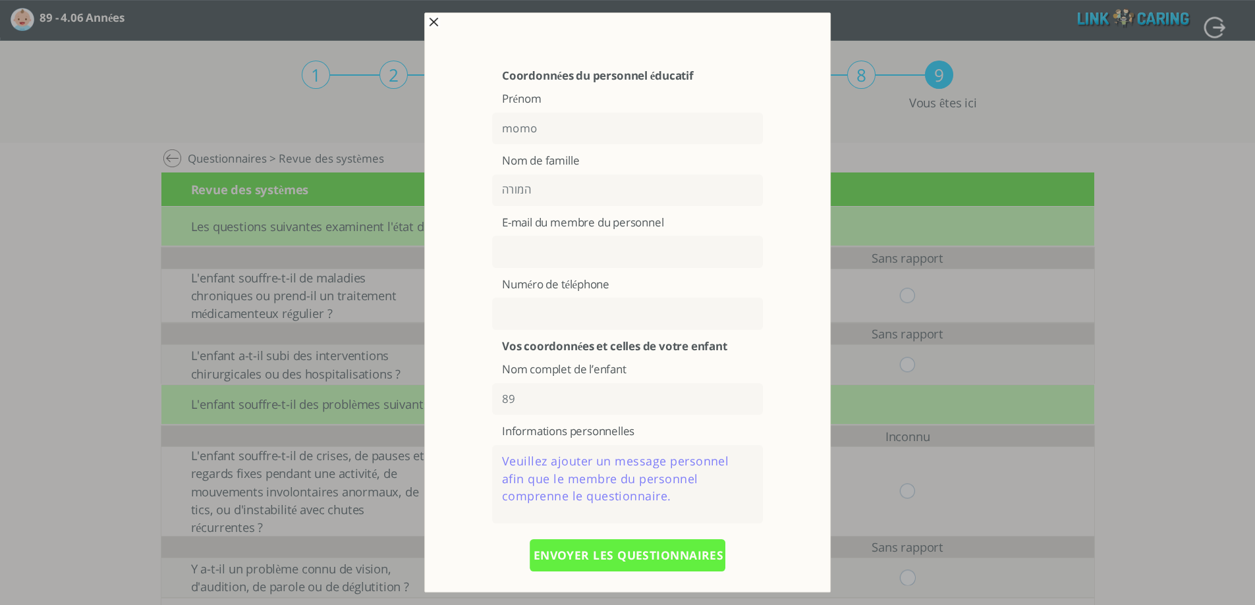
click at [512, 132] on input "momo" at bounding box center [627, 129] width 271 height 32
click at [507, 253] on input "text" at bounding box center [627, 252] width 271 height 32
paste input "momo"
type input "momo@yopmail.com"
click at [548, 471] on textarea at bounding box center [627, 484] width 271 height 78
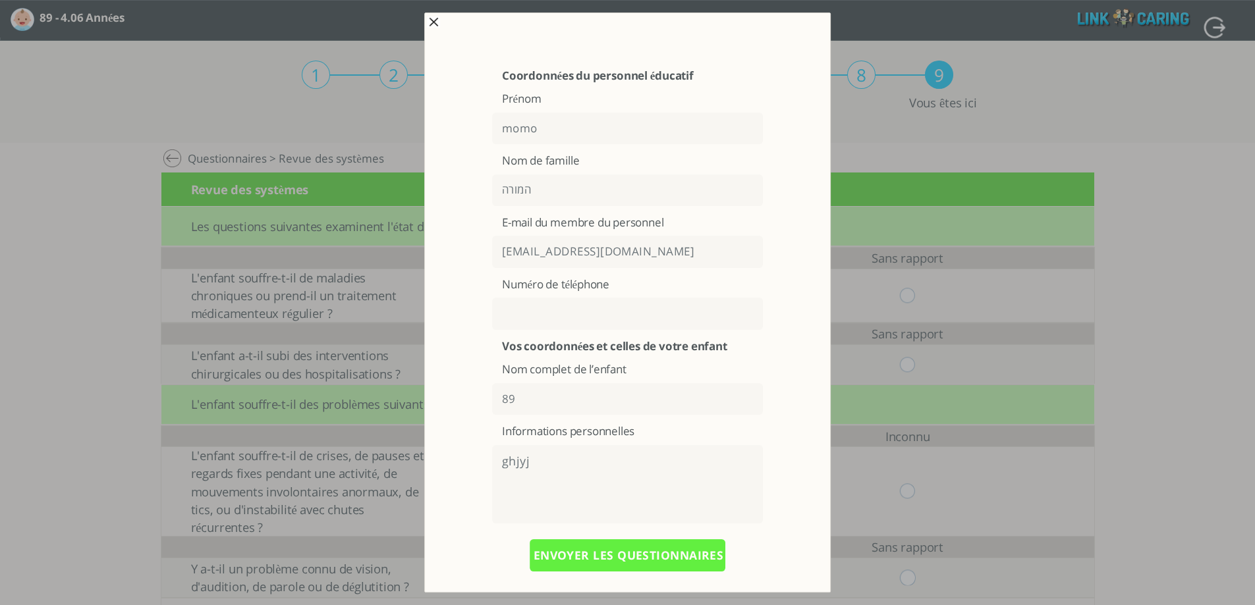
type textarea "ghjyj"
click at [560, 556] on input "ENVOYER LES QUESTIONNAIRES" at bounding box center [627, 555] width 196 height 32
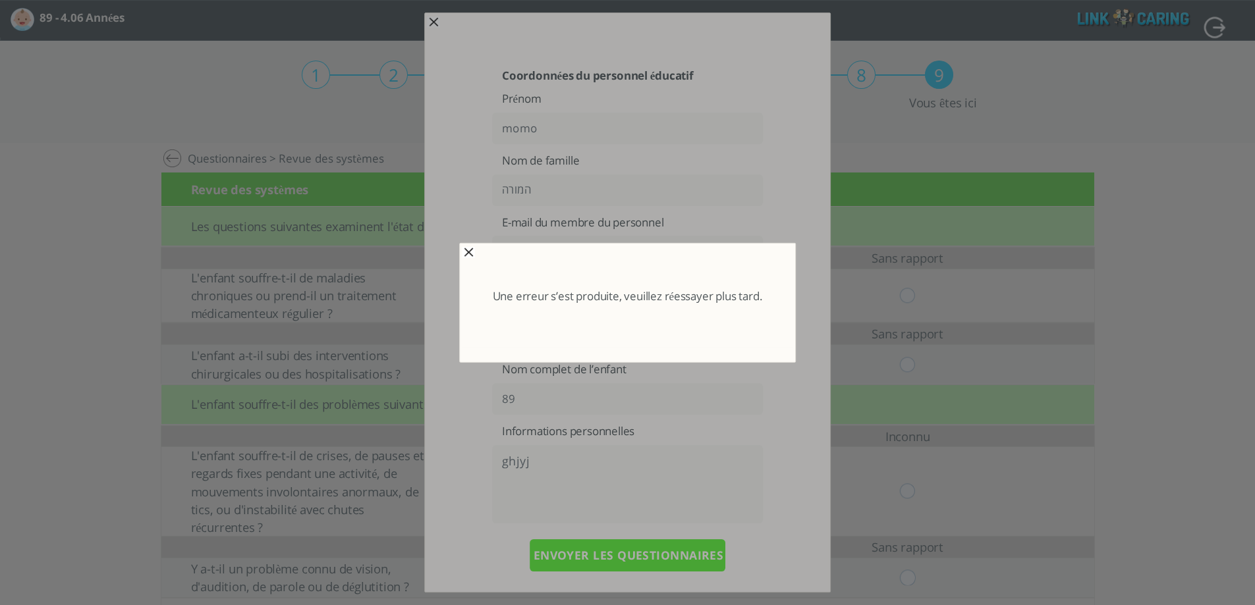
click at [590, 300] on p "Une erreur s’est produite, veuillez réessayer plus tard." at bounding box center [628, 297] width 270 height 14
copy div "Une erreur s’est produite, veuillez réessayer plus tard."
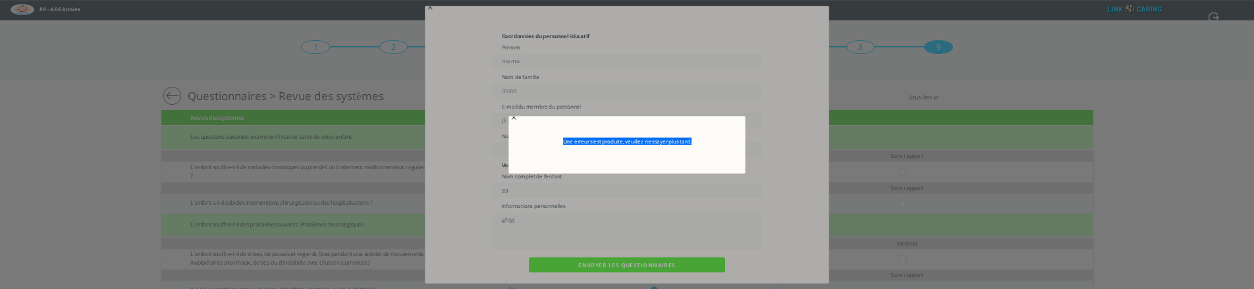
click at [513, 122] on span "button" at bounding box center [516, 117] width 11 height 11
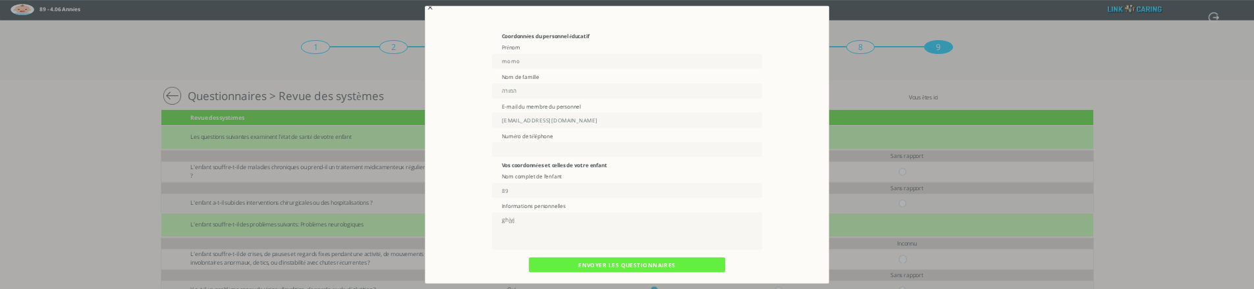
click at [562, 262] on input "ENVOYER LES QUESTIONNAIRES" at bounding box center [627, 265] width 196 height 15
click at [686, 266] on input "ENVOYER LES QUESTIONNAIRES" at bounding box center [627, 265] width 196 height 15
click at [646, 253] on div "Coordonnées du personnel éducatif Prénom momo Nom de famille המורה E-mail du me…" at bounding box center [627, 168] width 340 height 271
click at [641, 262] on input "ENVOYER LES QUESTIONNAIRES" at bounding box center [627, 265] width 196 height 15
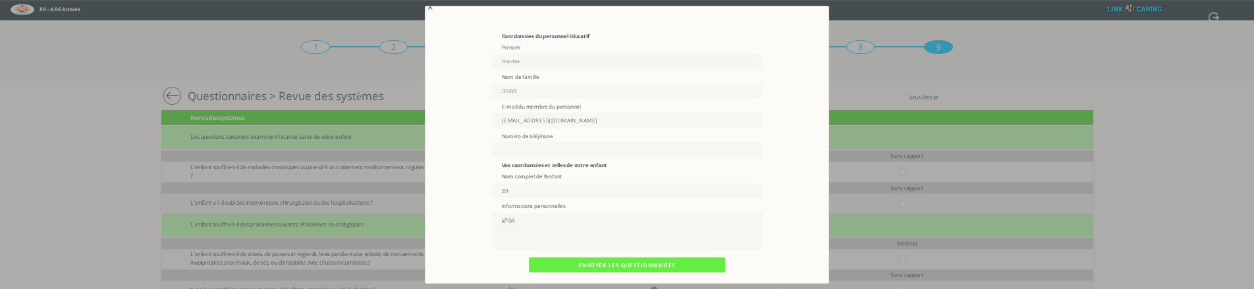
click at [641, 263] on input "ENVOYER LES QUESTIONNAIRES" at bounding box center [627, 265] width 196 height 15
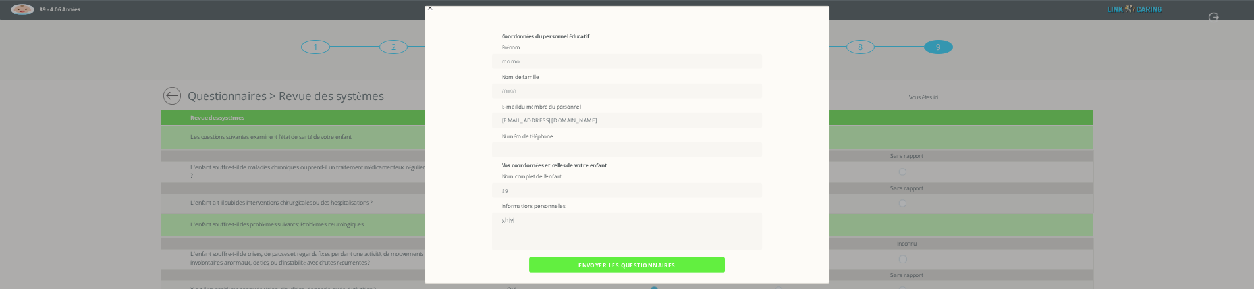
click at [641, 263] on input "ENVOYER LES QUESTIONNAIRES" at bounding box center [627, 265] width 196 height 15
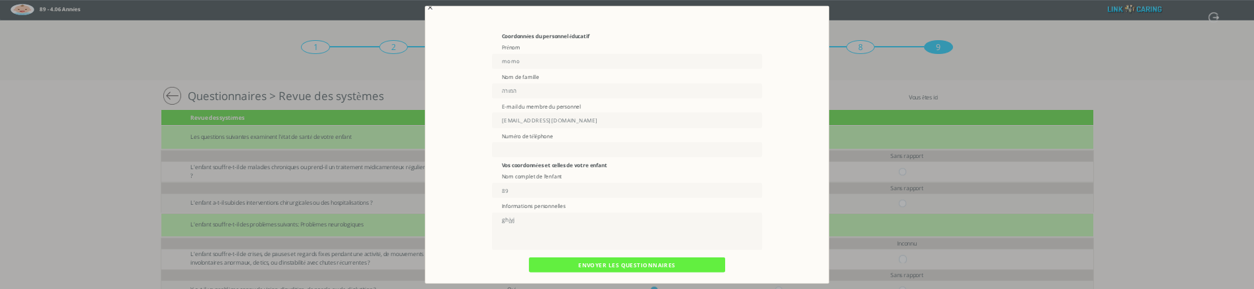
click at [641, 263] on input "ENVOYER LES QUESTIONNAIRES" at bounding box center [627, 265] width 196 height 15
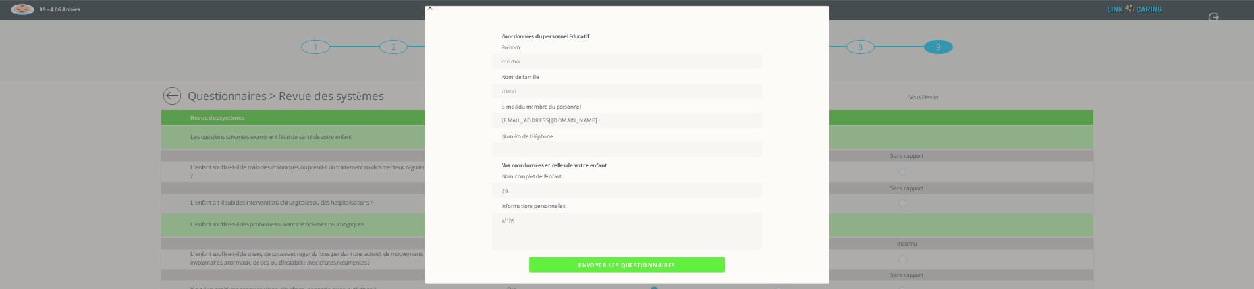
click at [641, 263] on input "ENVOYER LES QUESTIONNAIRES" at bounding box center [627, 265] width 196 height 15
click at [607, 266] on input "ENVOYER LES QUESTIONNAIRES" at bounding box center [627, 265] width 196 height 15
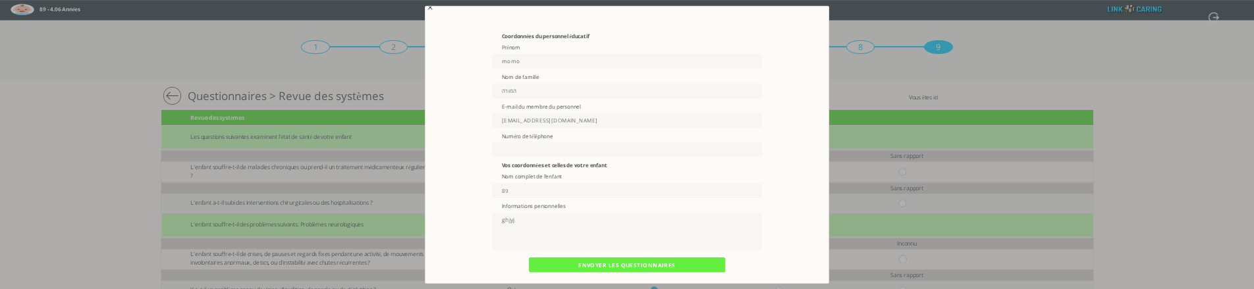
click at [607, 266] on input "ENVOYER LES QUESTIONNAIRES" at bounding box center [627, 265] width 196 height 15
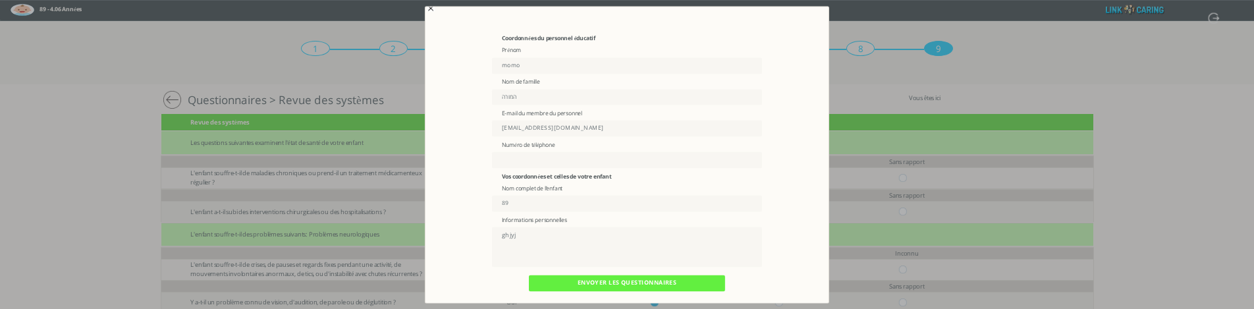
click at [632, 283] on input "ENVOYER LES QUESTIONNAIRES" at bounding box center [627, 283] width 196 height 16
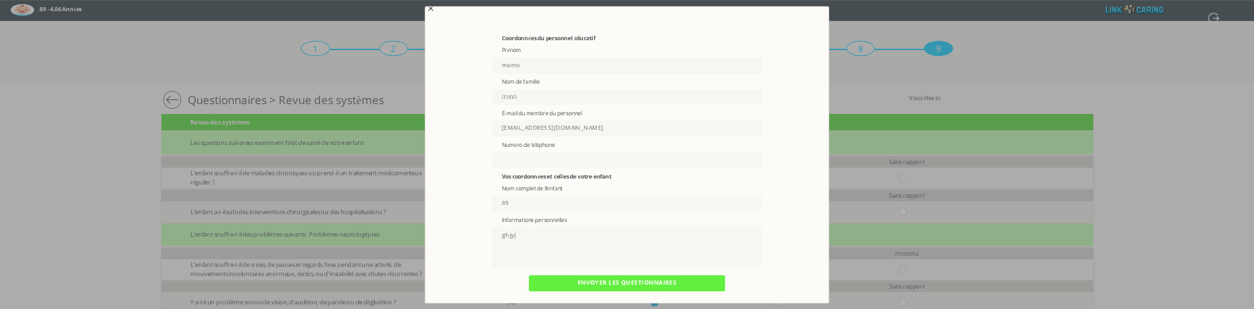
click at [632, 283] on input "ENVOYER LES QUESTIONNAIRES" at bounding box center [627, 283] width 196 height 16
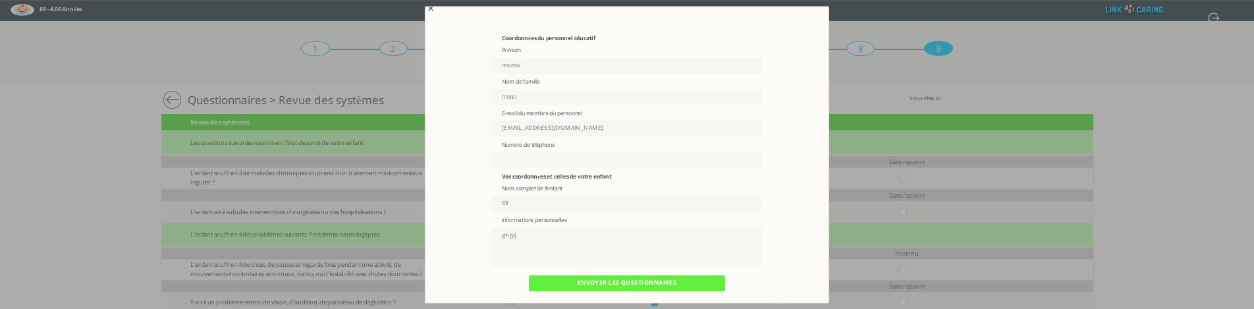
click at [530, 163] on input "text" at bounding box center [627, 160] width 270 height 16
type input "0583253639"
click at [630, 279] on input "ENVOYER LES QUESTIONNAIRES" at bounding box center [627, 283] width 196 height 16
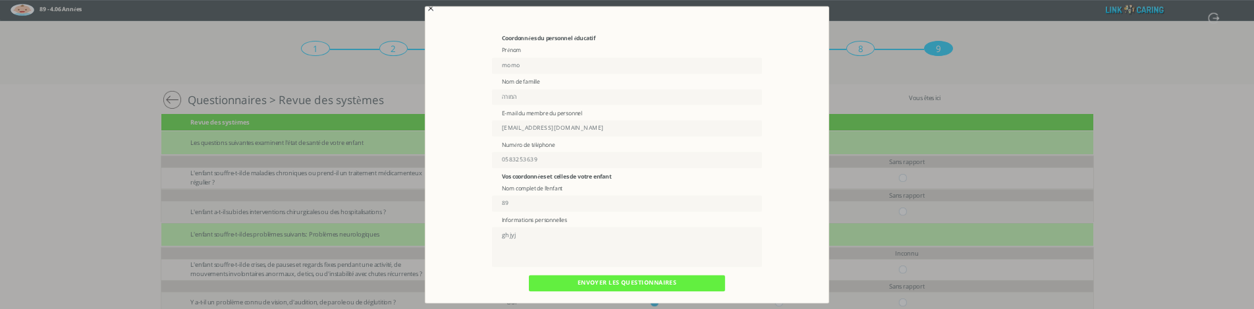
click at [528, 159] on input "0583253639" at bounding box center [627, 160] width 270 height 16
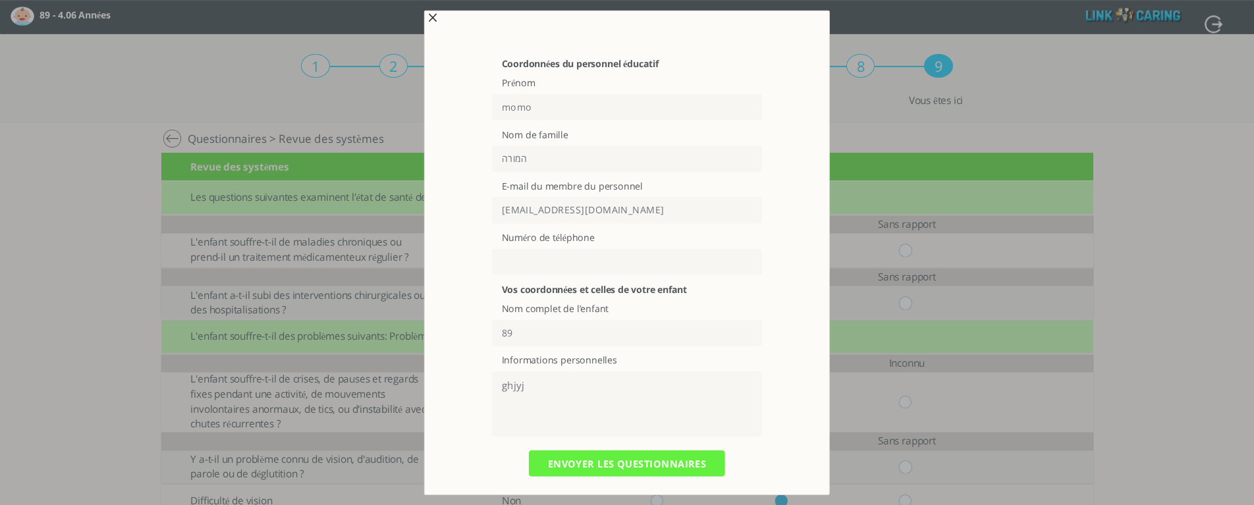
click at [616, 470] on input "ENVOYER LES QUESTIONNAIRES" at bounding box center [627, 463] width 196 height 27
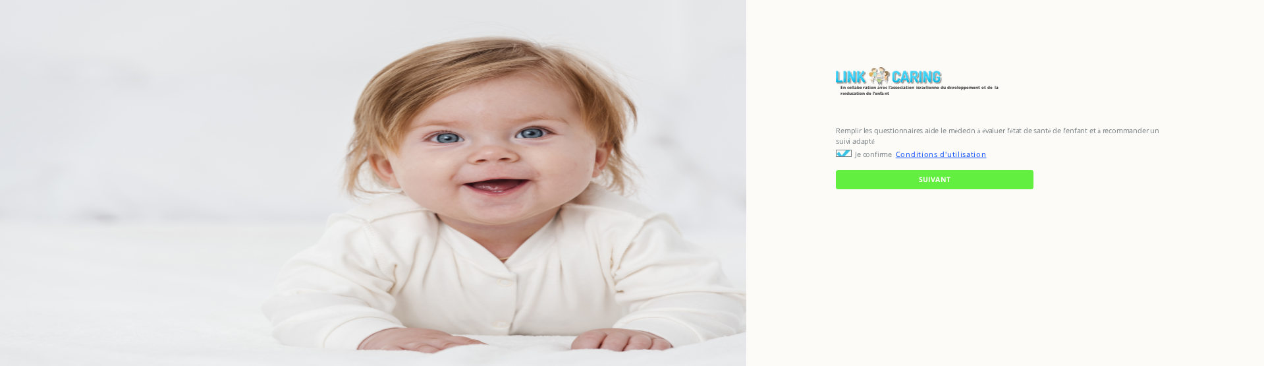
checkbox input "true"
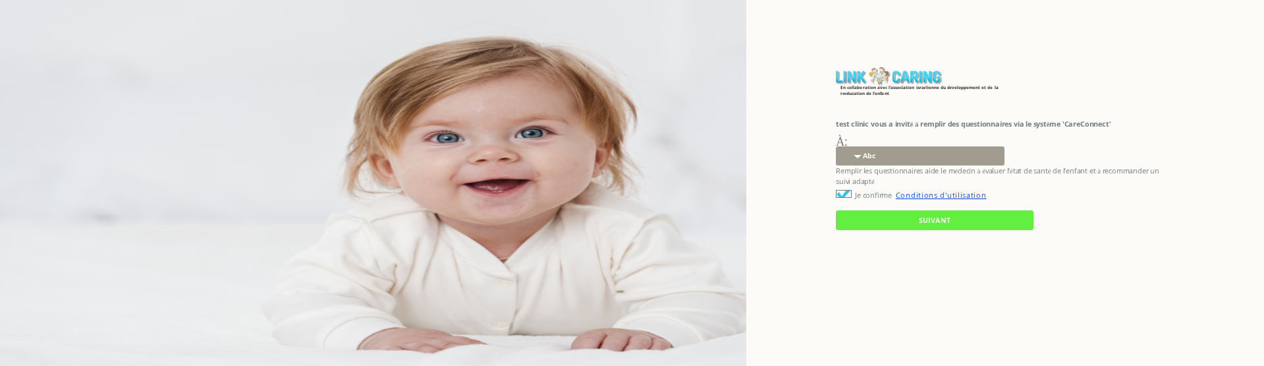
click at [867, 157] on select "Abc 77 yoyo large koko abc 107 ggy oo;o; ytyt7t t7t7 lala 4.8 1234 99 100 9898 …" at bounding box center [920, 155] width 169 height 19
click at [836, 146] on select "Abc 77 yoyo large koko abc 107 ggy oo;o; ytyt7t t7t7 lala 4.8 1234 99 100 9898 …" at bounding box center [920, 155] width 169 height 19
click at [855, 155] on select "Abc 77 yoyo large koko abc 107 ggy oo;o; ytyt7t t7t7 lala 4.8 1234 99 100 9898 …" at bounding box center [920, 155] width 169 height 19
select select "5SG783R6tq5YuEazohT53w%3D%3D"
click at [836, 146] on select "Abc 77 yoyo large koko abc 107 ggy oo;o; ytyt7t t7t7 lala 4.8 1234 99 100 9898 …" at bounding box center [920, 155] width 169 height 19
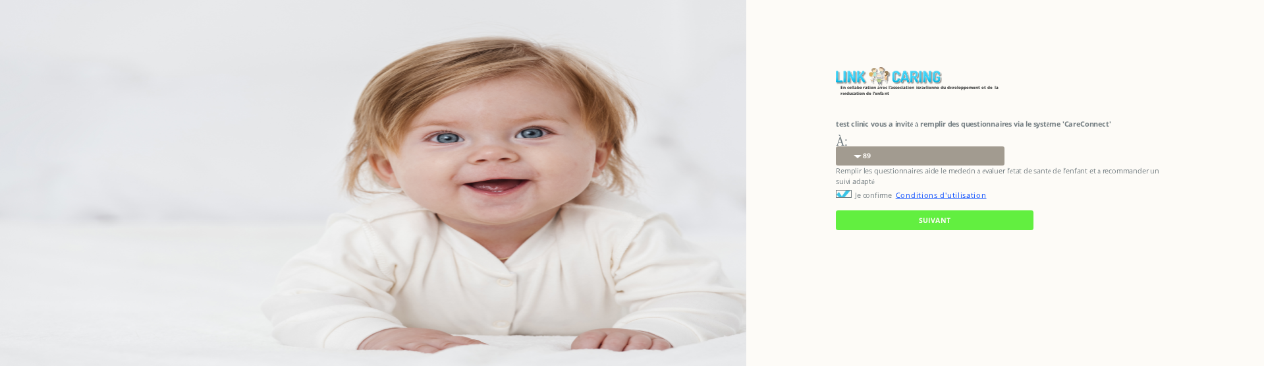
click at [873, 215] on input "SUIVANT" at bounding box center [935, 219] width 198 height 19
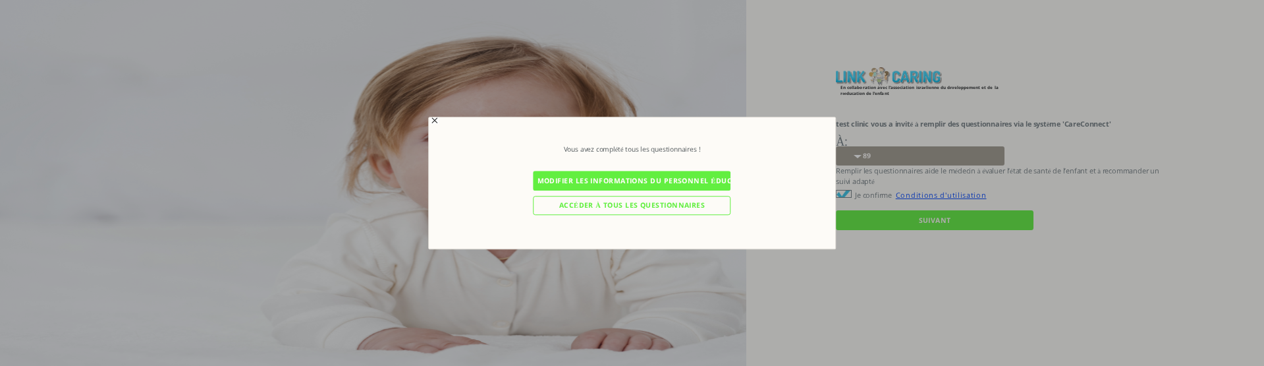
click at [601, 182] on input "Modifier les informations du personnel éducatif" at bounding box center [632, 180] width 198 height 19
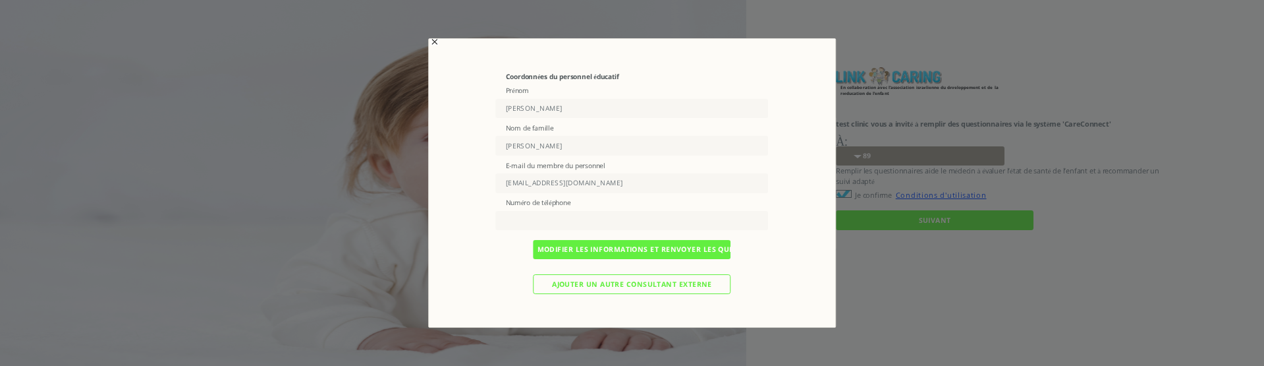
click at [579, 250] on input "Modifier les informations et renvoyer les questionnaires" at bounding box center [632, 249] width 198 height 19
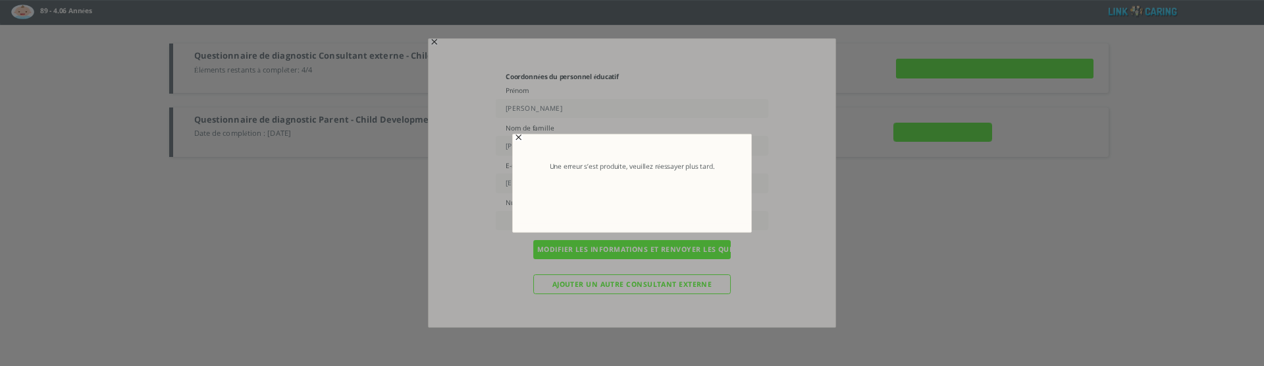
type input "Détails"
type input "ENVOYER MAINTENANT"
type input "VOIR LES RÉPONSES"
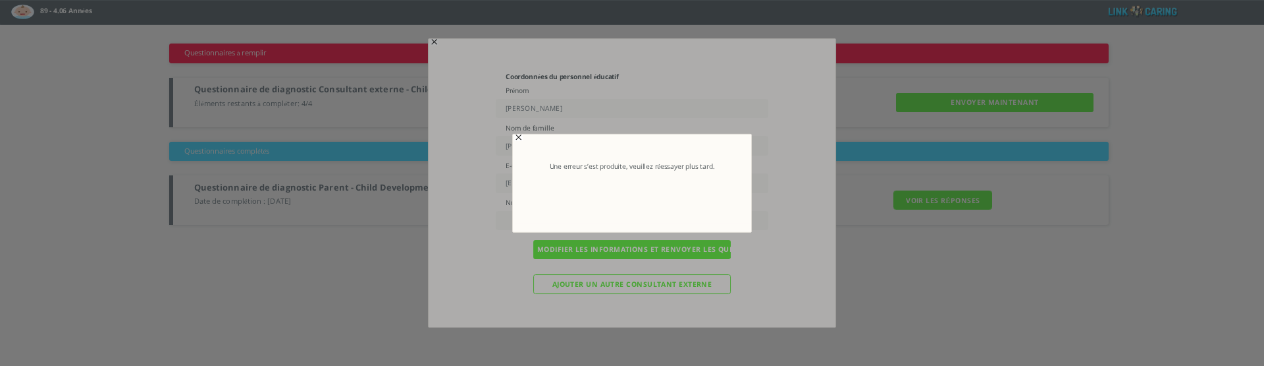
click at [590, 168] on p "Une erreur s’est produite, veuillez réessayer plus tard." at bounding box center [632, 166] width 174 height 9
copy div "Une erreur s’est produite, veuillez réessayer plus tard."
click at [517, 133] on div "תקלה Close Une erreur s’est produite, veuillez réessayer plus tard." at bounding box center [632, 182] width 240 height 99
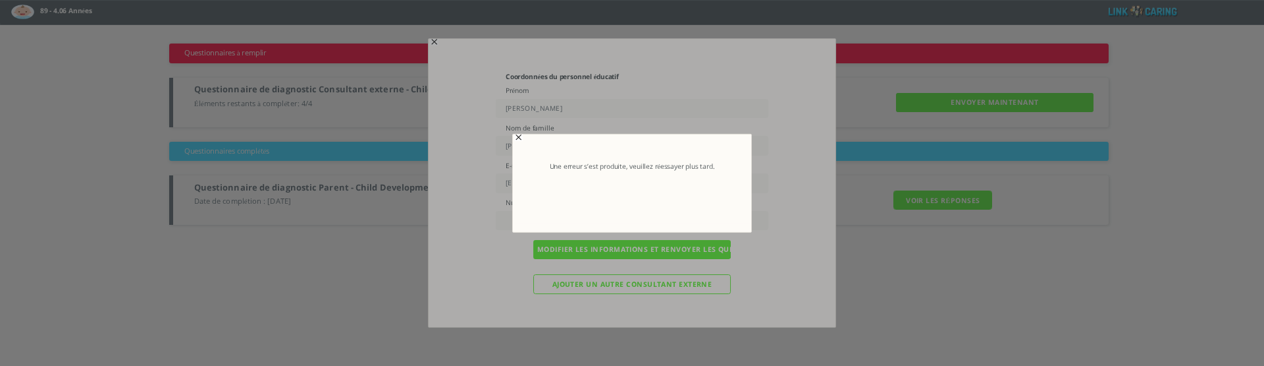
click at [518, 136] on span "button" at bounding box center [521, 137] width 11 height 11
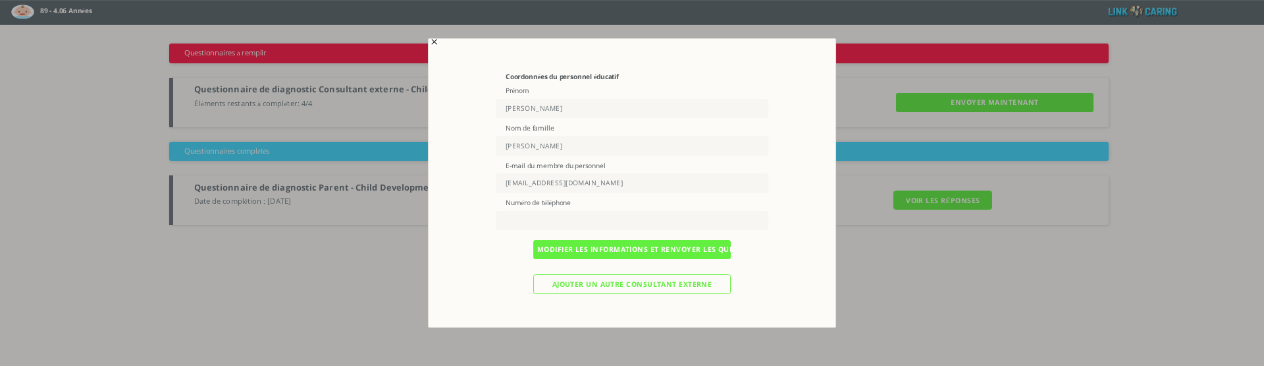
click at [586, 248] on input "Modifier les informations et renvoyer les questionnaires" at bounding box center [632, 249] width 198 height 19
click at [593, 249] on input "Modifier les informations et renvoyer les questionnaires" at bounding box center [632, 249] width 198 height 19
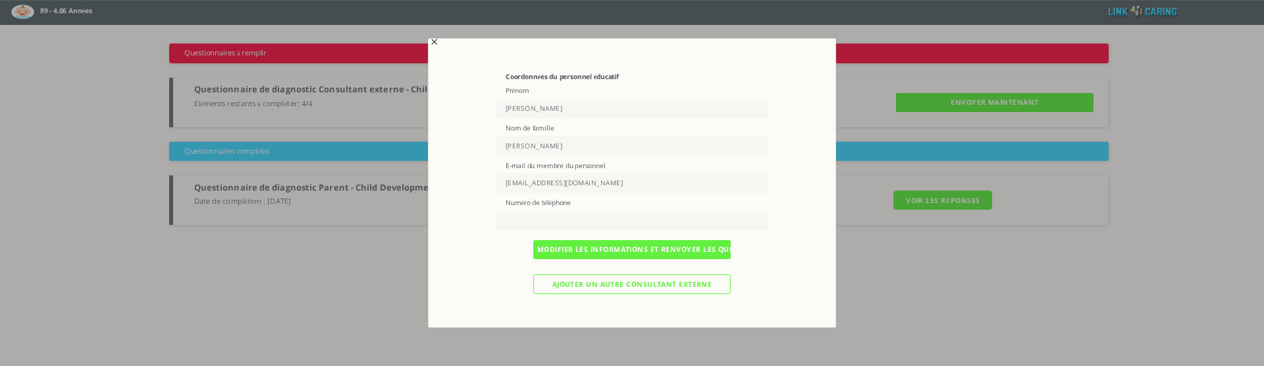
click at [593, 249] on input "Modifier les informations et renvoyer les questionnaires" at bounding box center [632, 249] width 198 height 19
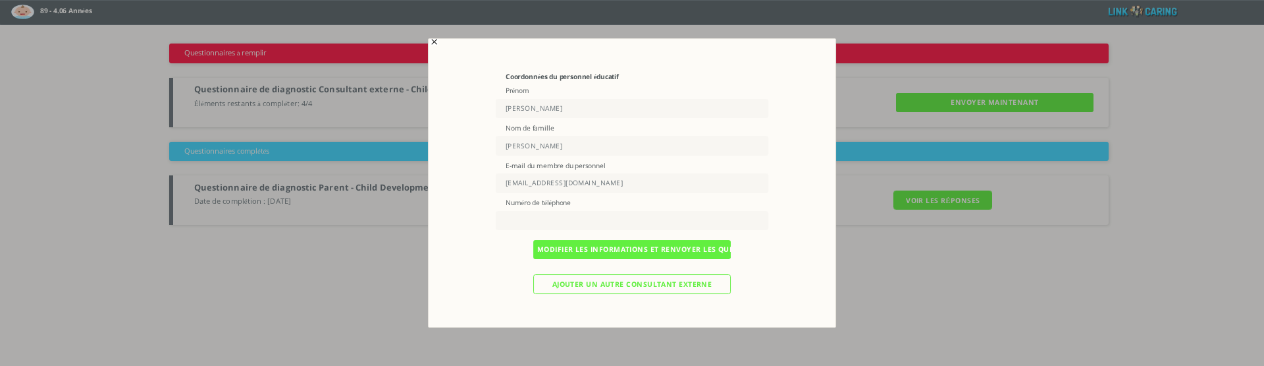
click at [593, 249] on input "Modifier les informations et renvoyer les questionnaires" at bounding box center [632, 249] width 198 height 19
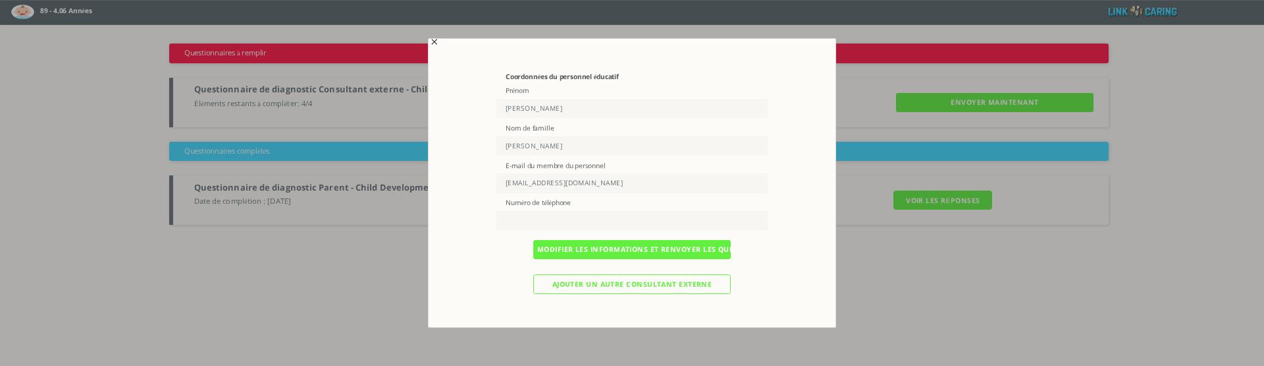
click at [593, 249] on input "Modifier les informations et renvoyer les questionnaires" at bounding box center [632, 249] width 198 height 19
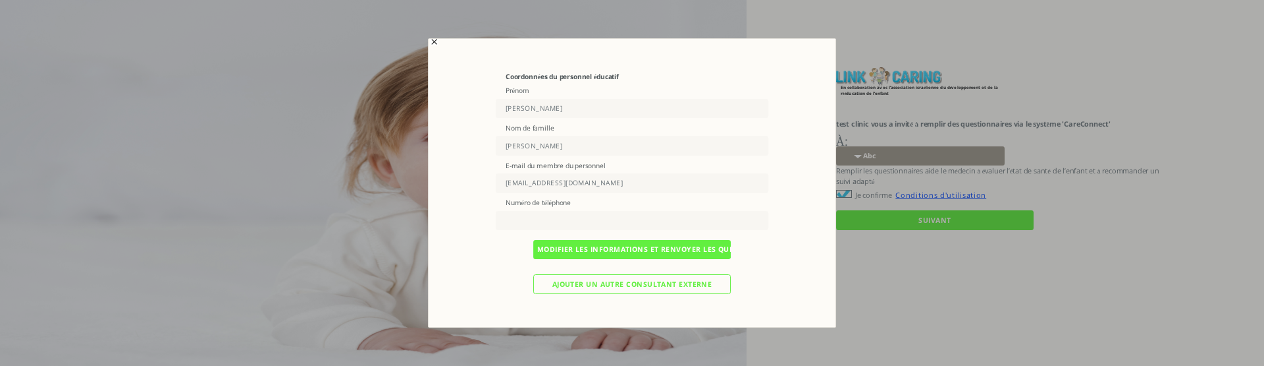
click at [434, 44] on span "button" at bounding box center [436, 41] width 11 height 11
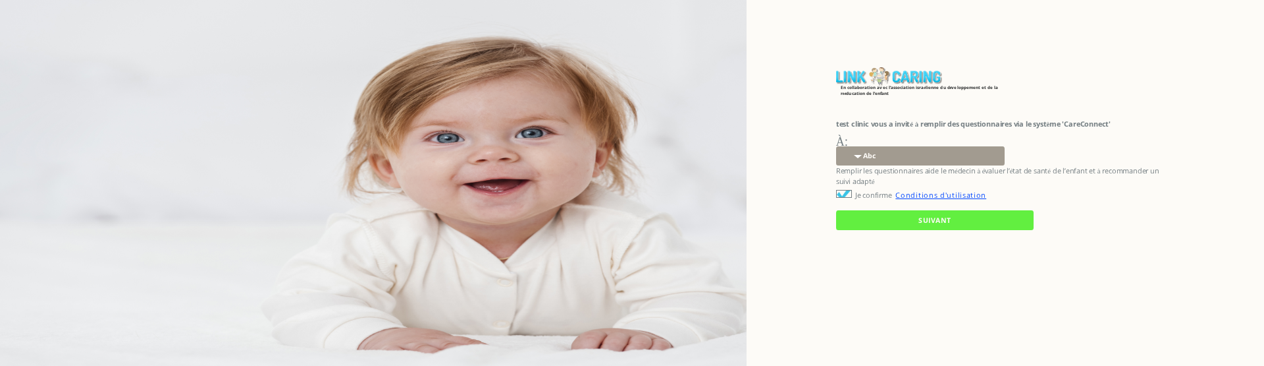
click at [890, 159] on select "Abc 77 yoyo large koko abc 107 ggy oo;o; ytyt7t t7t7 lala 4.8 1234 99 100 9898 …" at bounding box center [920, 155] width 169 height 19
select select "5SG783R6tq5YuEazohT53w%3D%3D"
click at [836, 146] on select "Abc 77 yoyo large koko abc 107 ggy oo;o; ytyt7t t7t7 lala 4.8 1234 99 100 9898 …" at bounding box center [920, 155] width 169 height 19
click at [888, 219] on input "SUIVANT" at bounding box center [935, 219] width 198 height 19
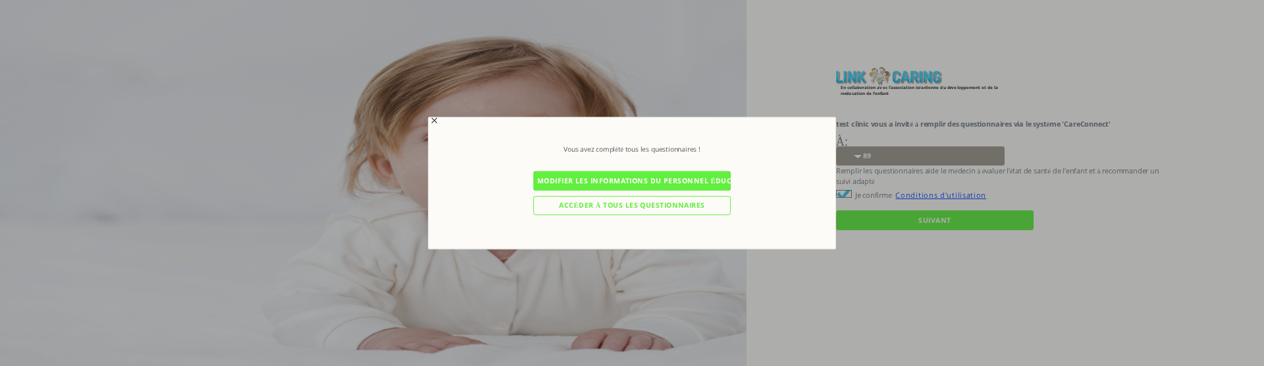
click at [570, 181] on input "Modifier les informations du personnel éducatif" at bounding box center [632, 180] width 198 height 19
click at [593, 181] on input "Modifier les informations du personnel éducatif" at bounding box center [632, 180] width 198 height 19
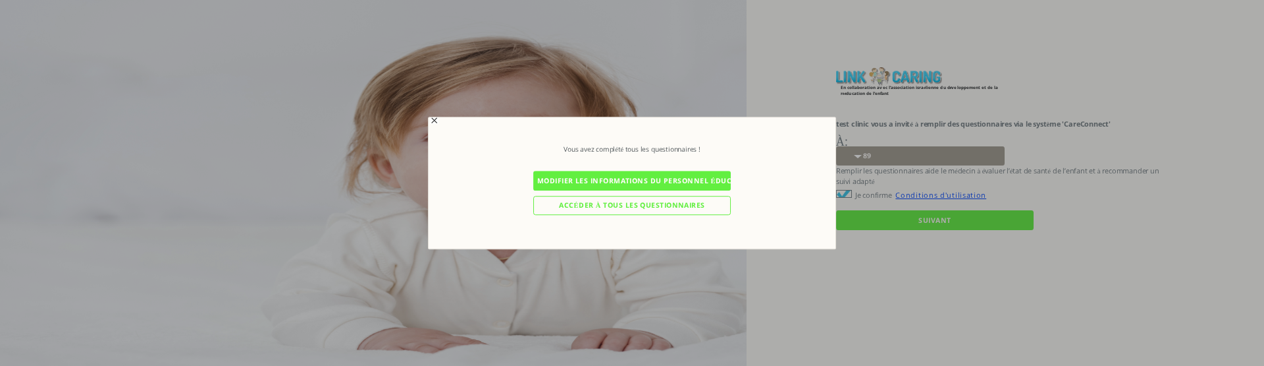
click at [593, 181] on input "Modifier les informations du personnel éducatif" at bounding box center [632, 180] width 198 height 19
click at [570, 184] on input "Modifier les informations du personnel éducatif" at bounding box center [632, 180] width 198 height 19
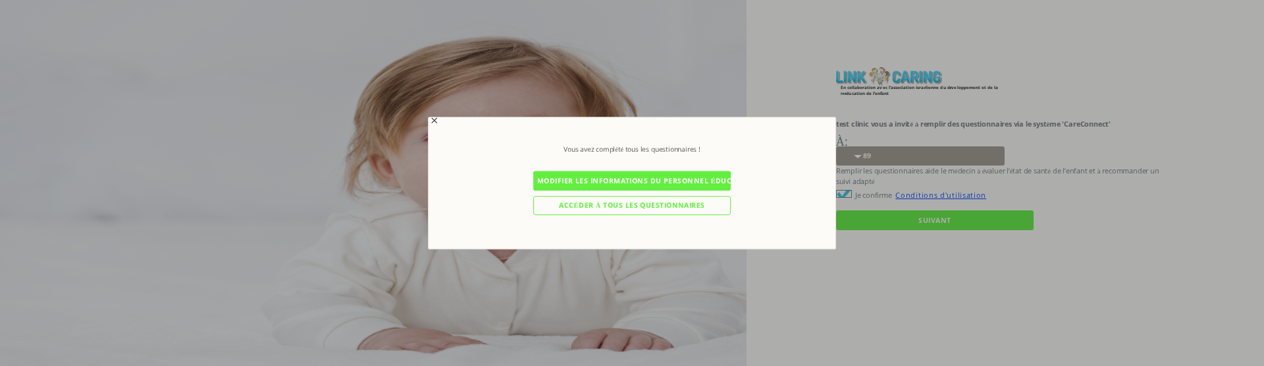
click at [570, 184] on input "Modifier les informations du personnel éducatif" at bounding box center [632, 180] width 198 height 19
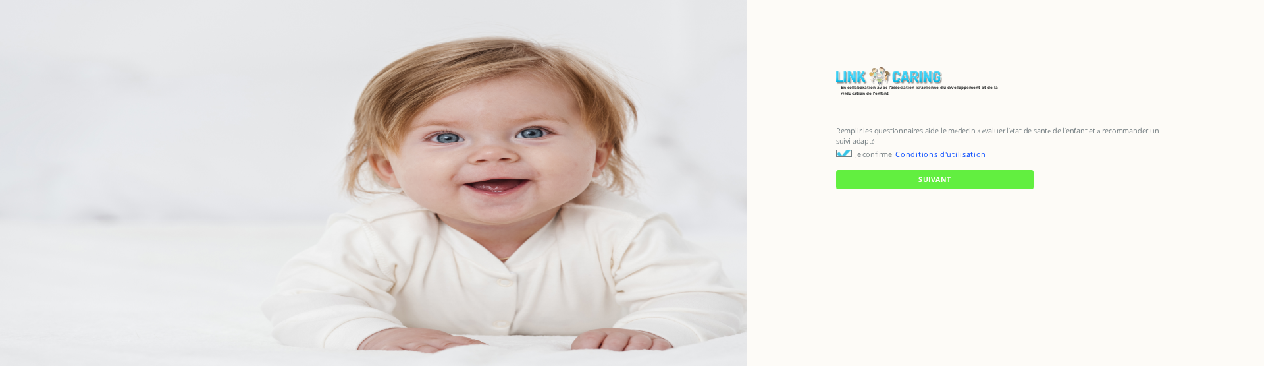
checkbox input "true"
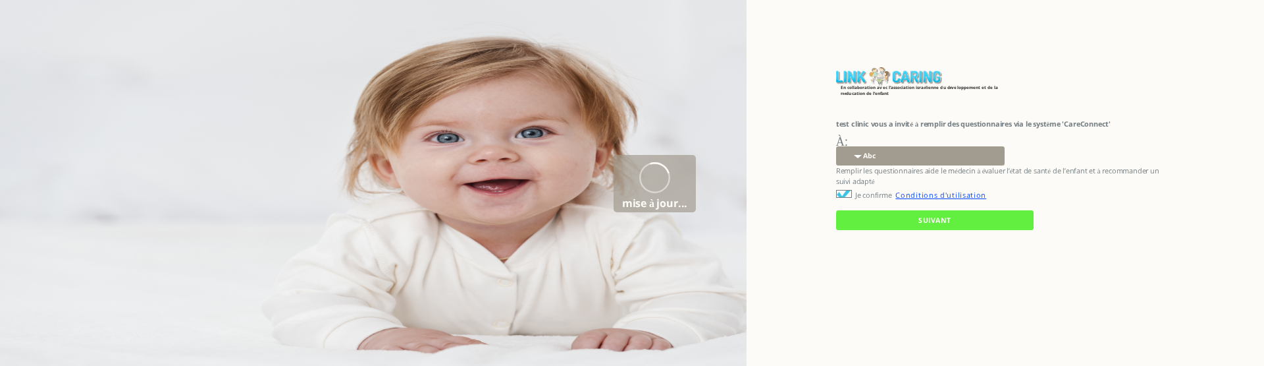
click at [869, 155] on select "Abc 77 yoyo large koko abc 107 ggy oo;o; ytyt7t t7t7 lala 4.8 1234 99 100 9898 …" at bounding box center [920, 155] width 169 height 19
select select "5SG783R6tq5YuEazohT53w%3D%3D"
click at [836, 146] on select "Abc 77 yoyo large koko abc 107 ggy oo;o; ytyt7t t7t7 lala 4.8 1234 99 100 9898 …" at bounding box center [920, 155] width 169 height 19
click at [895, 222] on input "SUIVANT" at bounding box center [935, 219] width 198 height 19
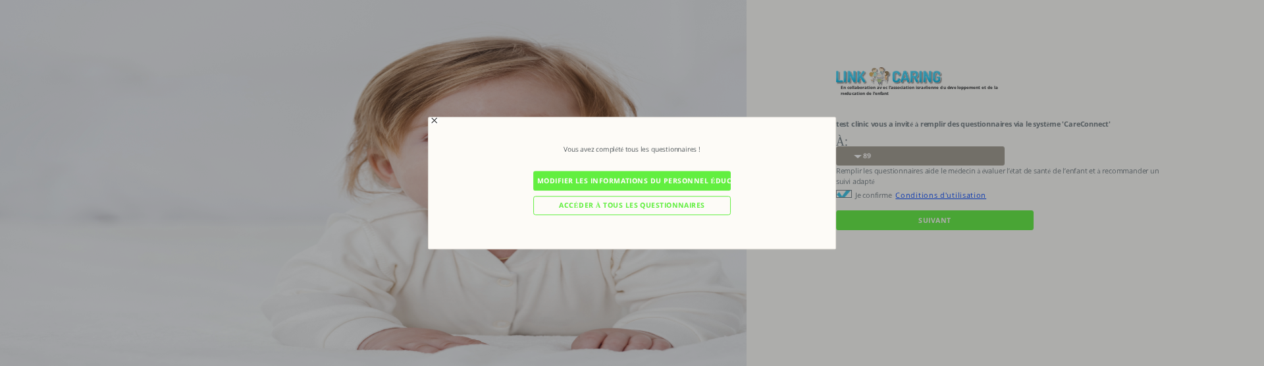
click at [658, 184] on input "Modifier les informations du personnel éducatif" at bounding box center [632, 180] width 198 height 19
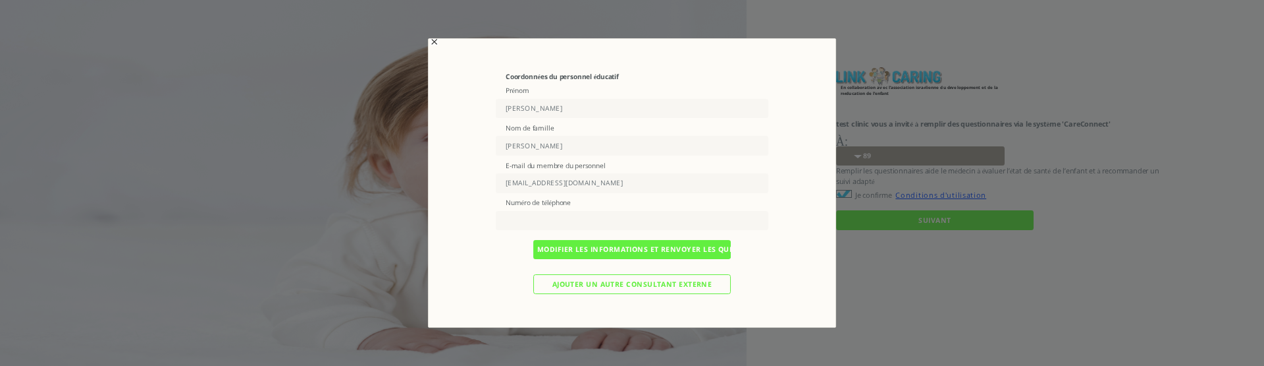
click at [618, 250] on input "Modifier les informations et renvoyer les questionnaires" at bounding box center [632, 249] width 198 height 19
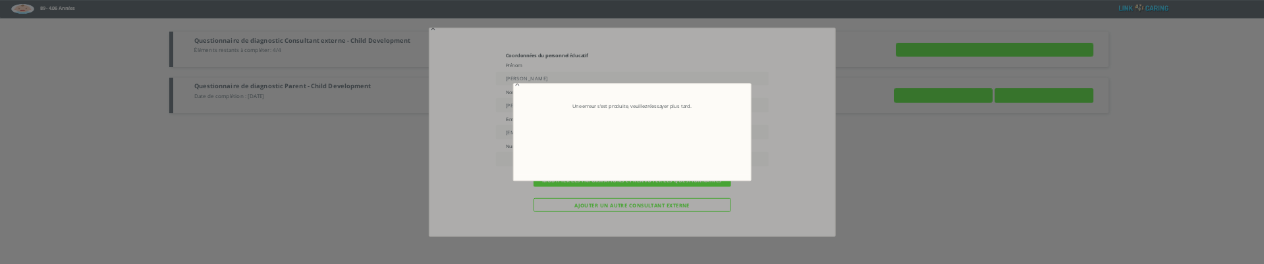
type input "Détails"
type input "VOIR LES RÉPONSES"
type input "ENVOYER MAINTENANT"
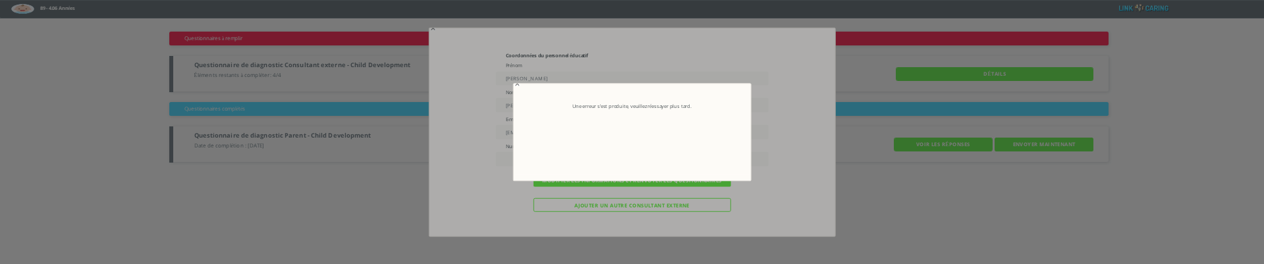
click at [518, 88] on span "button" at bounding box center [521, 83] width 11 height 11
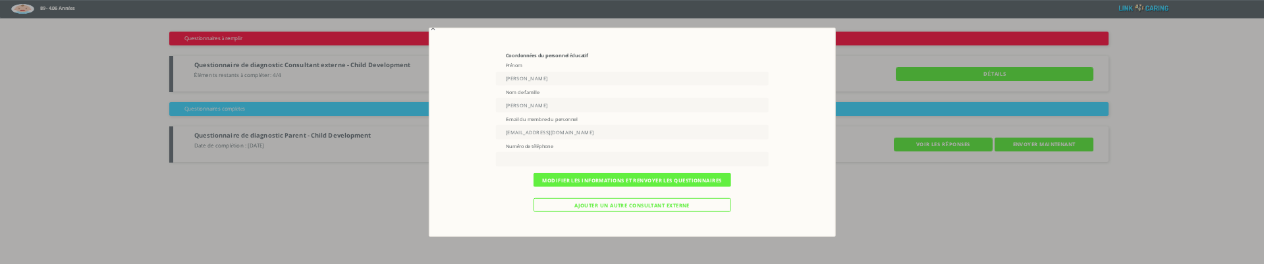
click at [593, 182] on input "Modifier les informations et renvoyer les questionnaires" at bounding box center [632, 180] width 198 height 14
click at [582, 177] on input "Modifier les informations et renvoyer les questionnaires" at bounding box center [632, 180] width 198 height 14
click at [578, 182] on input "Modifier les informations et renvoyer les questionnaires" at bounding box center [632, 180] width 198 height 14
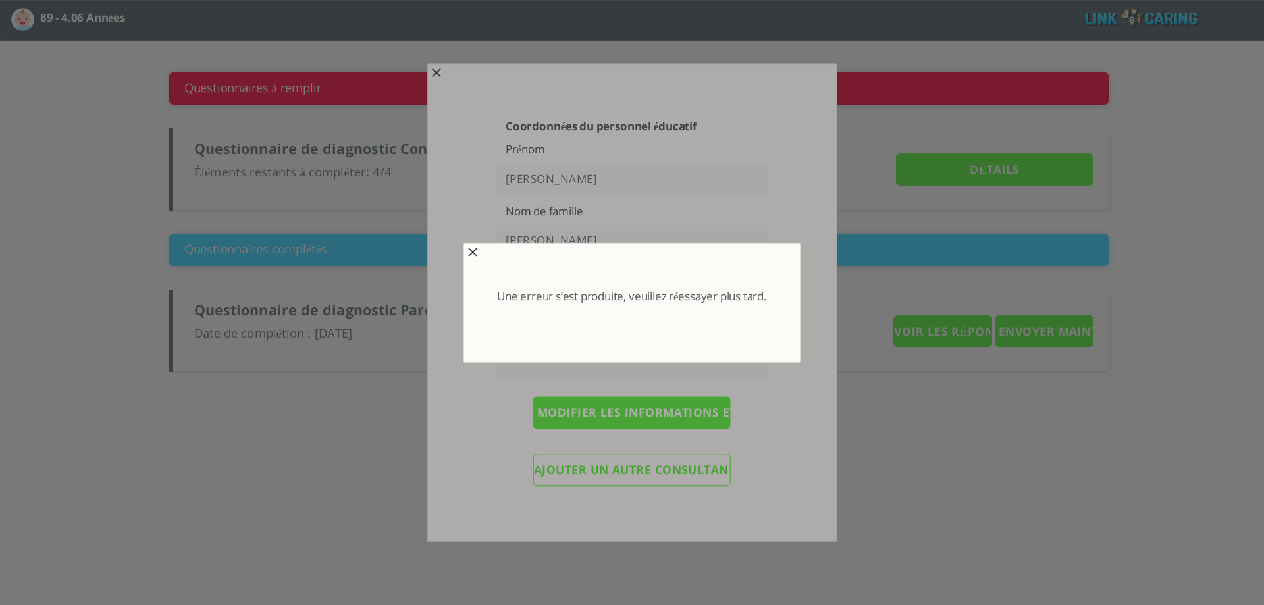
click at [474, 253] on span "button" at bounding box center [473, 253] width 11 height 11
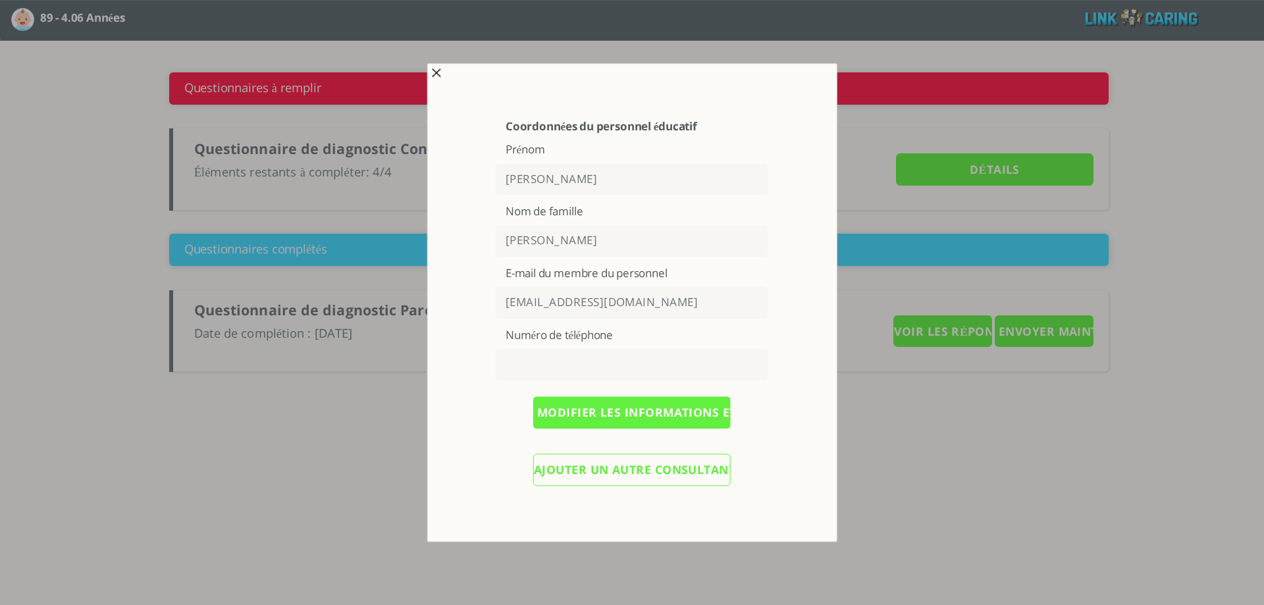
click at [539, 304] on input "momo@yopmail.com" at bounding box center [632, 303] width 273 height 32
click at [561, 332] on label "Numéro de téléphone" at bounding box center [632, 336] width 253 height 14
click at [565, 307] on input "momo@yopmail.com" at bounding box center [632, 303] width 273 height 32
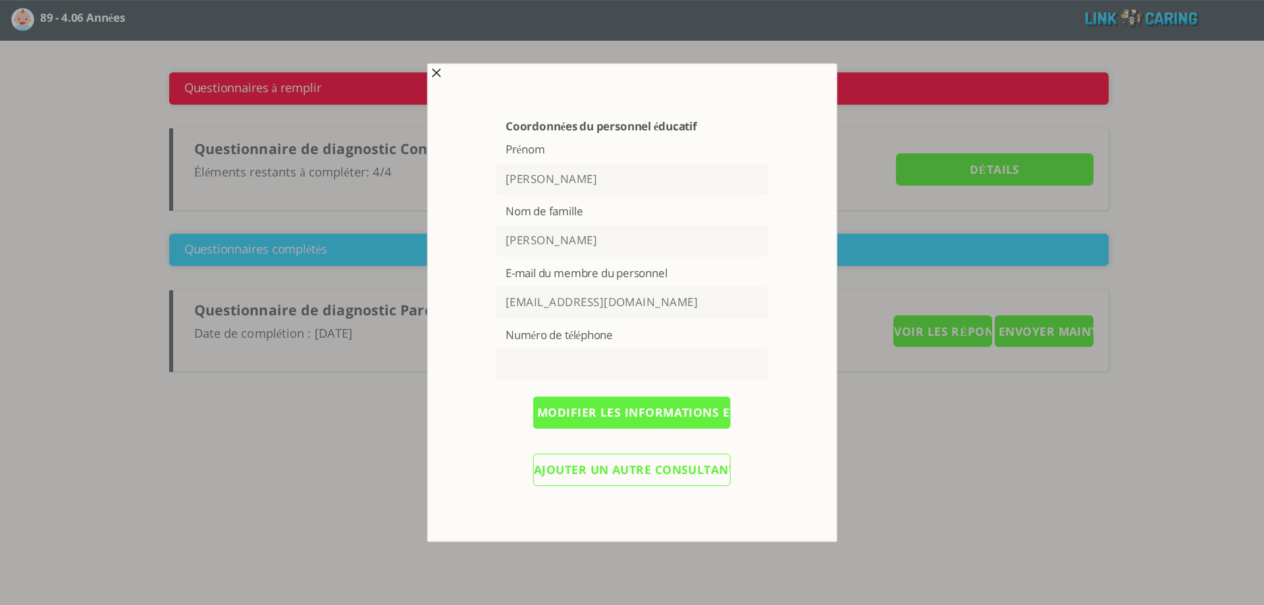
click at [565, 307] on input "momo@yopmail.com" at bounding box center [632, 303] width 273 height 32
click at [434, 74] on span "button" at bounding box center [436, 73] width 11 height 11
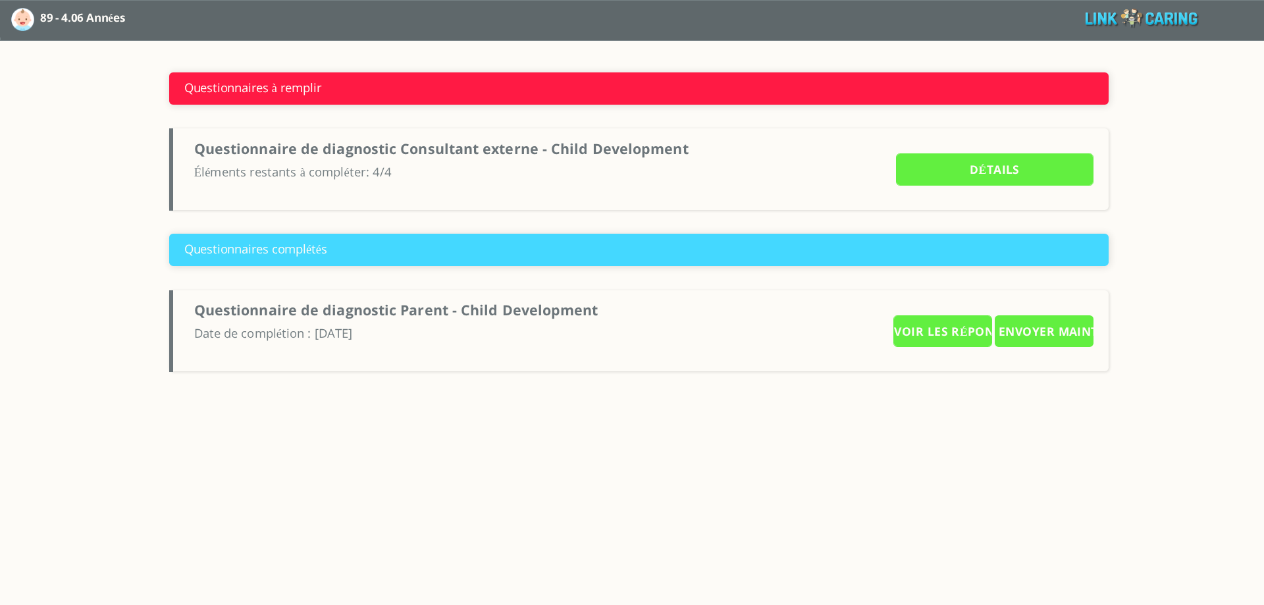
click at [949, 165] on input "Détails" at bounding box center [995, 169] width 198 height 32
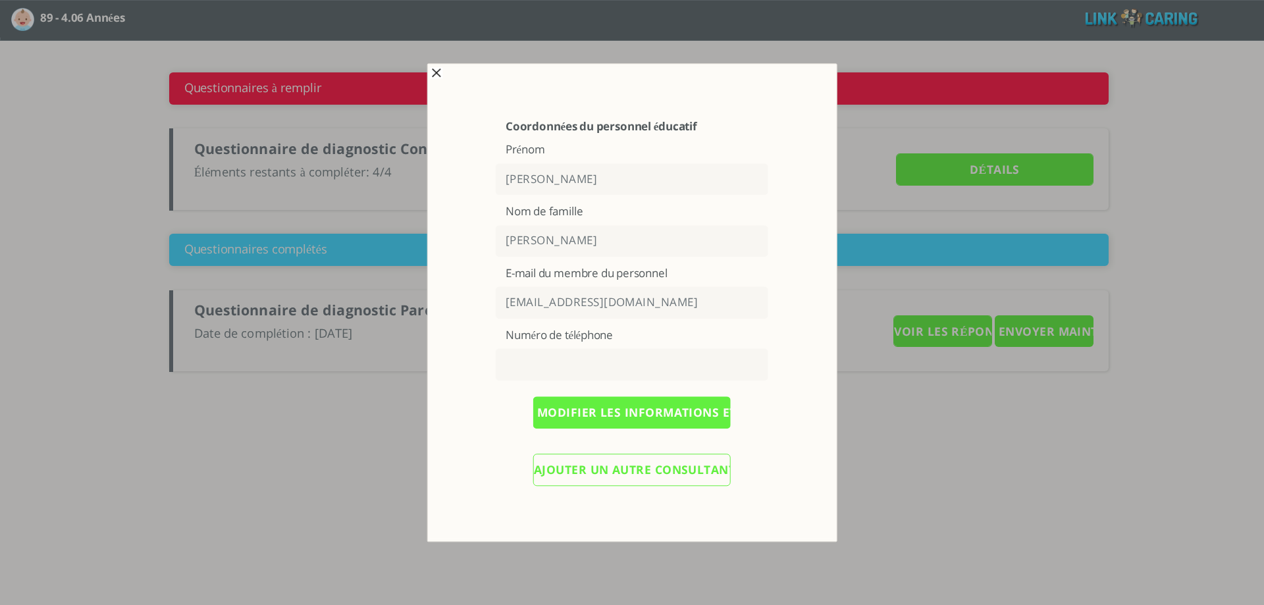
click at [634, 365] on input "Ajouter un autre consultant externe" at bounding box center [632, 470] width 198 height 32
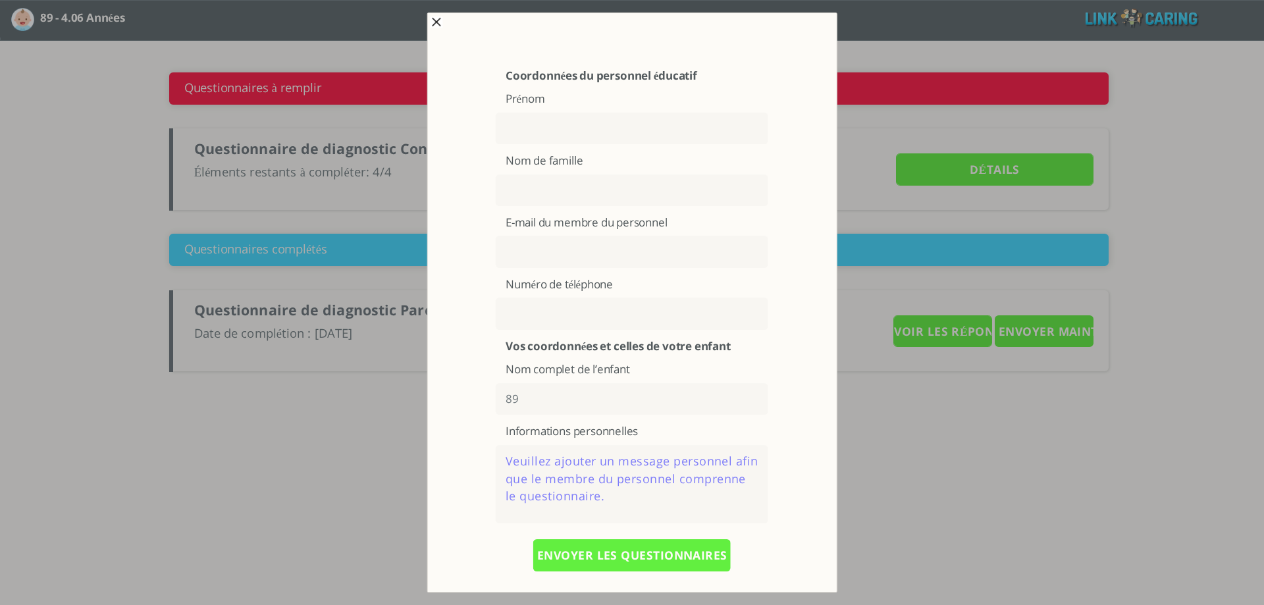
click at [540, 126] on input "text" at bounding box center [632, 129] width 273 height 32
click at [555, 128] on input "text" at bounding box center [632, 129] width 273 height 32
type input "t"
click at [524, 175] on input "text" at bounding box center [632, 191] width 273 height 32
type input "t"
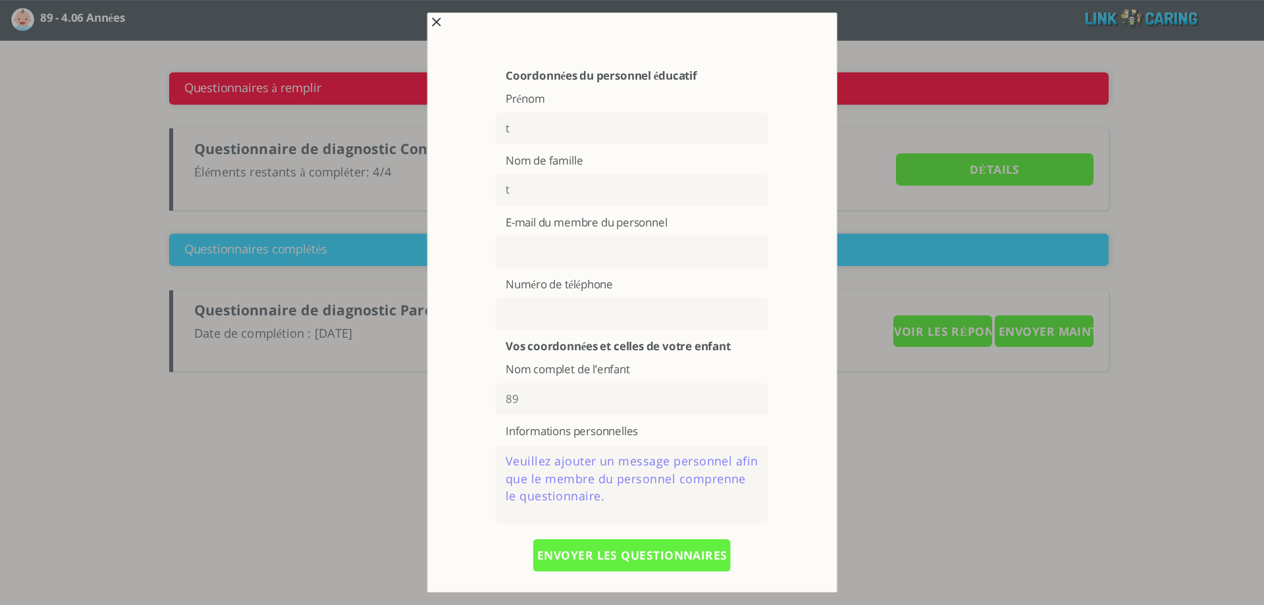
click at [536, 259] on input "text" at bounding box center [632, 252] width 273 height 32
type input "t@yopmail.com"
click at [544, 365] on textarea at bounding box center [632, 484] width 273 height 78
type textarea "dfdf"
click at [614, 365] on input "ENVOYER LES QUESTIONNAIRES" at bounding box center [632, 555] width 198 height 32
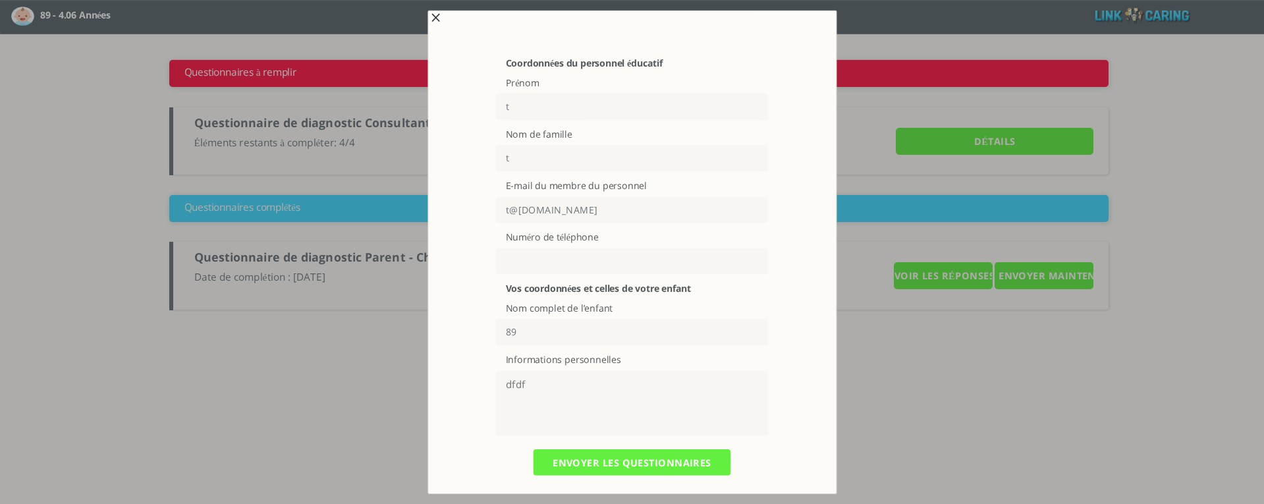
click at [577, 365] on input "ENVOYER LES QUESTIONNAIRES" at bounding box center [632, 462] width 198 height 27
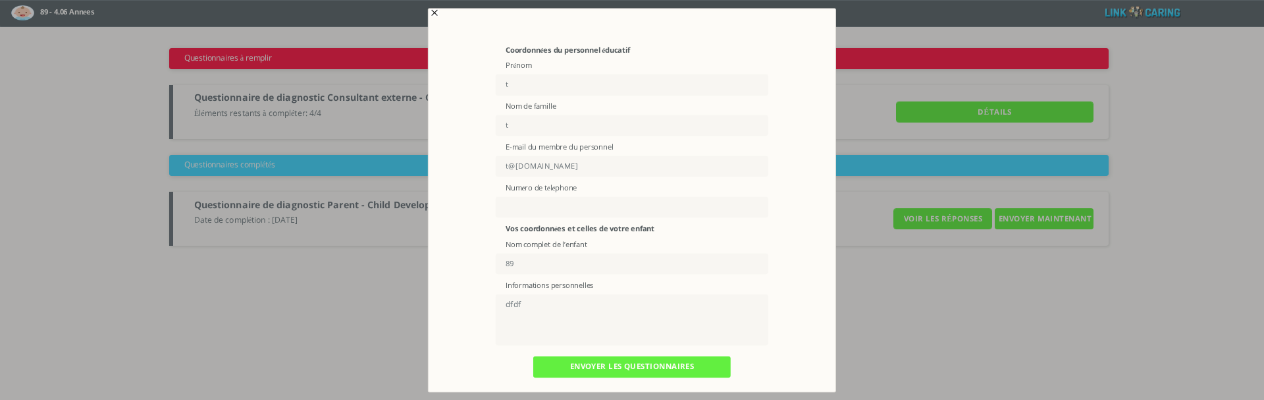
click at [622, 365] on input "ENVOYER LES QUESTIONNAIRES" at bounding box center [632, 366] width 198 height 21
click at [435, 9] on span "button" at bounding box center [436, 12] width 11 height 11
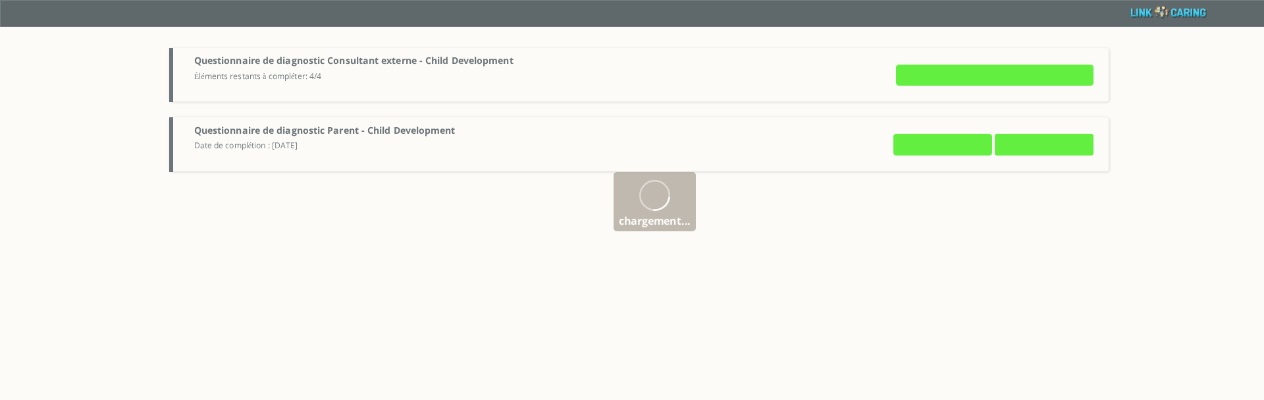
type input "Détails"
type input "VOIR LES RÉPONSES"
type input "ENVOYER MAINTENANT"
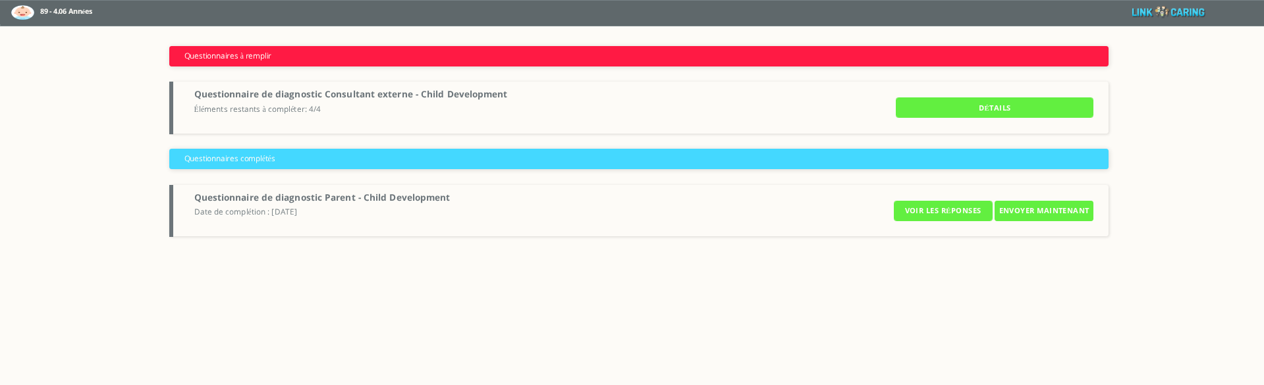
click at [982, 103] on input "Détails" at bounding box center [995, 107] width 198 height 20
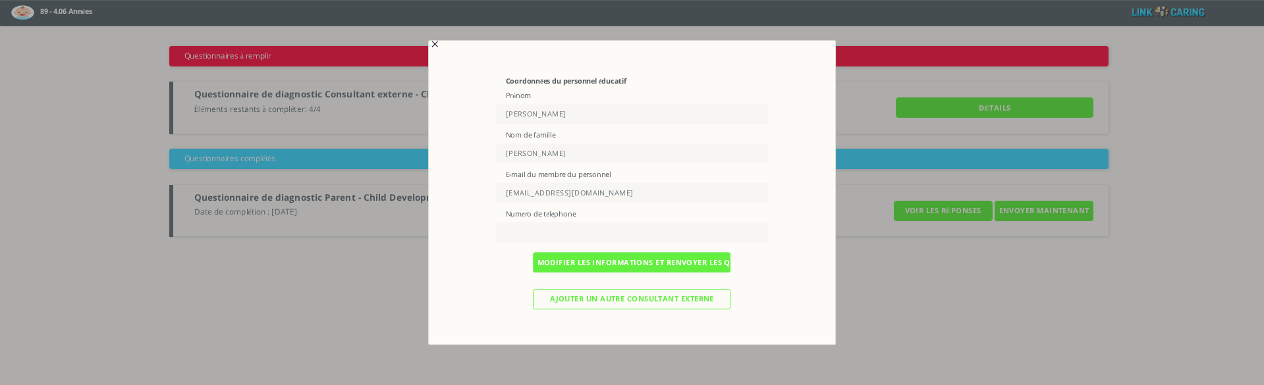
click at [549, 300] on input "Ajouter un autre consultant externe" at bounding box center [632, 299] width 198 height 20
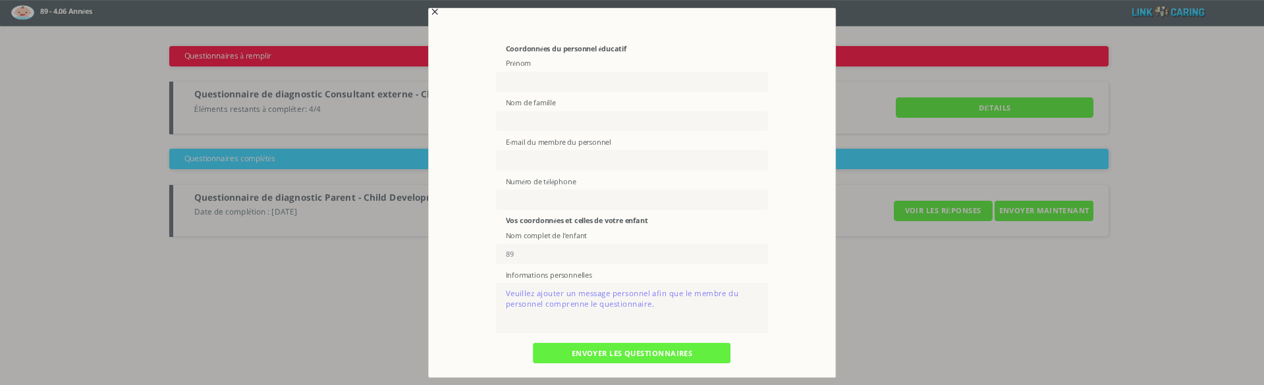
click at [561, 88] on input "text" at bounding box center [632, 82] width 273 height 20
type input "k"
click at [522, 122] on input "text" at bounding box center [632, 121] width 273 height 20
type input "k"
click at [519, 164] on input "text" at bounding box center [632, 160] width 273 height 20
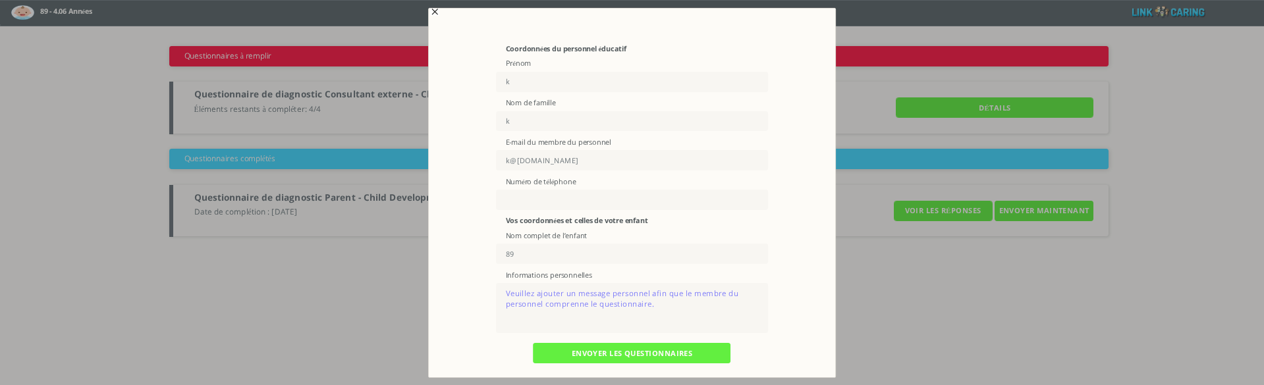
type input "k@[DOMAIN_NAME]"
click at [537, 299] on textarea at bounding box center [632, 308] width 273 height 50
type textarea "jyj"
click at [605, 354] on input "ENVOYER LES QUESTIONNAIRES" at bounding box center [632, 353] width 198 height 20
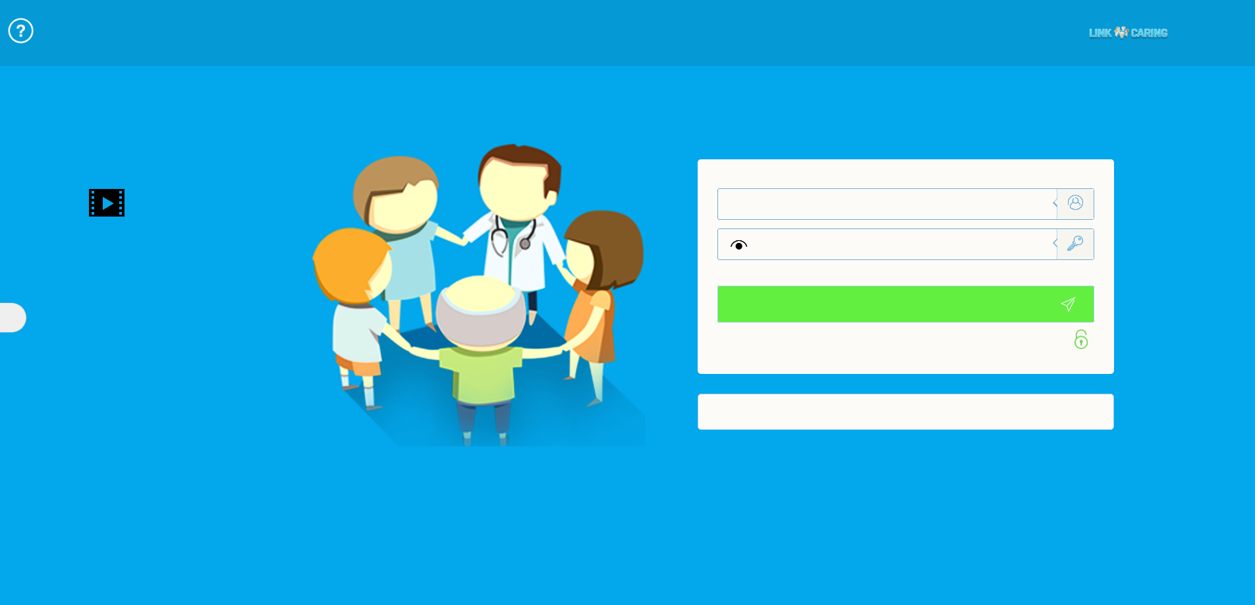
type input "SE CONNECTER"
type input "CRÉER UN COMPTE"
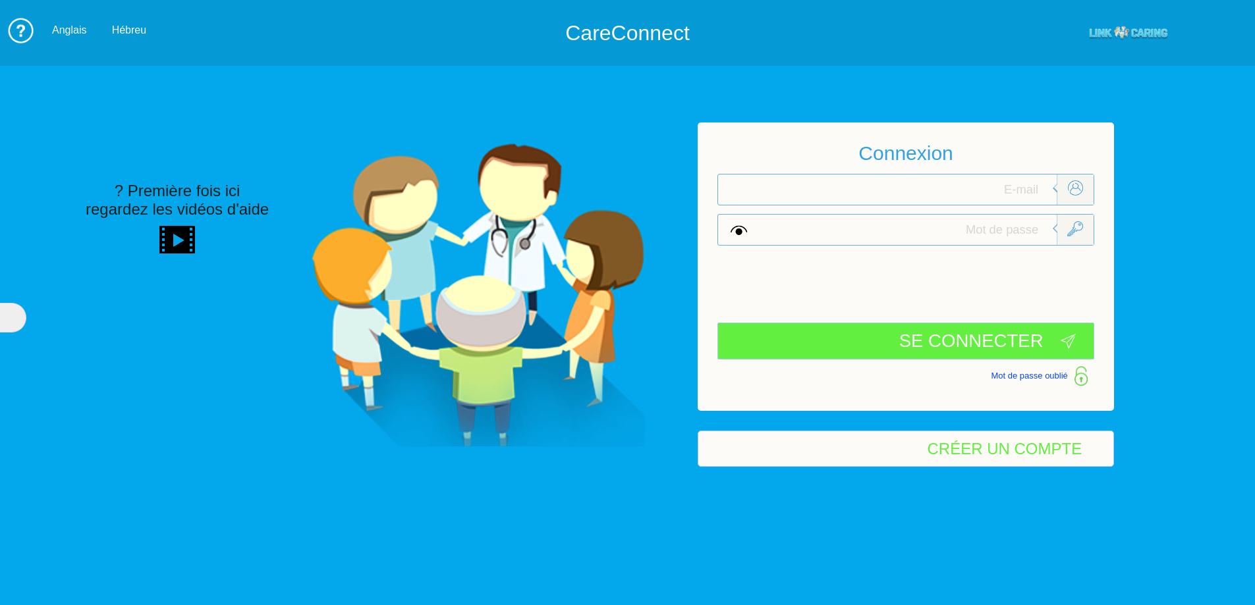
click at [1016, 232] on input "text" at bounding box center [907, 230] width 297 height 30
click at [121, 27] on div "Hébreu" at bounding box center [129, 30] width 34 height 12
click at [1008, 236] on input "text" at bounding box center [907, 230] width 297 height 30
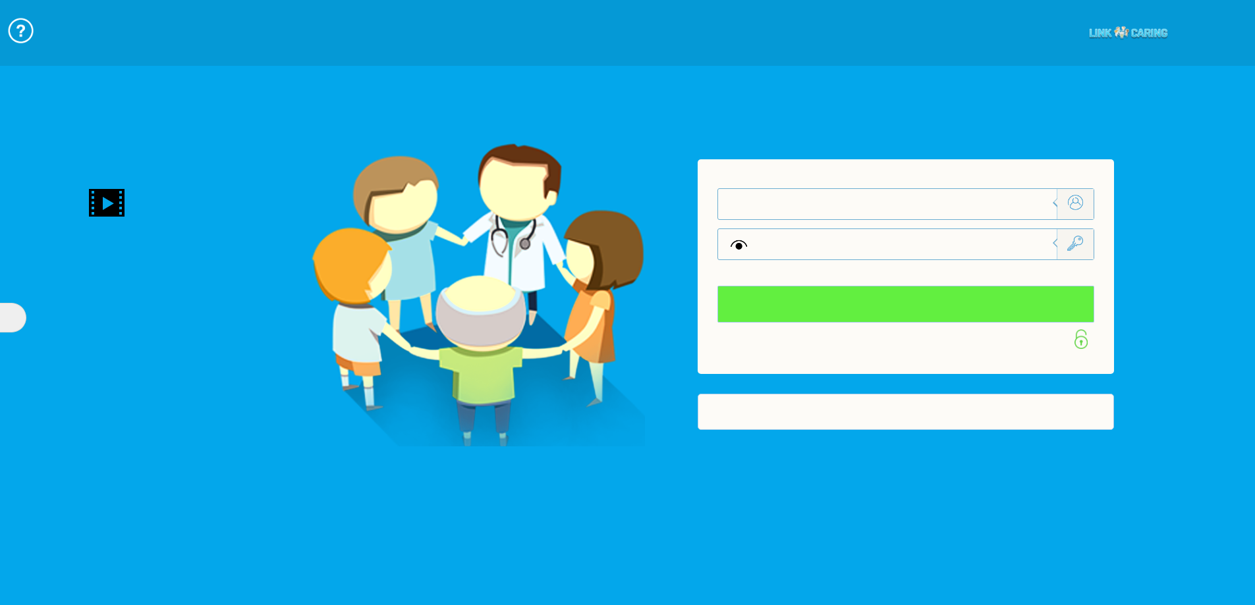
type input "SE CONNECTER"
type input "CRÉER UN COMPTE"
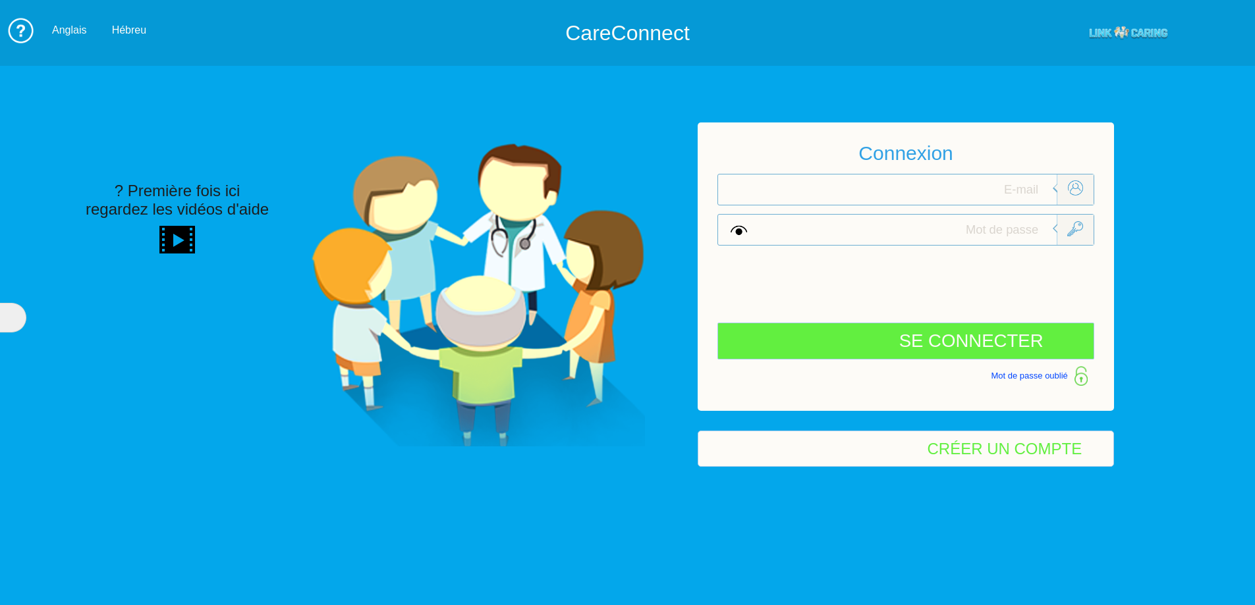
click at [1017, 183] on input "text" at bounding box center [907, 190] width 297 height 30
type input "[EMAIL_ADDRESS][DOMAIN_NAME]"
type input "L"
click at [893, 285] on div at bounding box center [905, 288] width 375 height 51
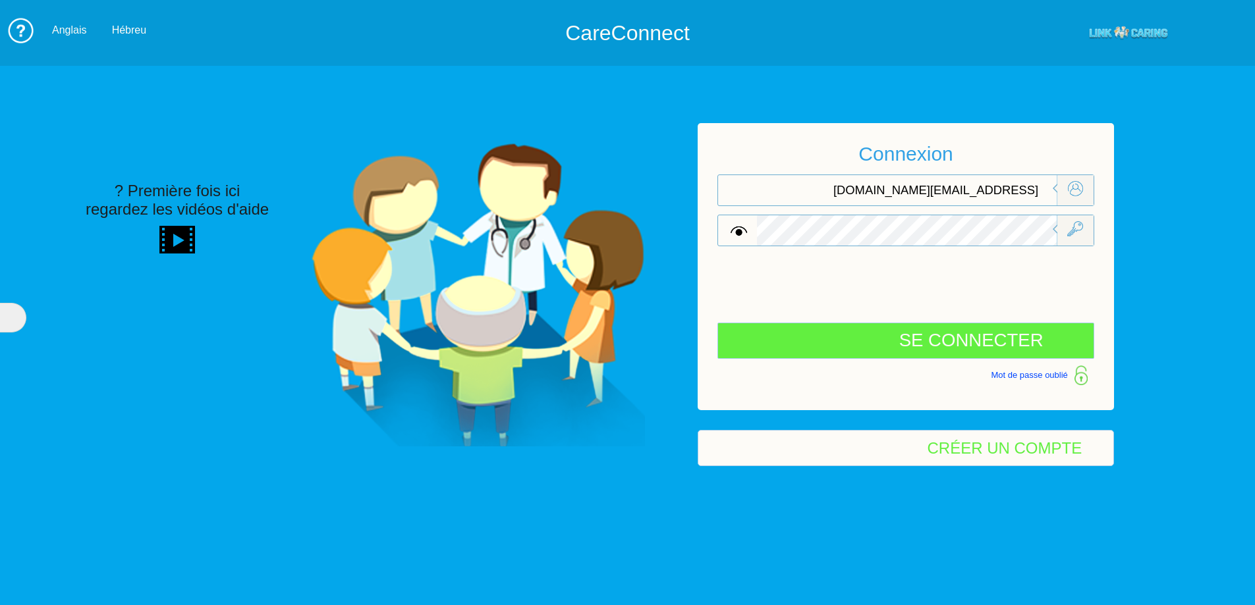
click at [935, 337] on input "SE CONNECTER" at bounding box center [905, 341] width 377 height 36
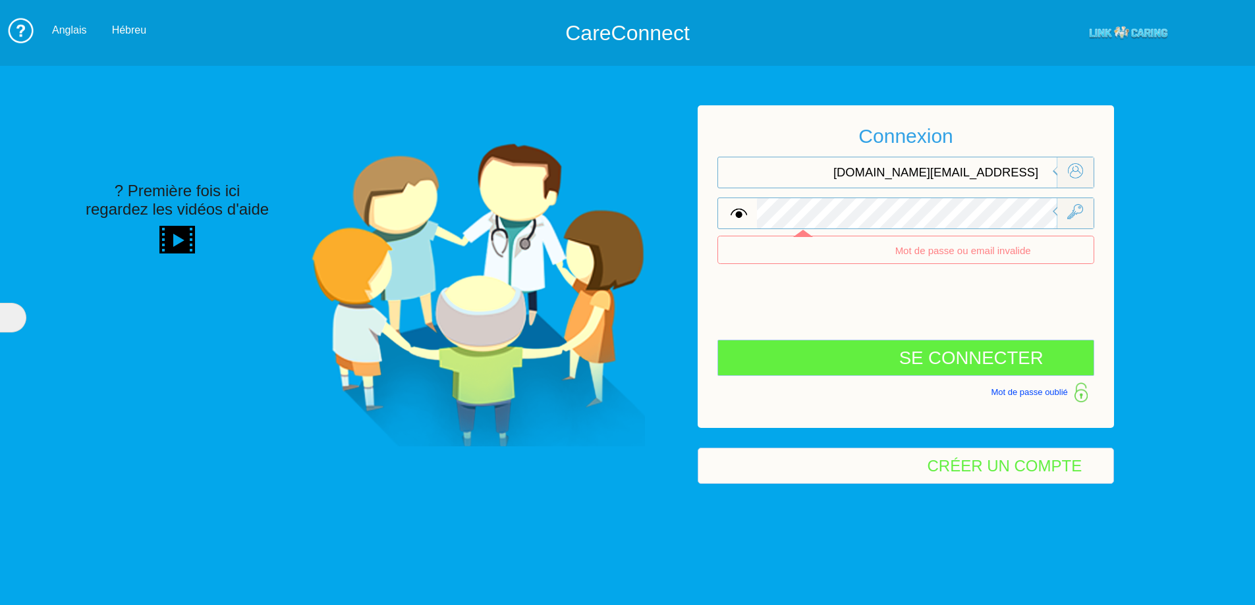
click at [953, 173] on input "[EMAIL_ADDRESS][DOMAIN_NAME]" at bounding box center [907, 172] width 297 height 30
click at [954, 173] on input "[EMAIL_ADDRESS][DOMAIN_NAME]" at bounding box center [907, 172] width 297 height 30
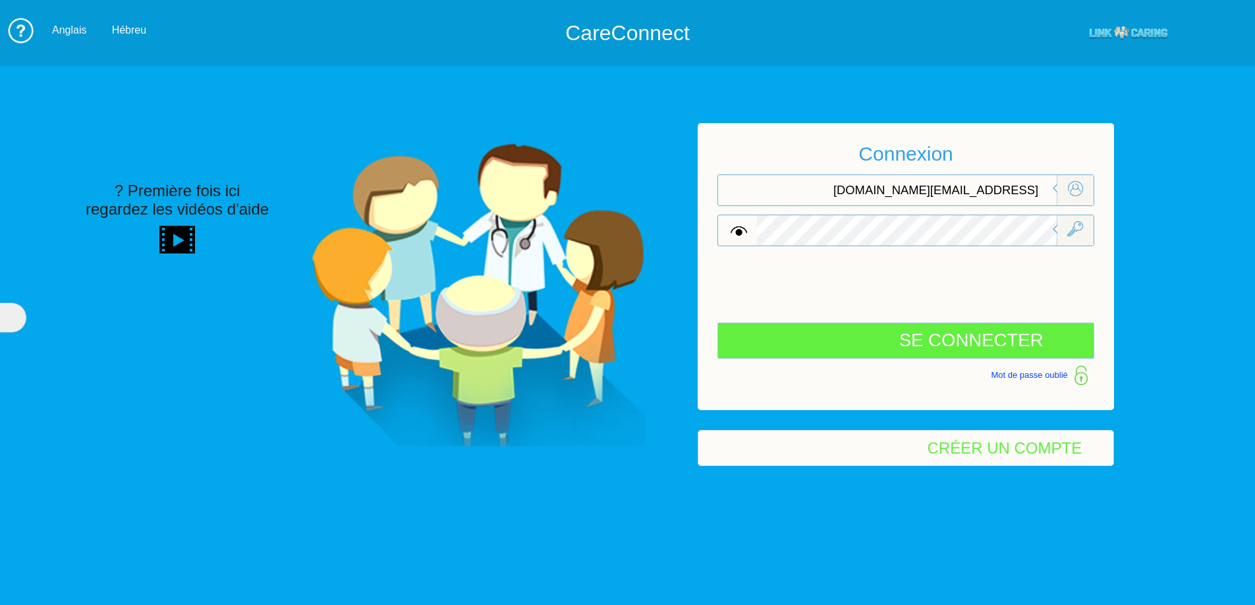
type input "[EMAIL_ADDRESS][DOMAIN_NAME]"
click at [933, 345] on input "SE CONNECTER" at bounding box center [905, 341] width 377 height 36
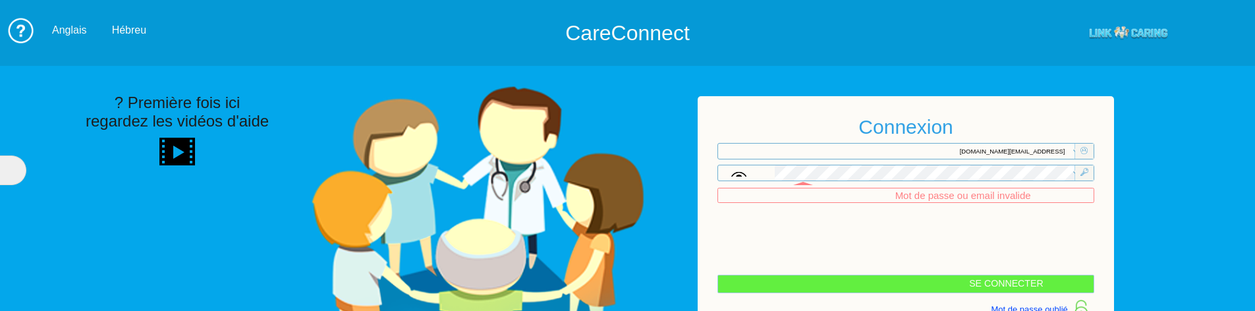
click at [823, 283] on input "SE CONNECTER" at bounding box center [905, 284] width 377 height 18
type input "התחבר עכשיו"
type input "עדיין לא? צור חשבון!"
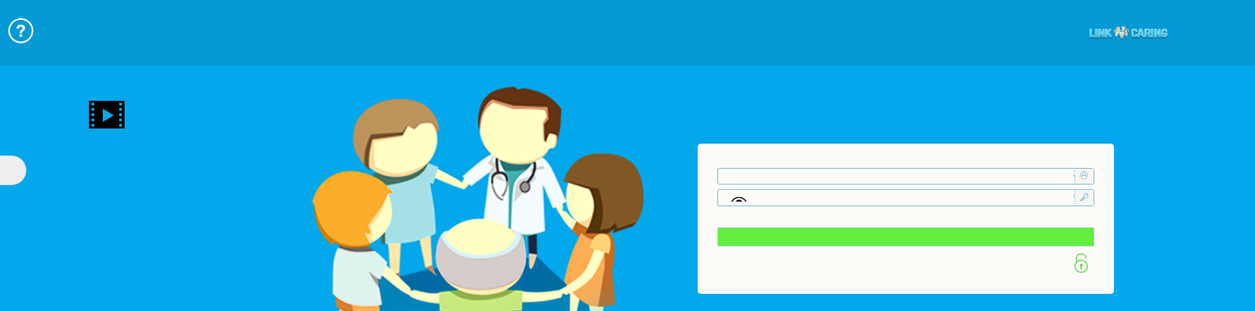
type input "התחבר עכשיו"
type input "עדיין לא? צור חשבון!"
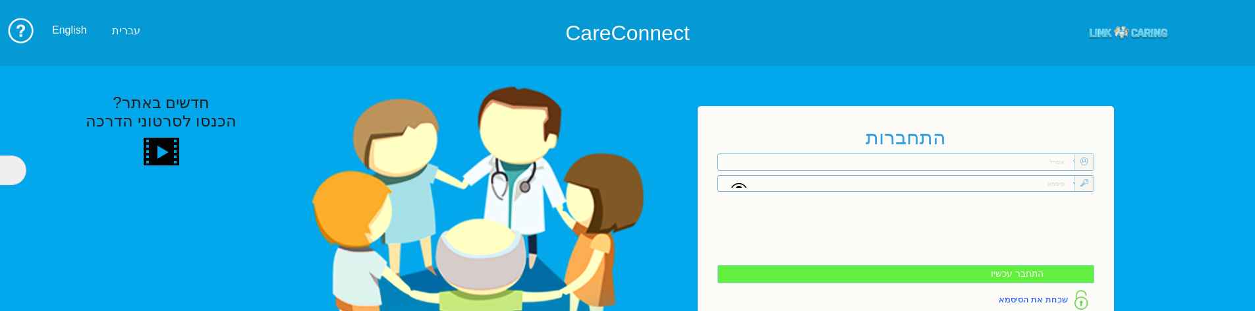
click at [996, 196] on div at bounding box center [905, 196] width 377 height 7
click at [1016, 186] on input "text" at bounding box center [924, 184] width 297 height 16
type input "פ"
click at [1016, 161] on input "text" at bounding box center [924, 162] width 297 height 16
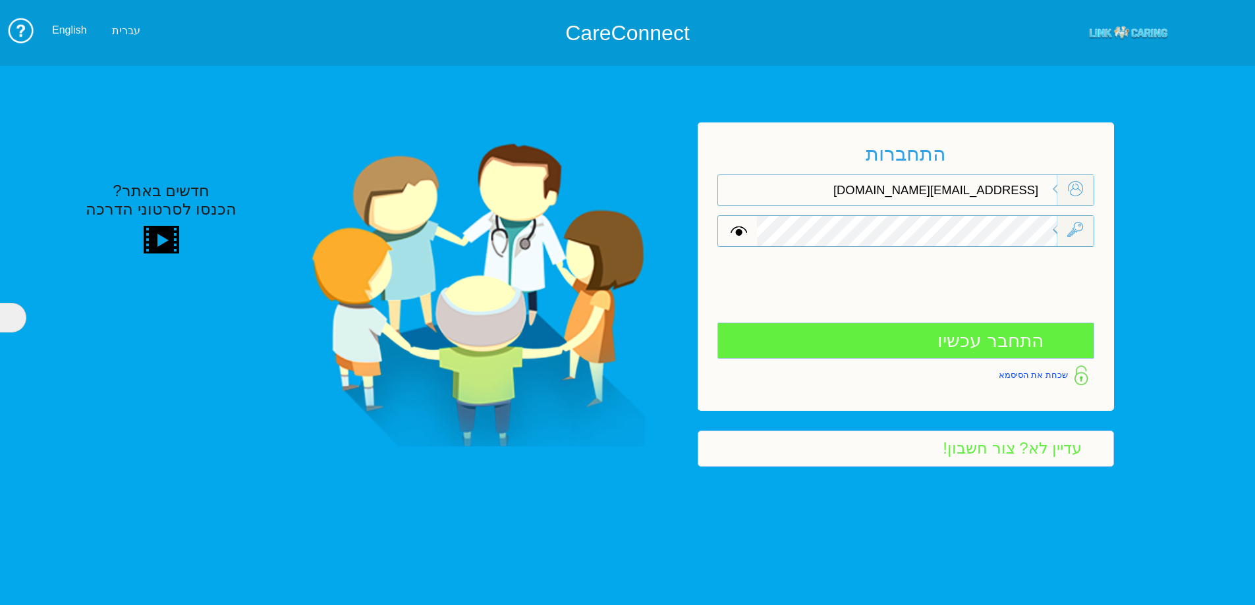
click at [997, 310] on input "התחבר עכשיו" at bounding box center [905, 341] width 377 height 36
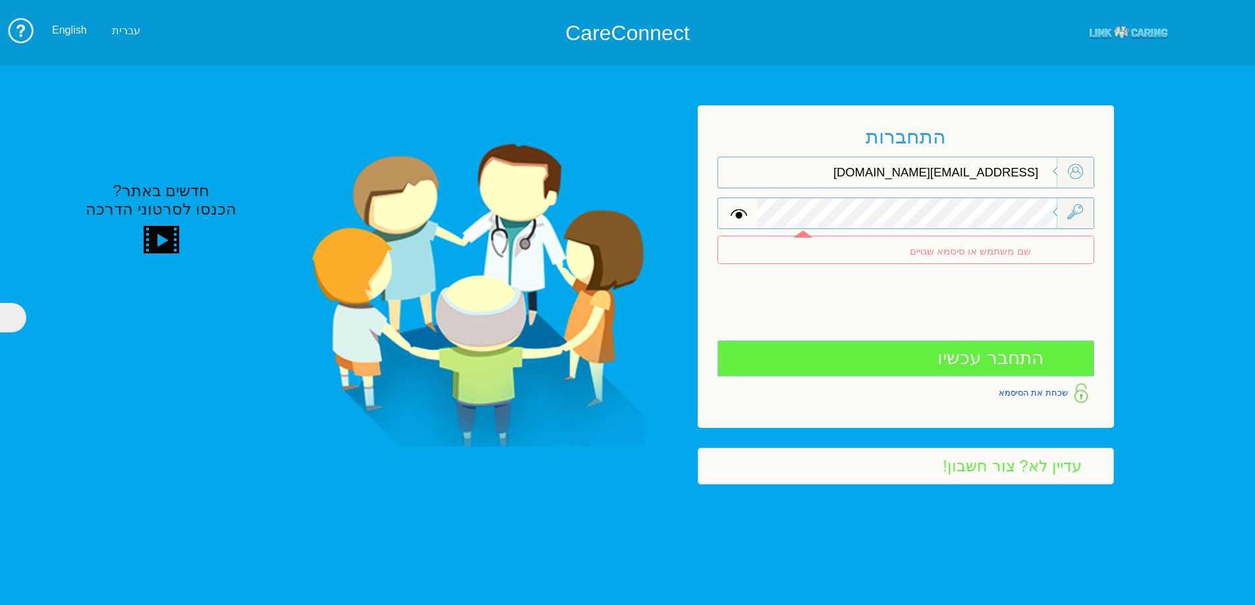
click at [960, 179] on input "[EMAIL_ADDRESS][DOMAIN_NAME]" at bounding box center [907, 172] width 297 height 30
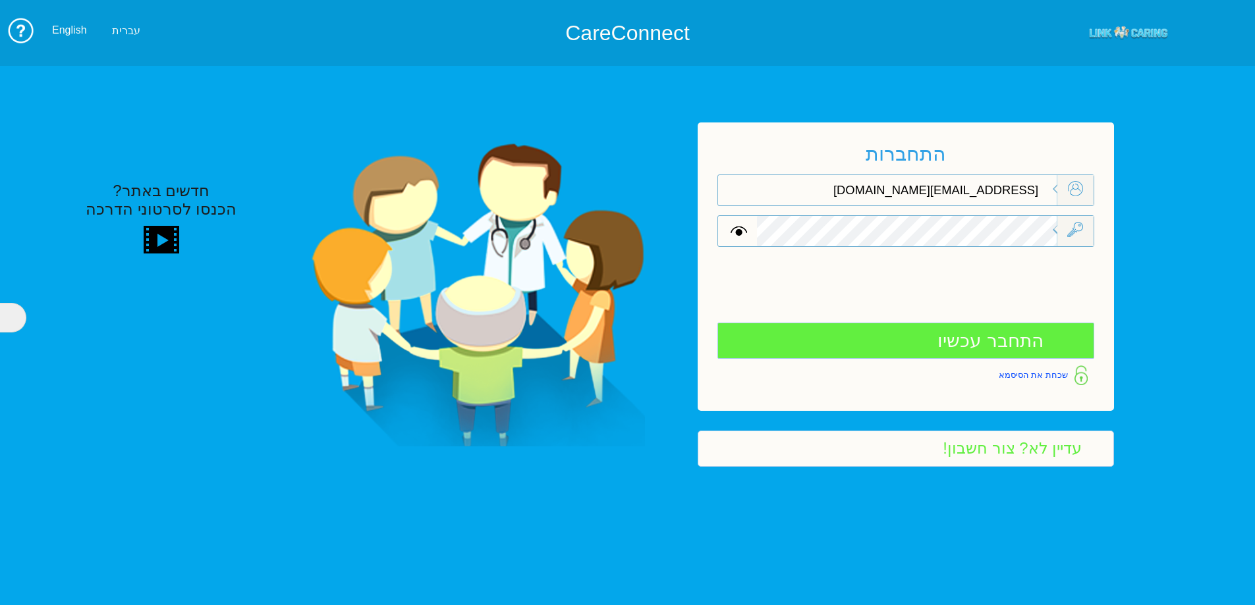
type input "[EMAIL_ADDRESS][DOMAIN_NAME]"
click at [957, 310] on input "התחבר עכשיו" at bounding box center [905, 341] width 377 height 36
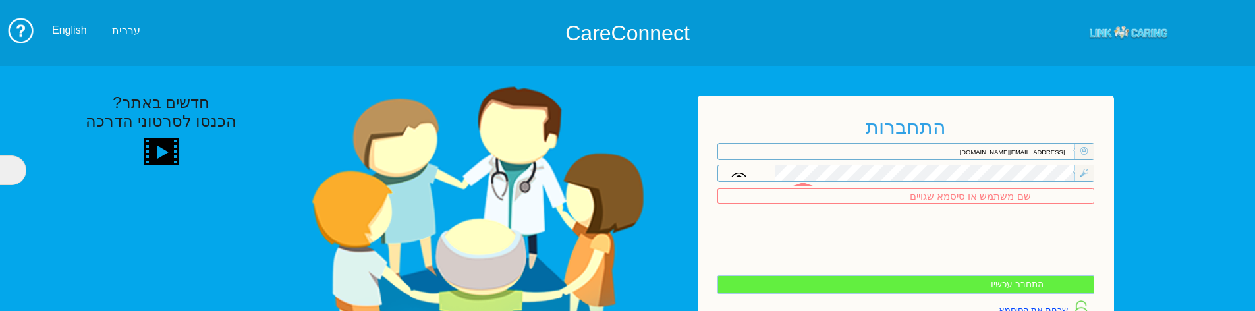
click at [651, 148] on td "חדשים באתר? הכנסו לסרטוני הדרכה" at bounding box center [399, 238] width 556 height 370
